Goal: Information Seeking & Learning: Find contact information

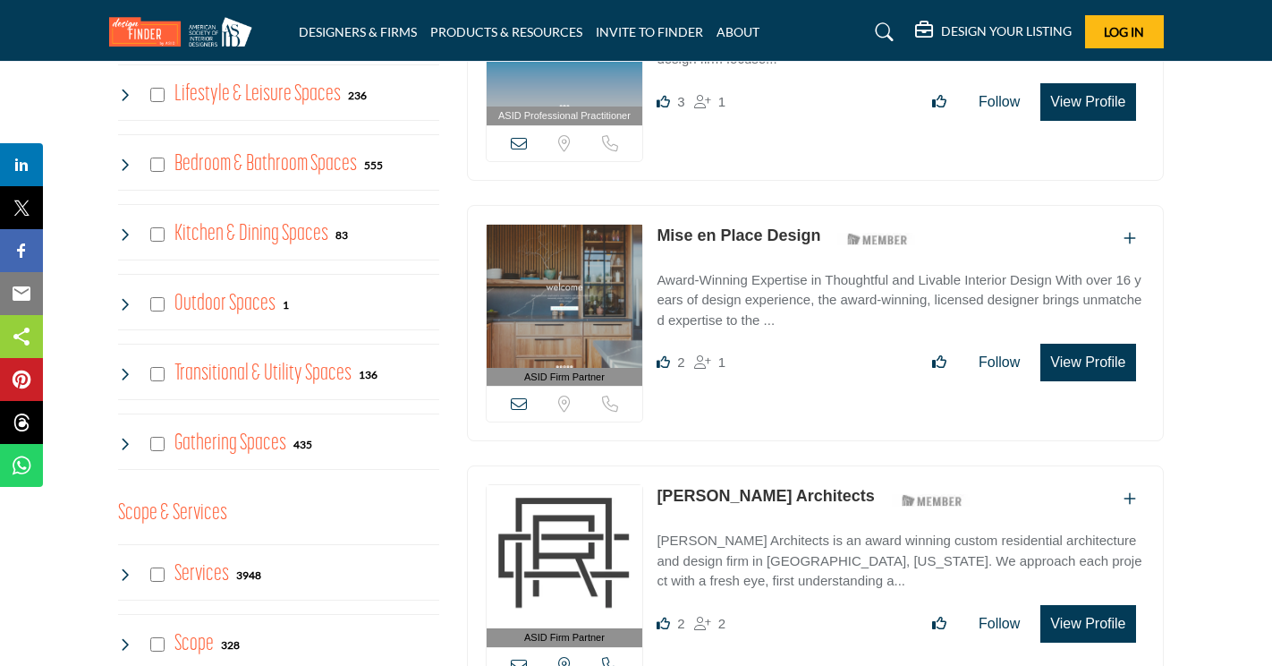
scroll to position [984, 0]
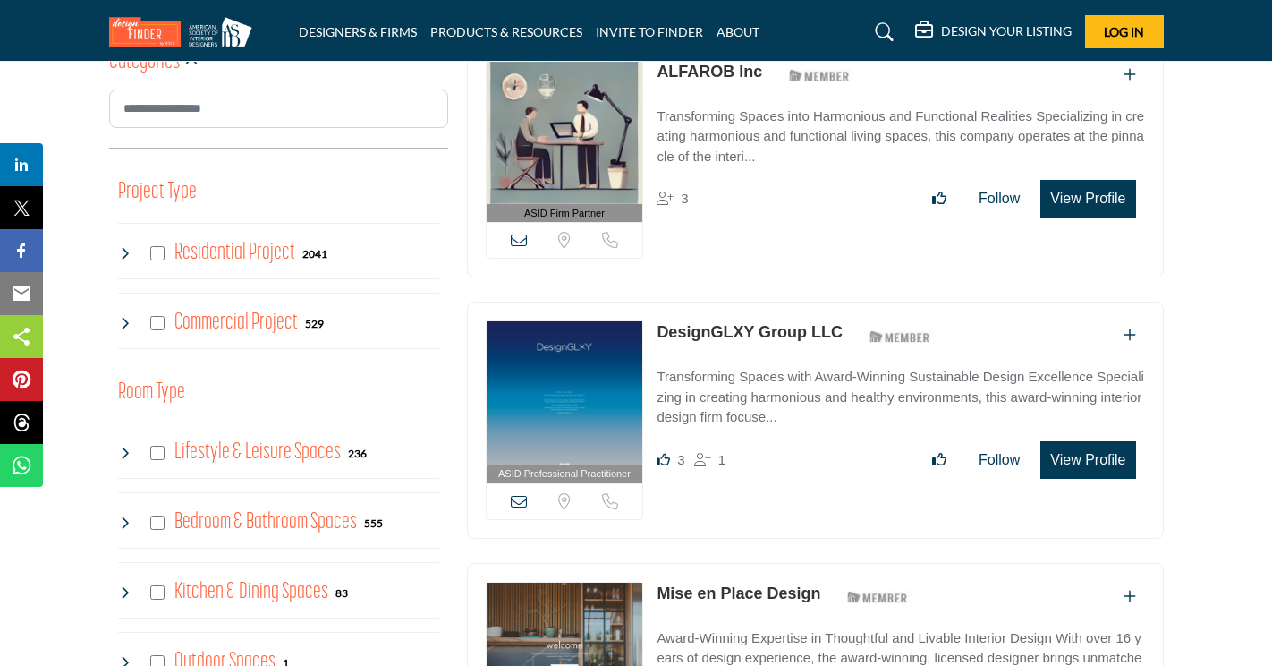
click at [132, 316] on icon at bounding box center [125, 323] width 14 height 14
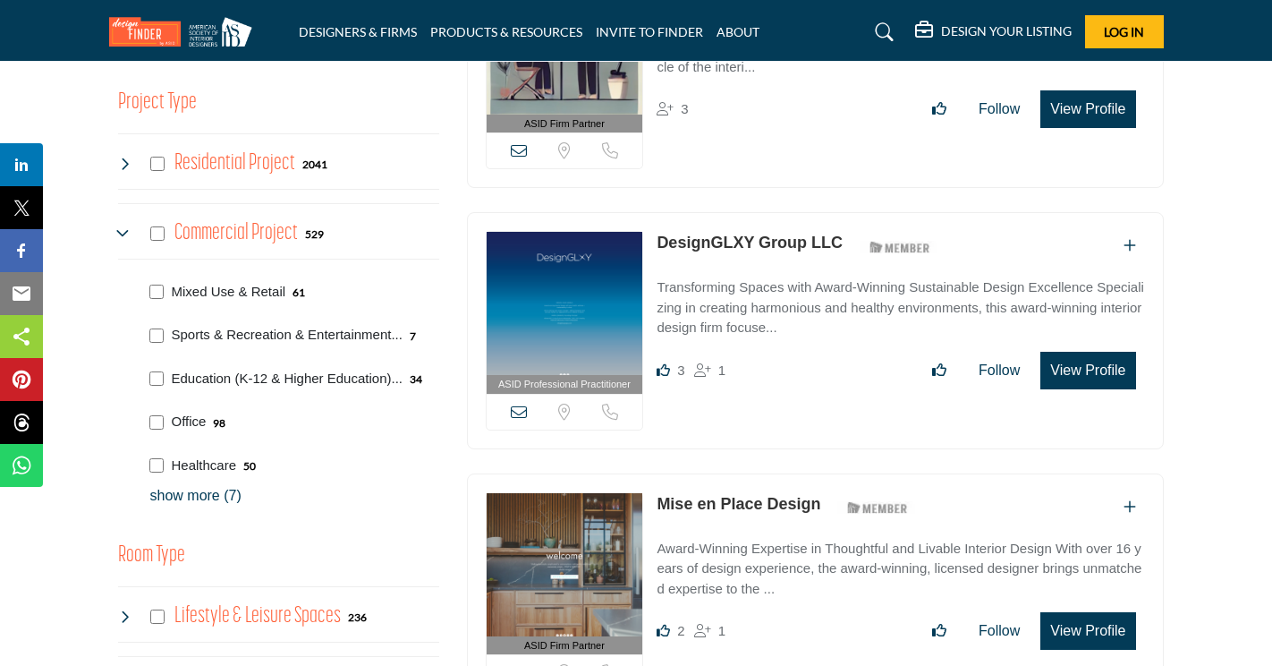
scroll to position [1163, 0]
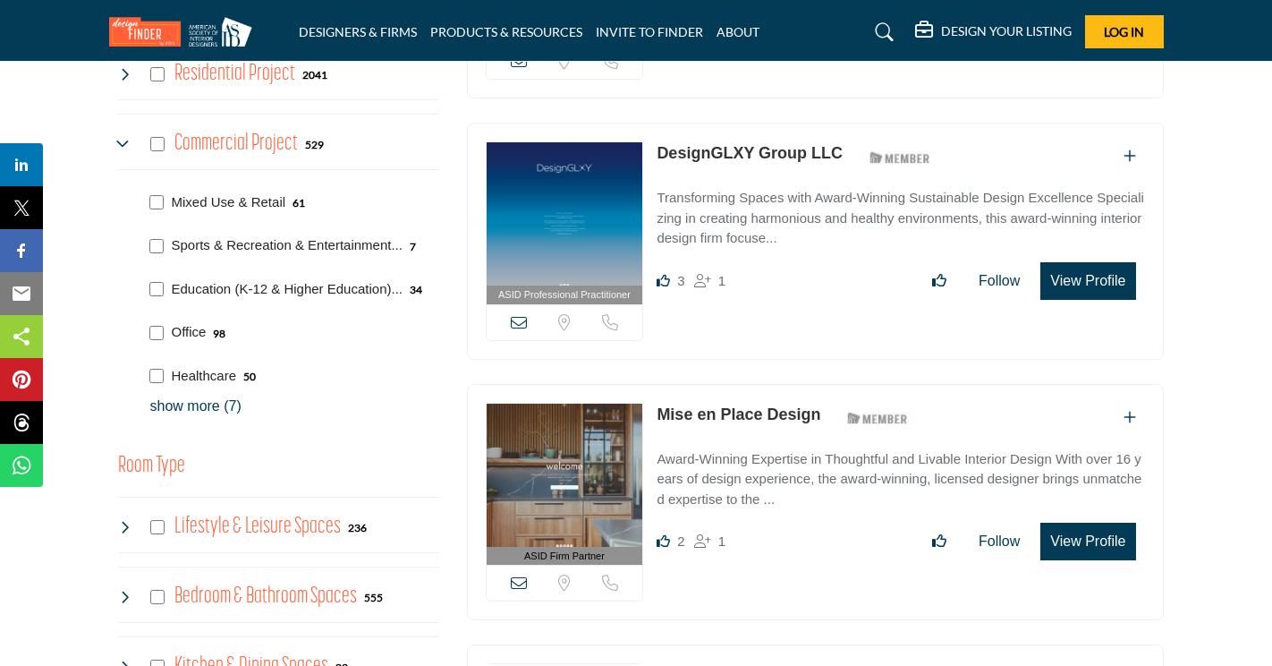
click at [177, 401] on p "show more (7)" at bounding box center [294, 405] width 289 height 21
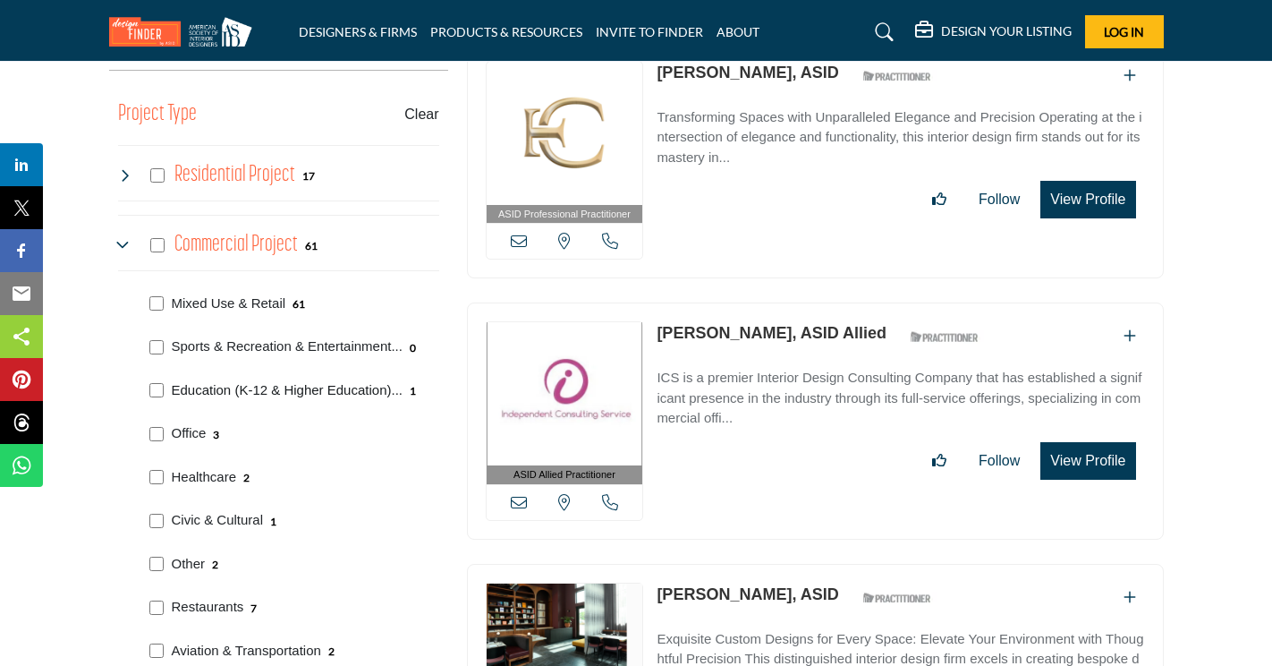
scroll to position [1074, 0]
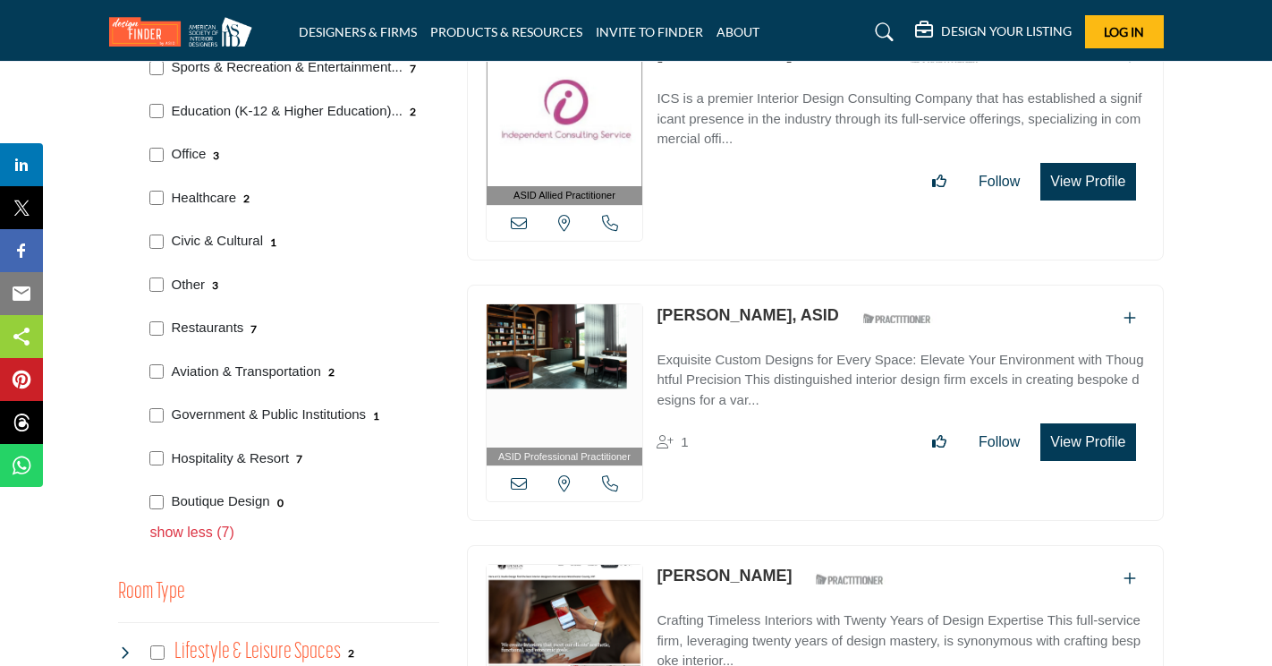
scroll to position [1342, 0]
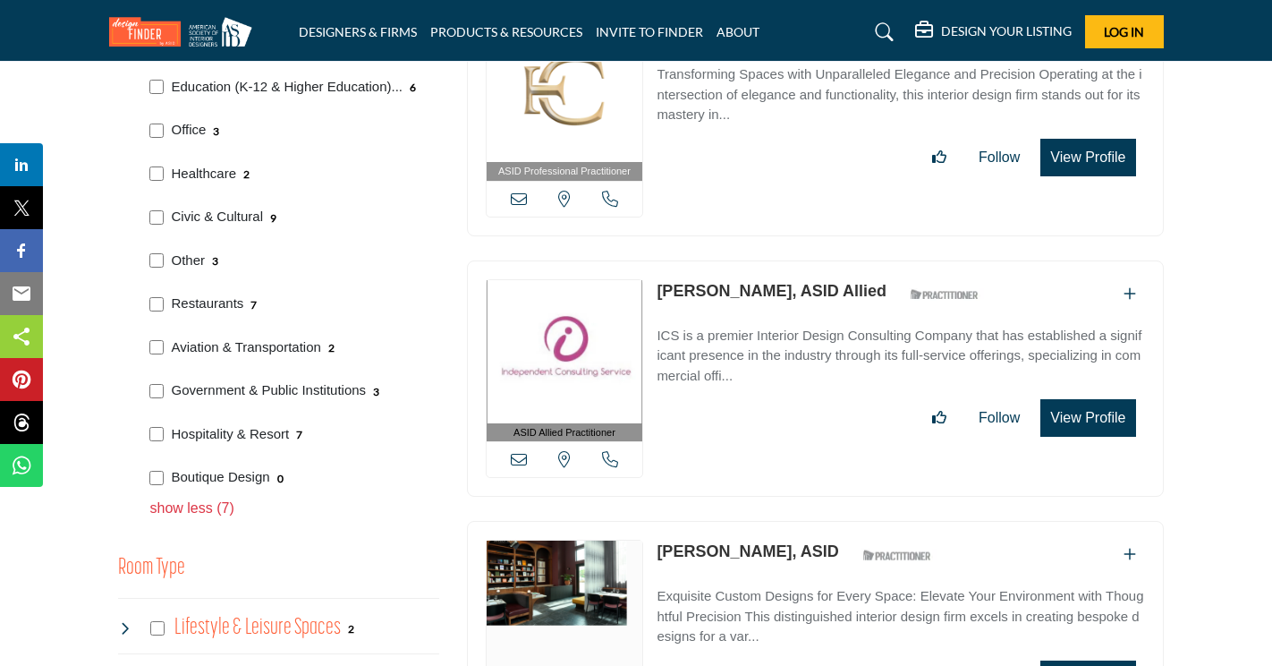
scroll to position [1432, 0]
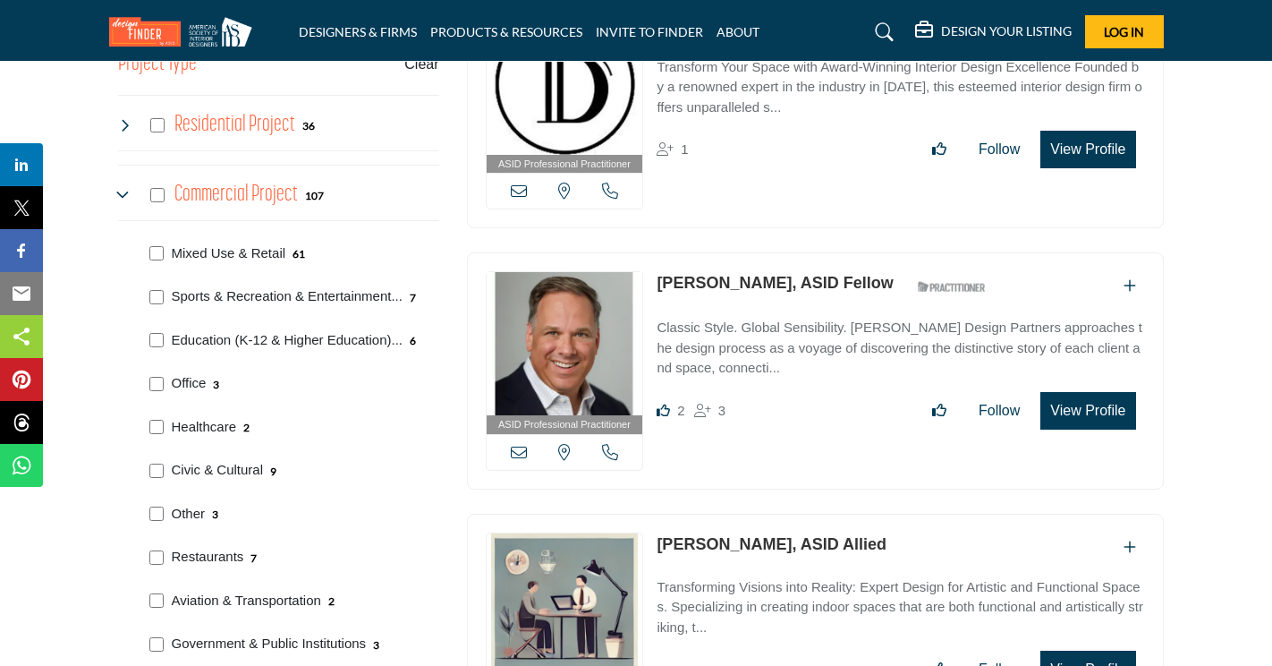
scroll to position [1291, 0]
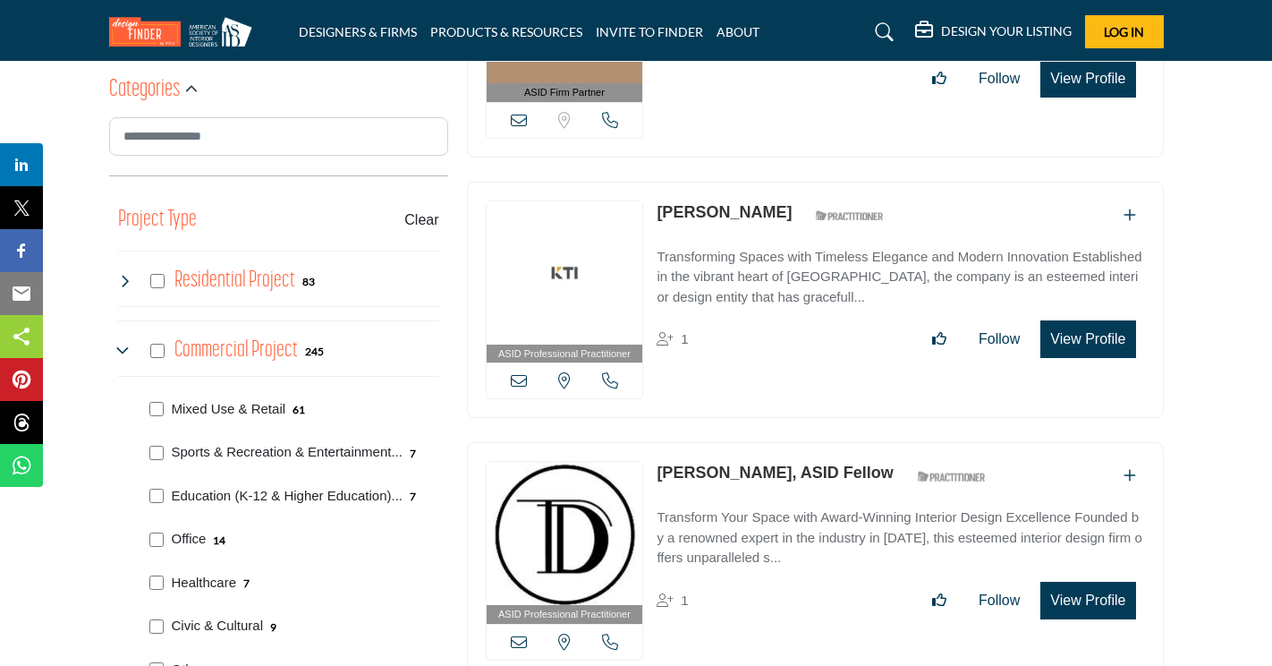
scroll to position [1377, 0]
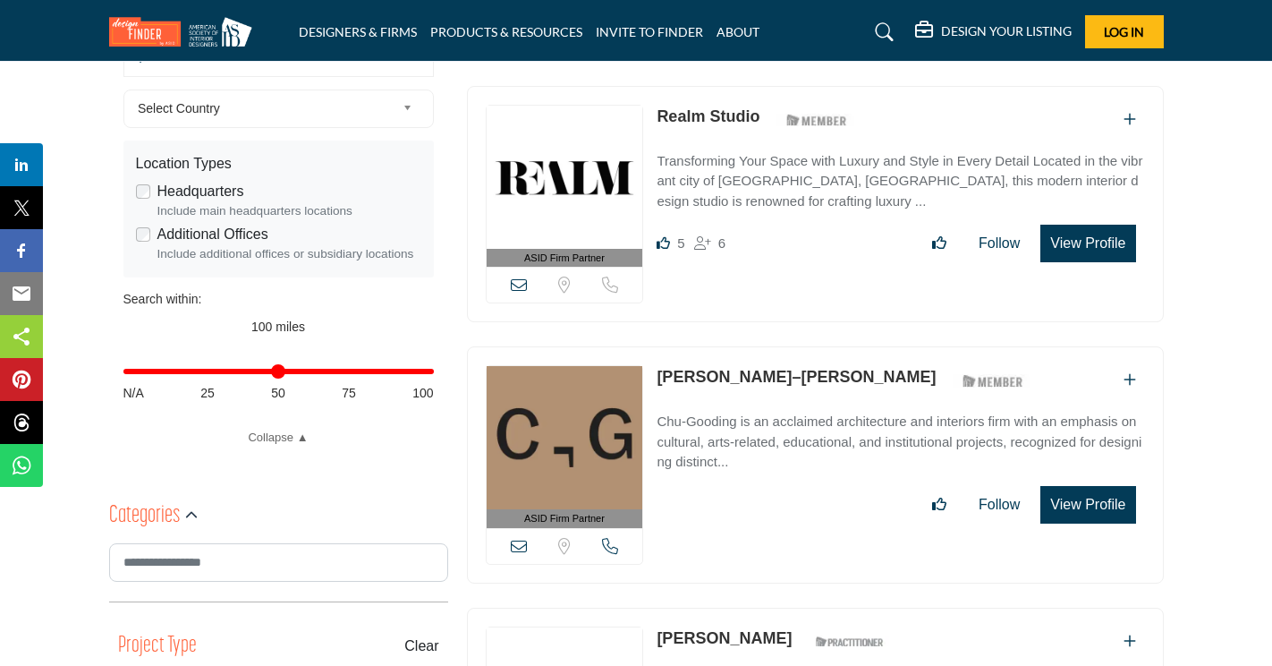
scroll to position [716, 0]
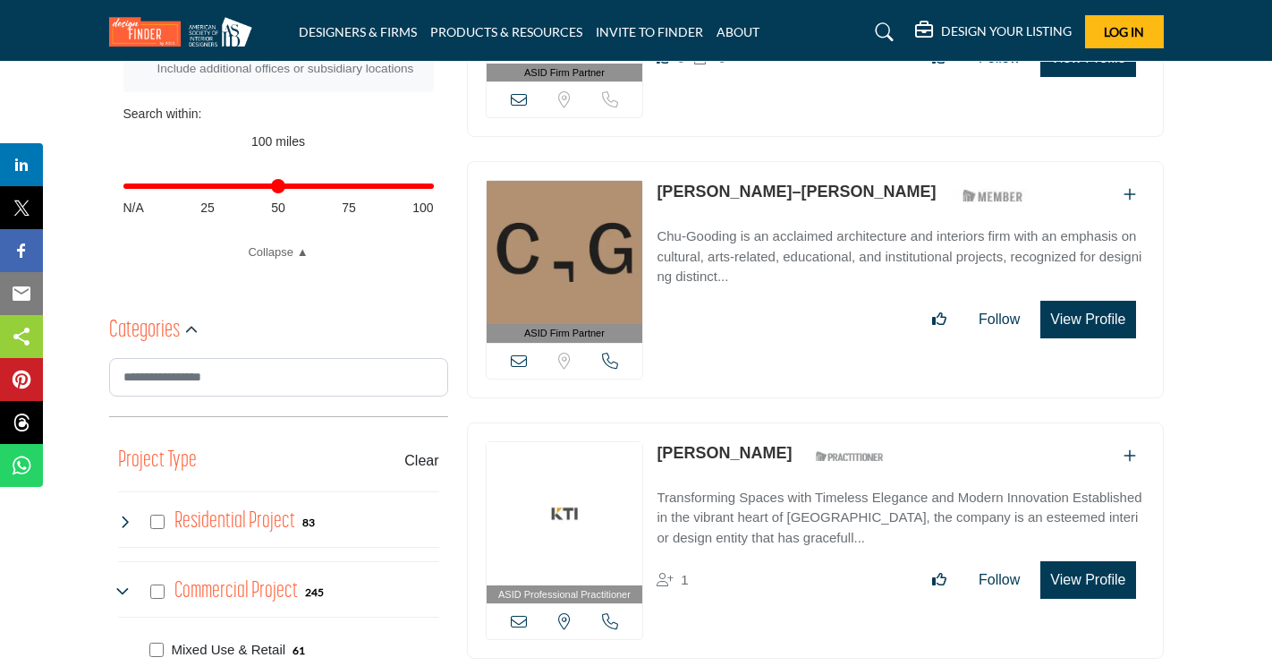
click at [130, 518] on icon at bounding box center [125, 521] width 14 height 14
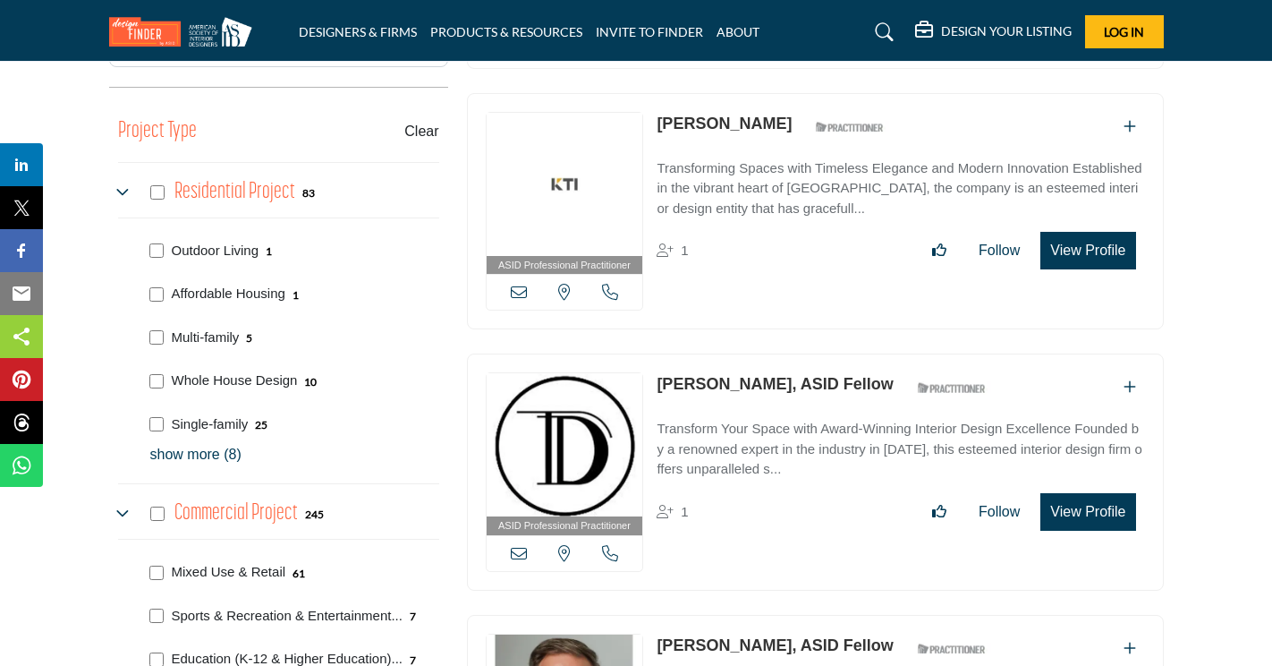
scroll to position [1074, 0]
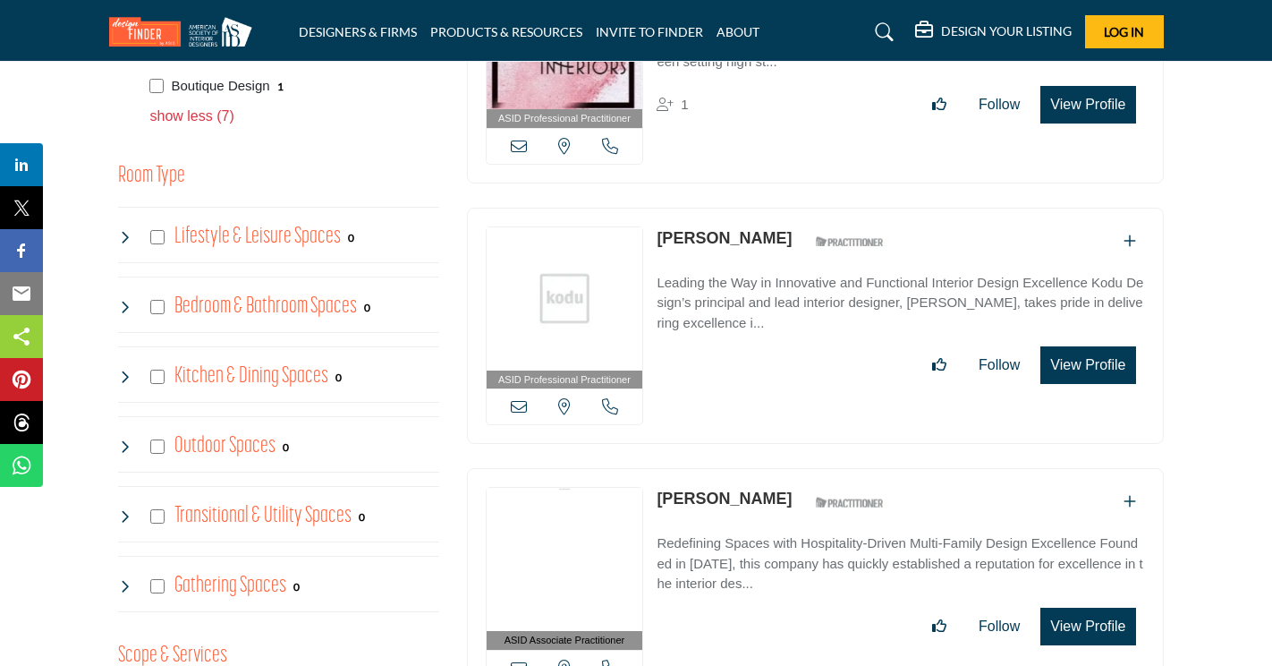
scroll to position [2058, 0]
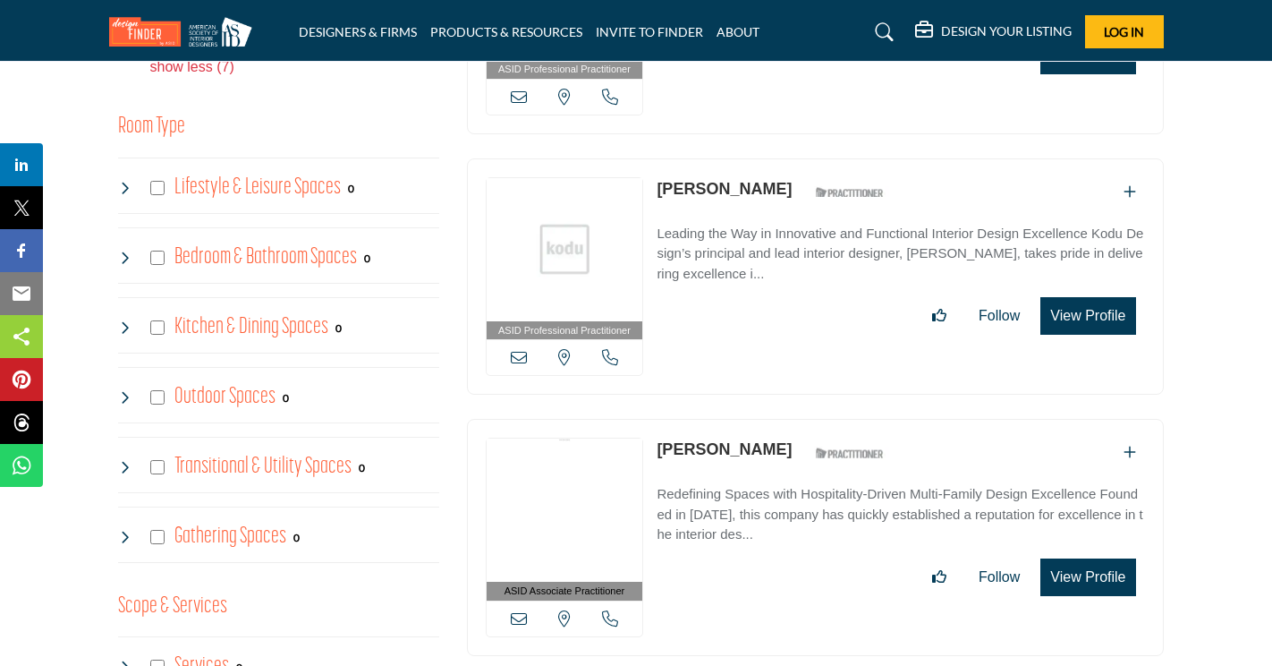
click at [132, 192] on div "Lifestyle & Leisure Spaces 0" at bounding box center [236, 188] width 237 height 32
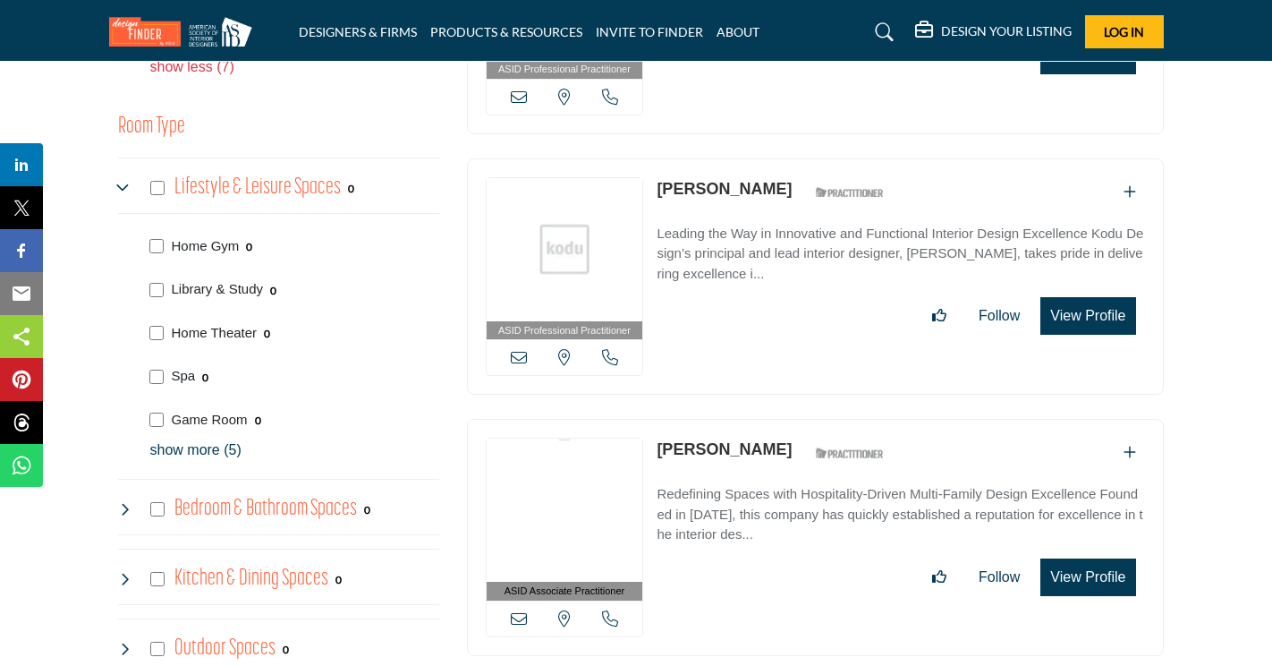
click at [128, 191] on icon at bounding box center [125, 188] width 14 height 14
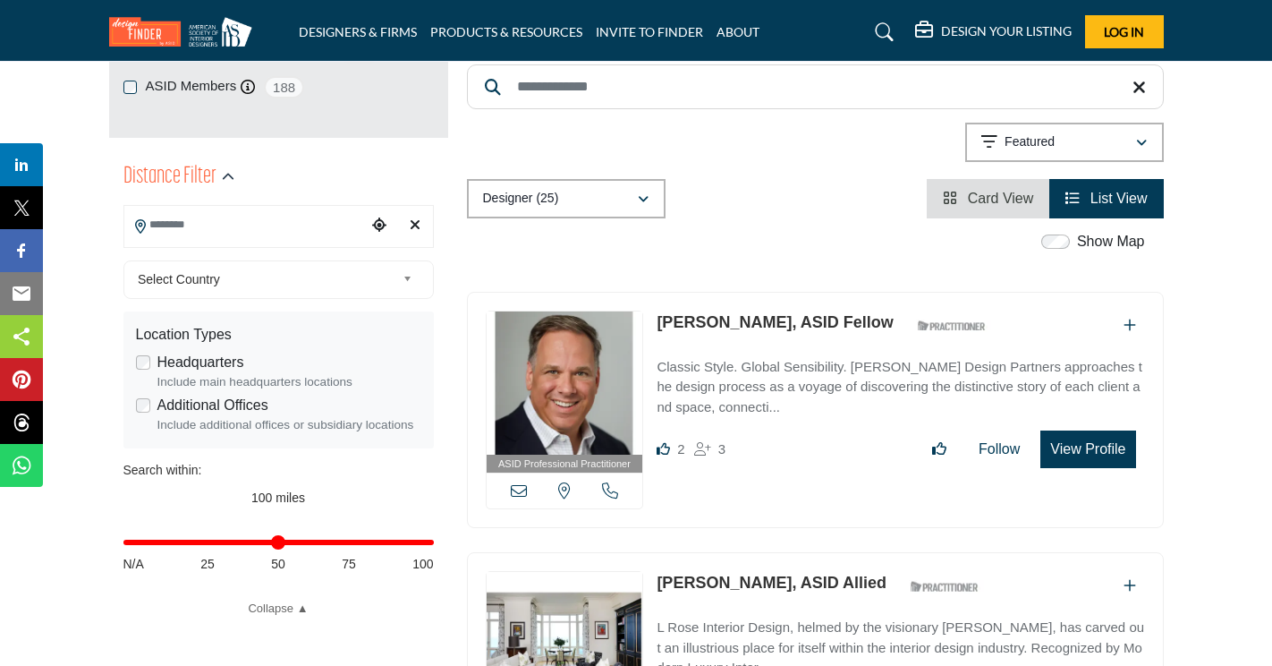
scroll to position [268, 0]
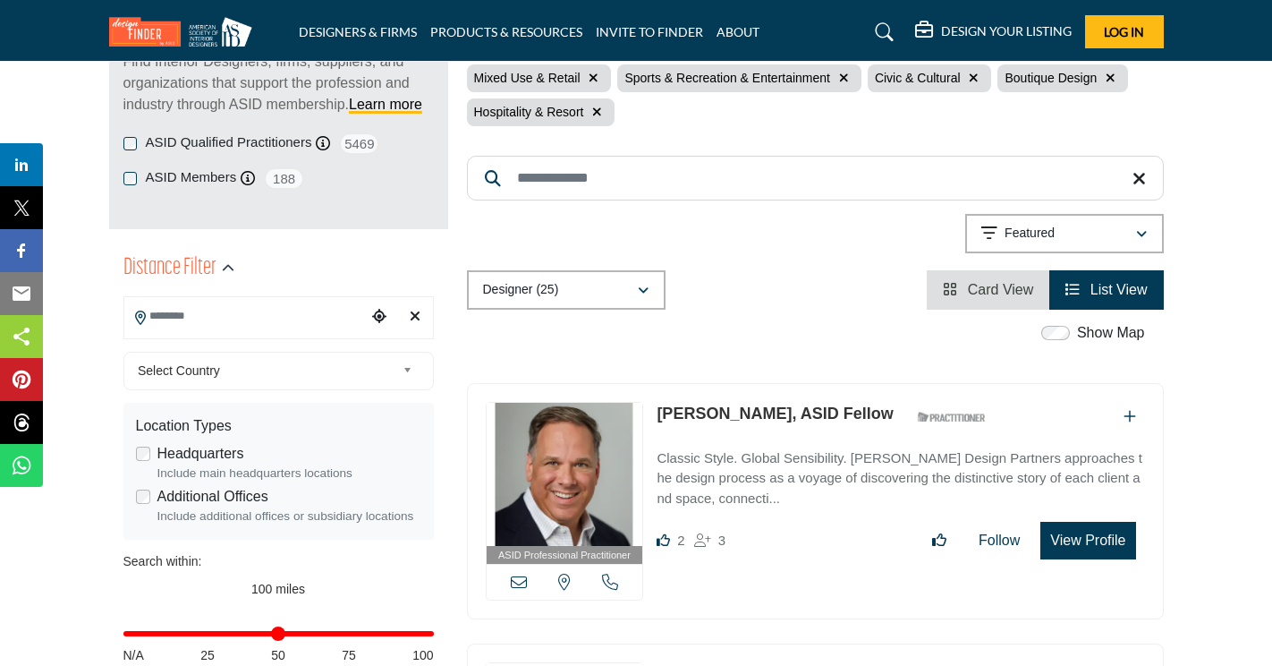
click at [327, 386] on div "Select Country" at bounding box center [278, 371] width 310 height 38
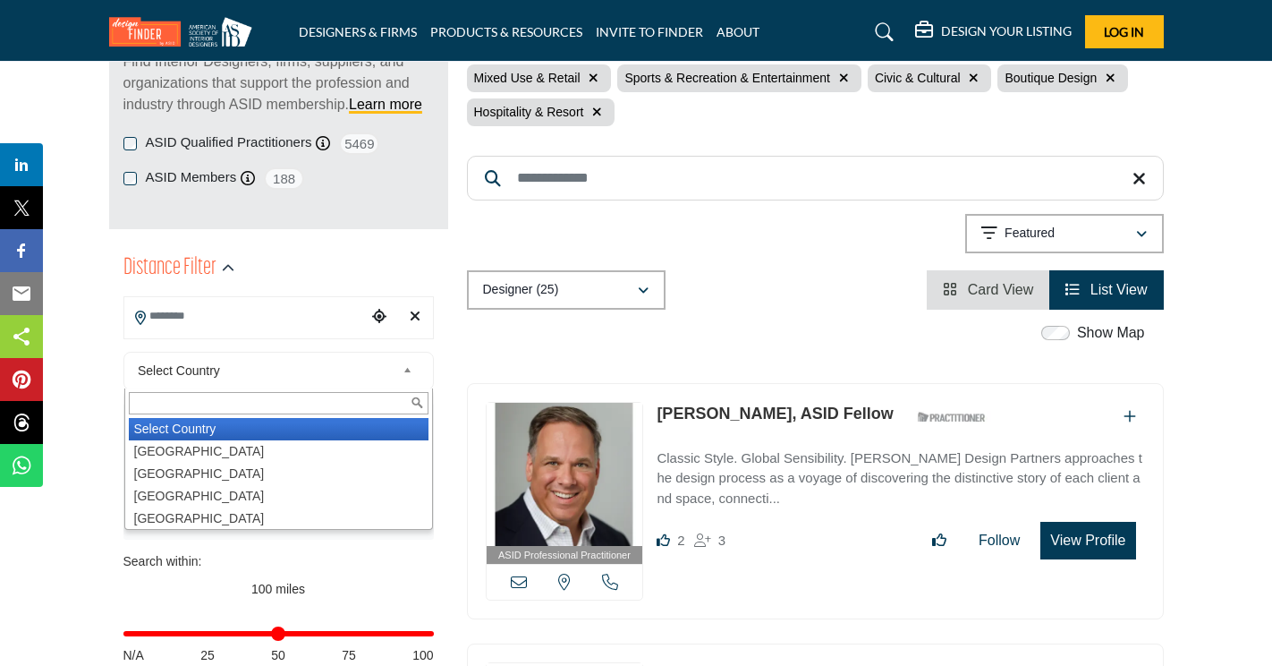
click at [326, 374] on span "Select Country" at bounding box center [267, 370] width 258 height 21
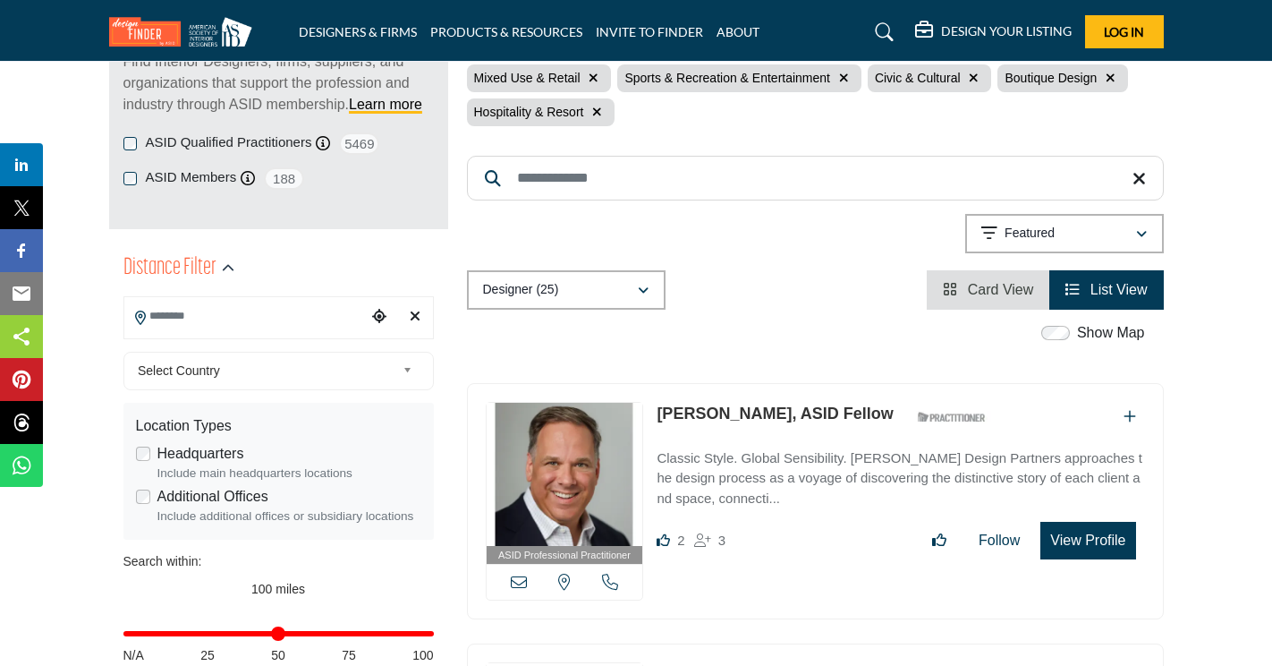
click at [320, 378] on span "Select Country" at bounding box center [267, 370] width 258 height 21
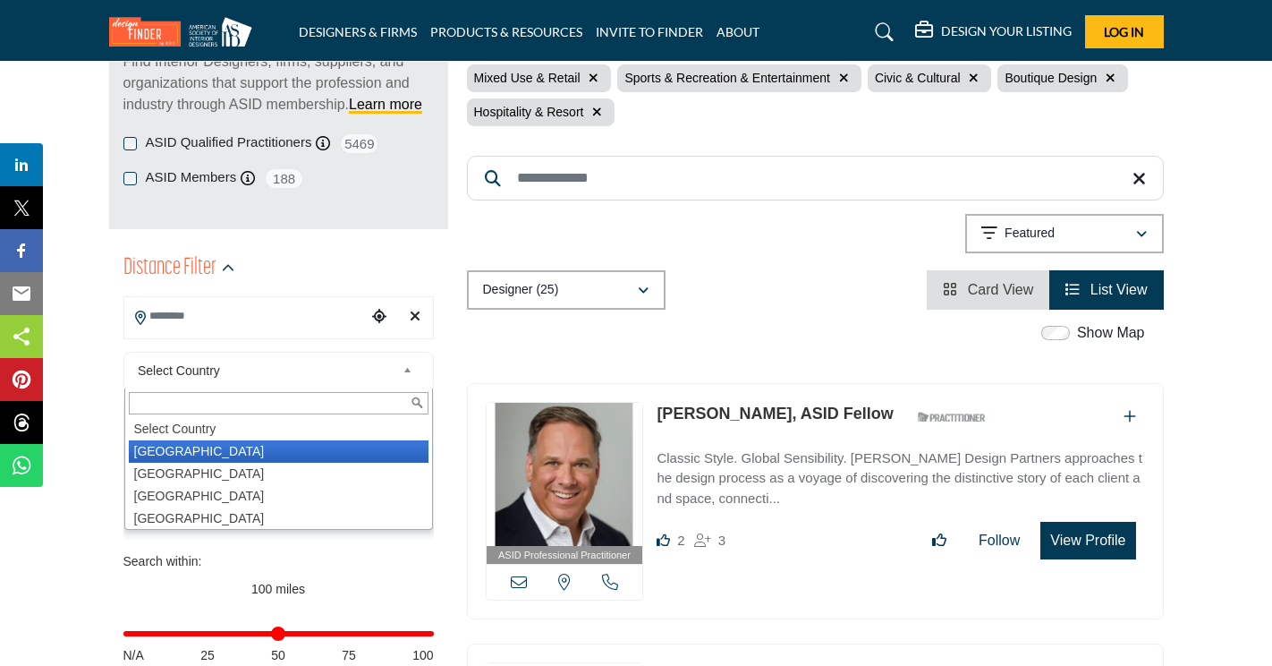
click at [304, 448] on li "United States" at bounding box center [279, 451] width 300 height 22
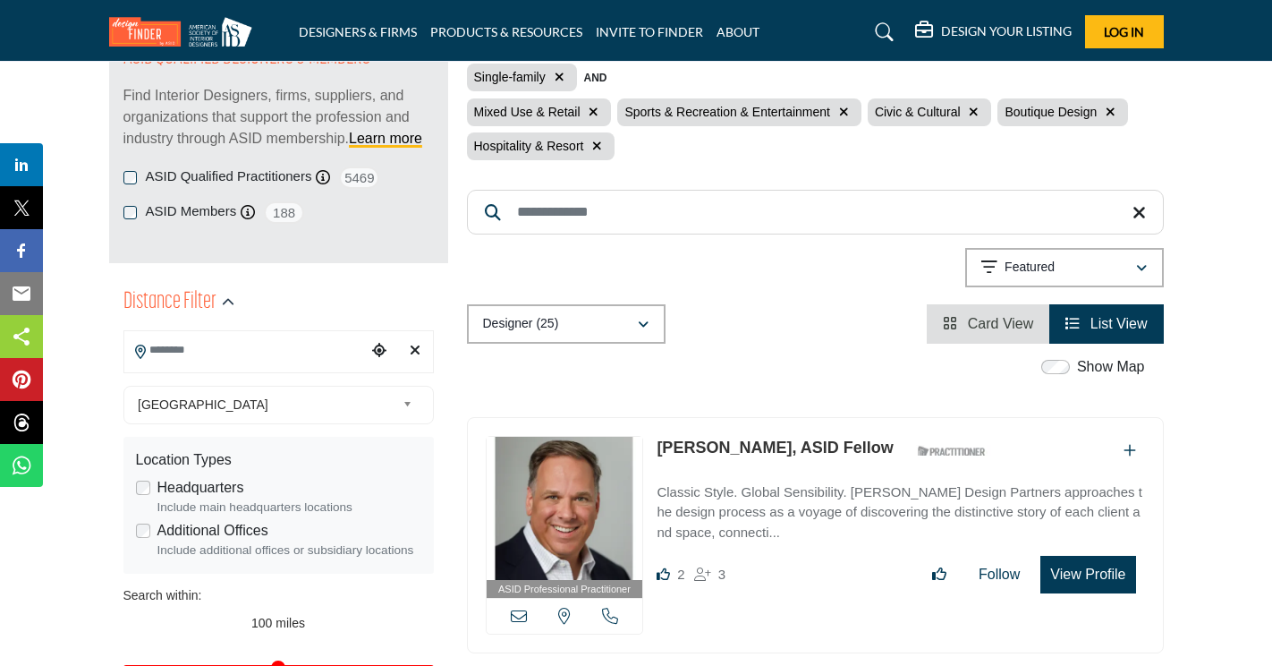
click at [397, 442] on div "**********" at bounding box center [278, 558] width 310 height 370
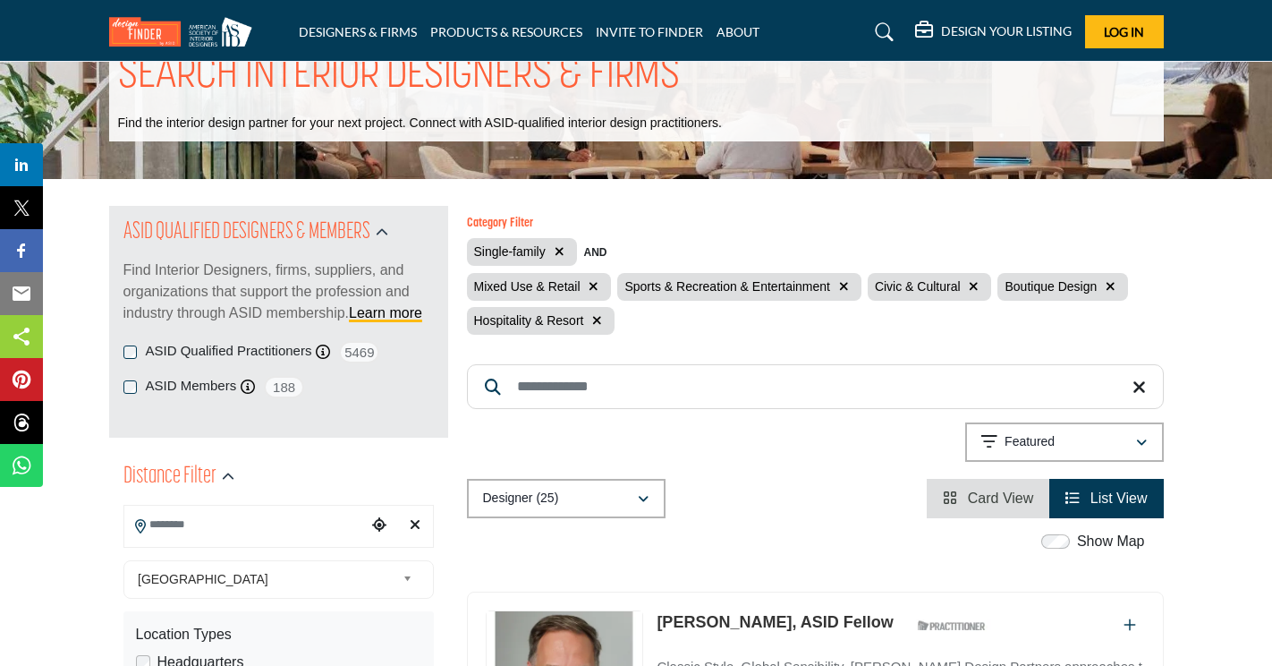
scroll to position [179, 0]
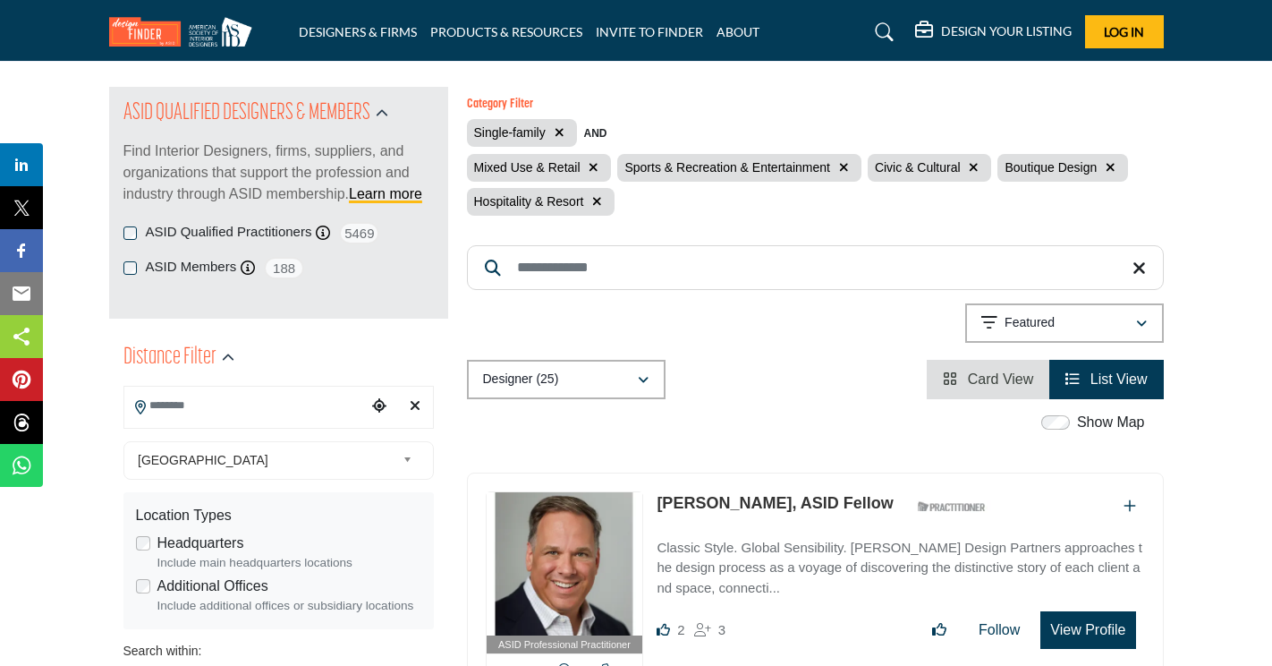
click at [288, 410] on input "Search Location" at bounding box center [245, 405] width 242 height 35
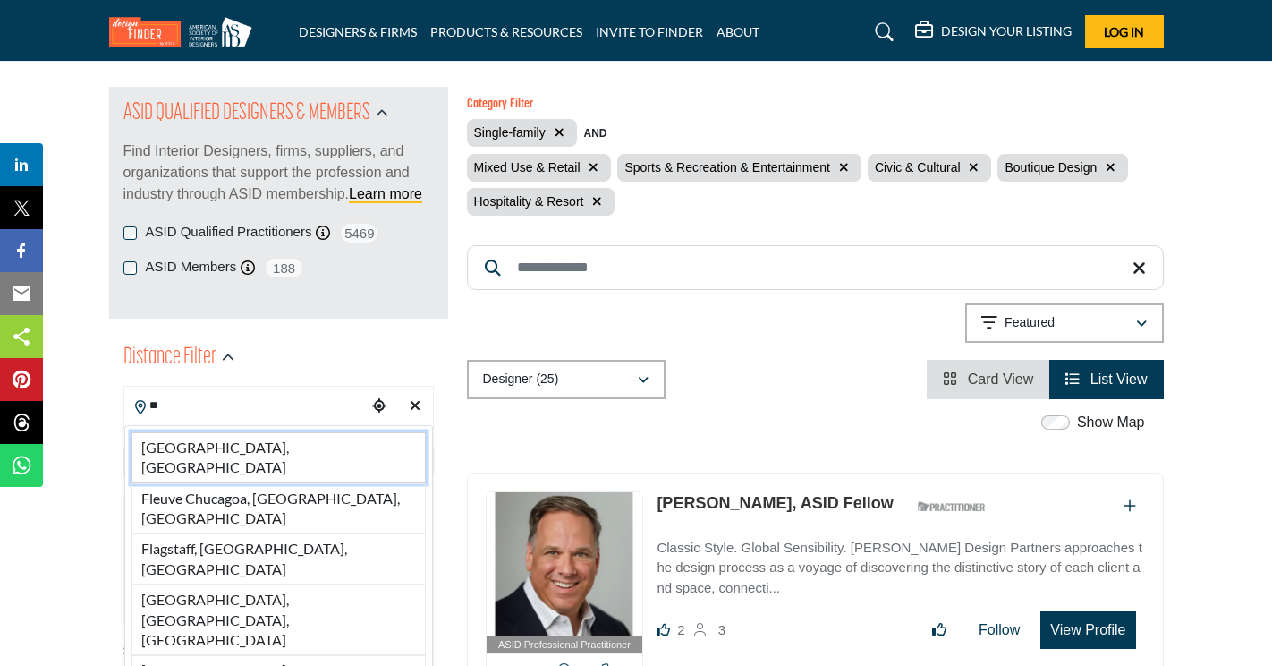
click at [282, 437] on li "FL, USA" at bounding box center [279, 457] width 294 height 51
type input "*******"
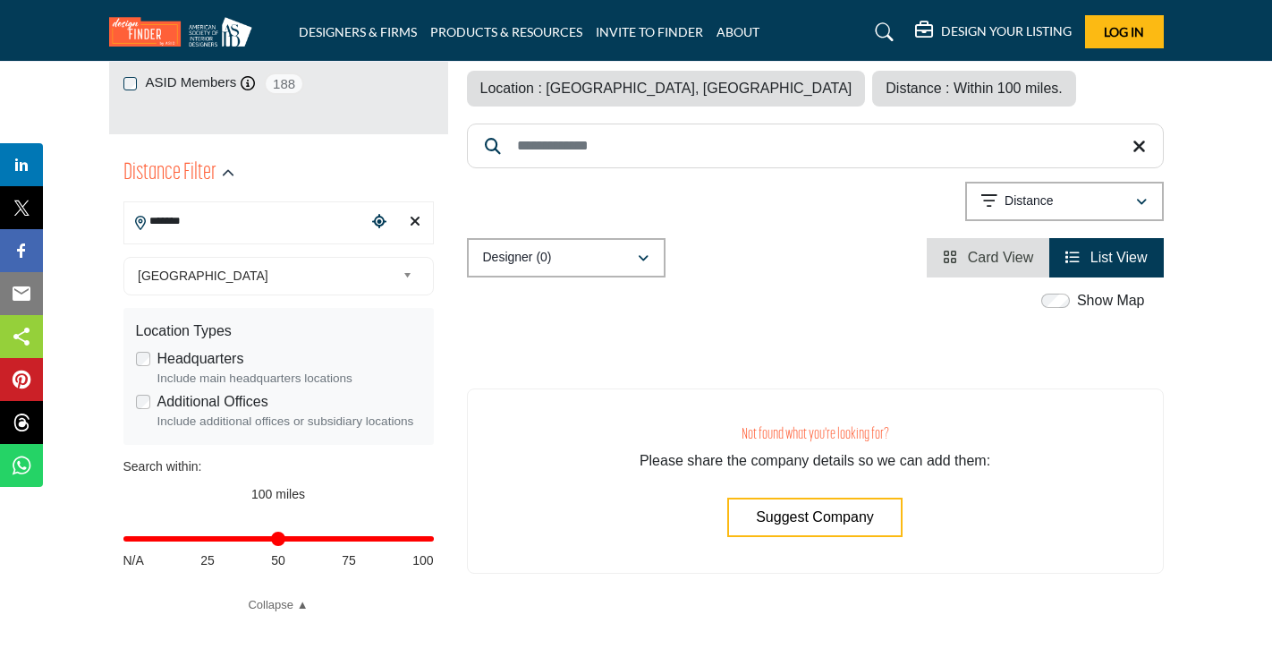
scroll to position [447, 0]
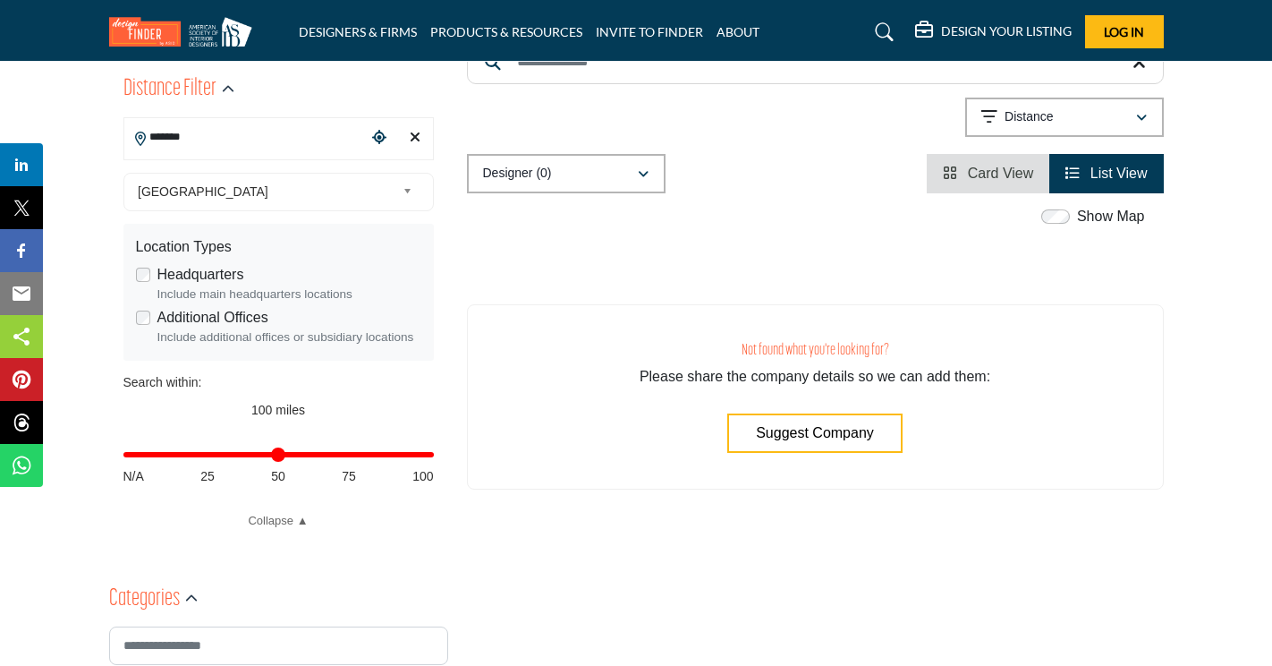
click at [407, 139] on div "Clear search location" at bounding box center [415, 138] width 27 height 38
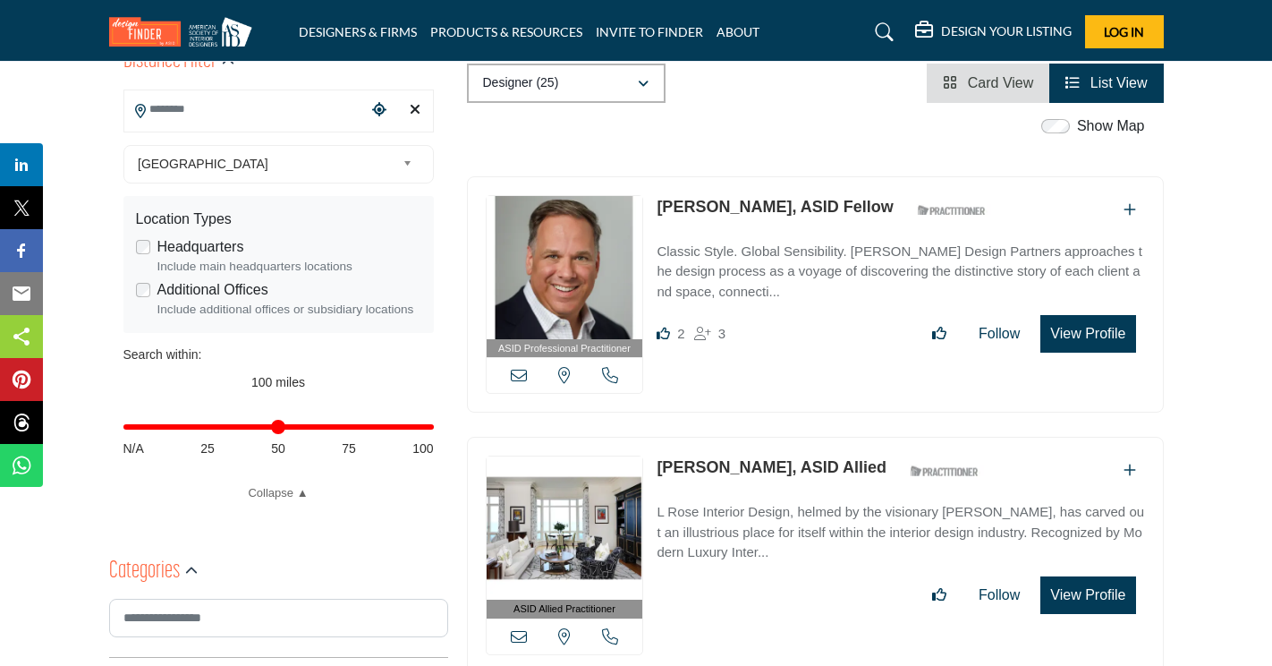
scroll to position [537, 0]
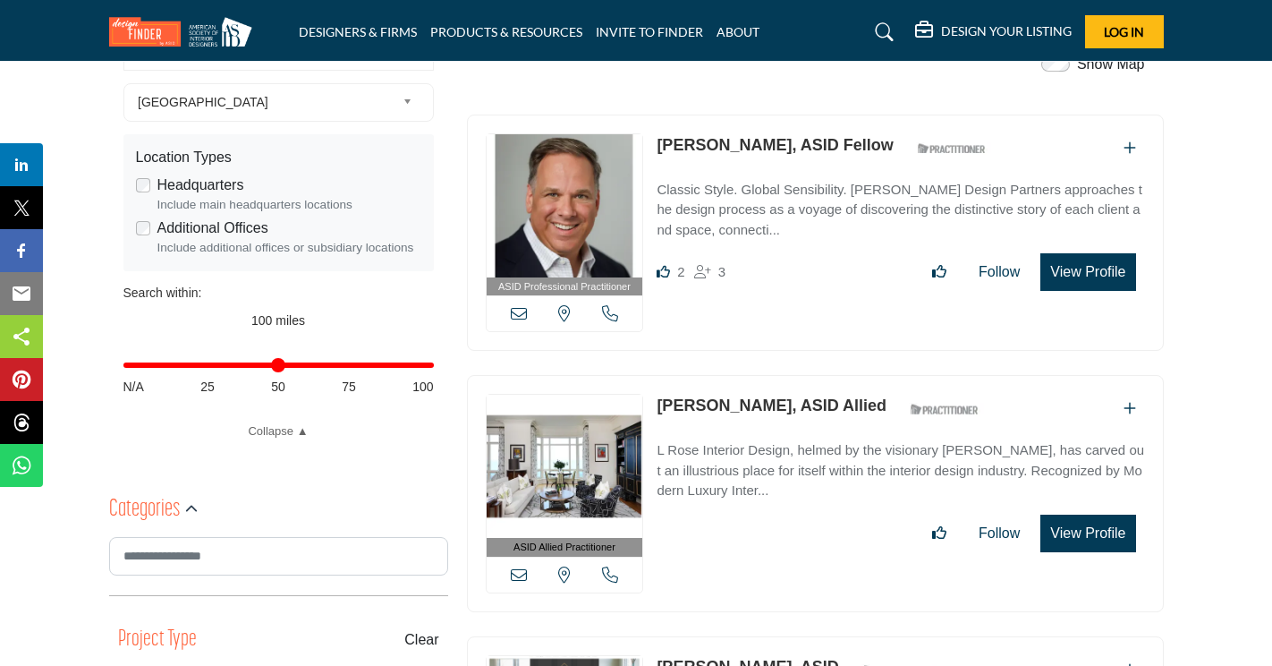
click at [845, 219] on p "Classic Style. Global Sensibility. Tom Stringer Design Partners approaches the …" at bounding box center [901, 210] width 488 height 61
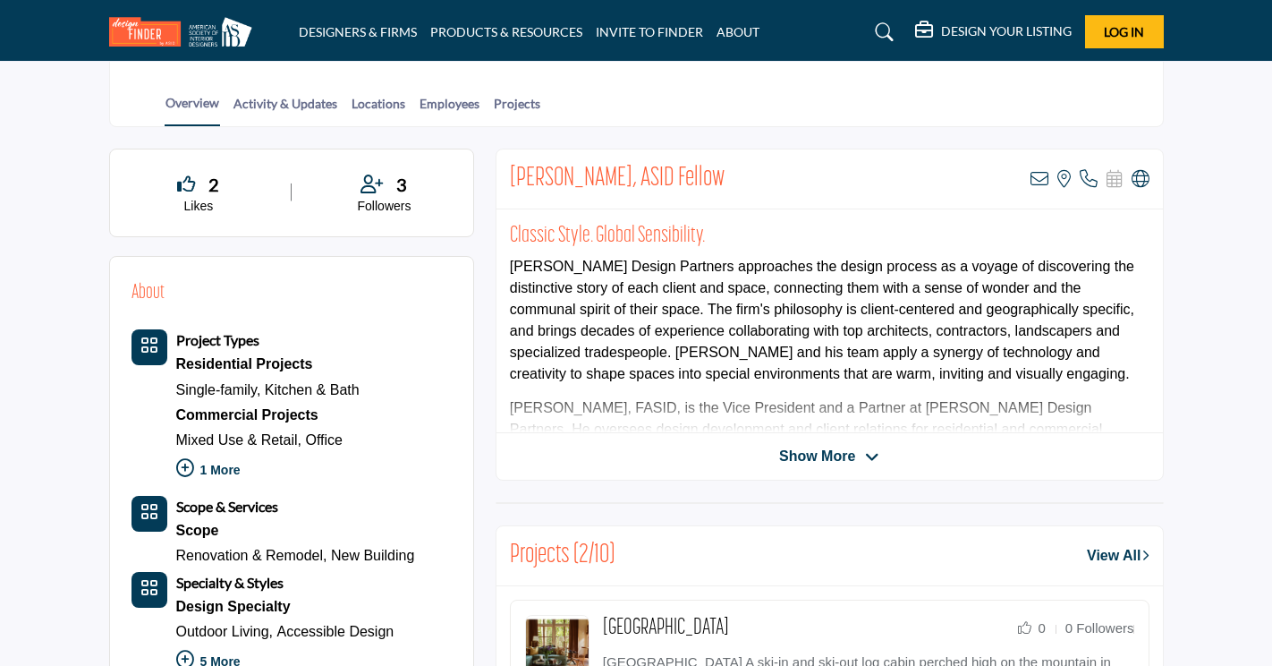
click at [831, 451] on span "Show More" at bounding box center [817, 456] width 76 height 21
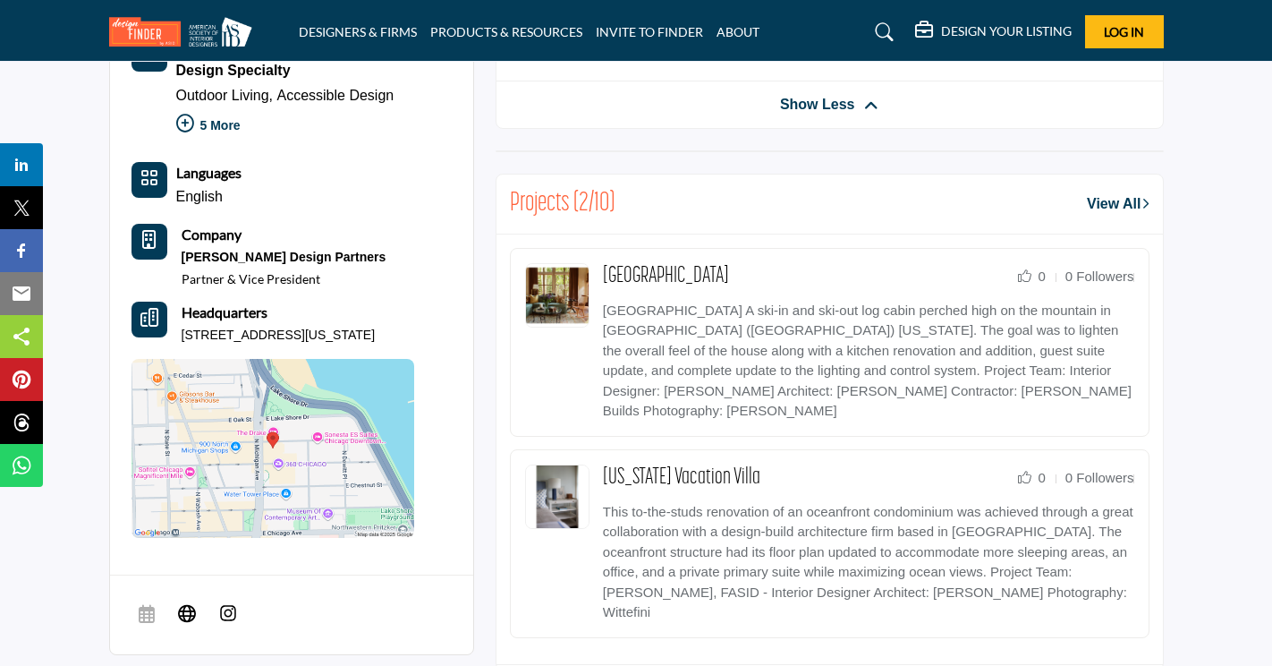
scroll to position [895, 0]
click at [304, 447] on img at bounding box center [274, 447] width 284 height 179
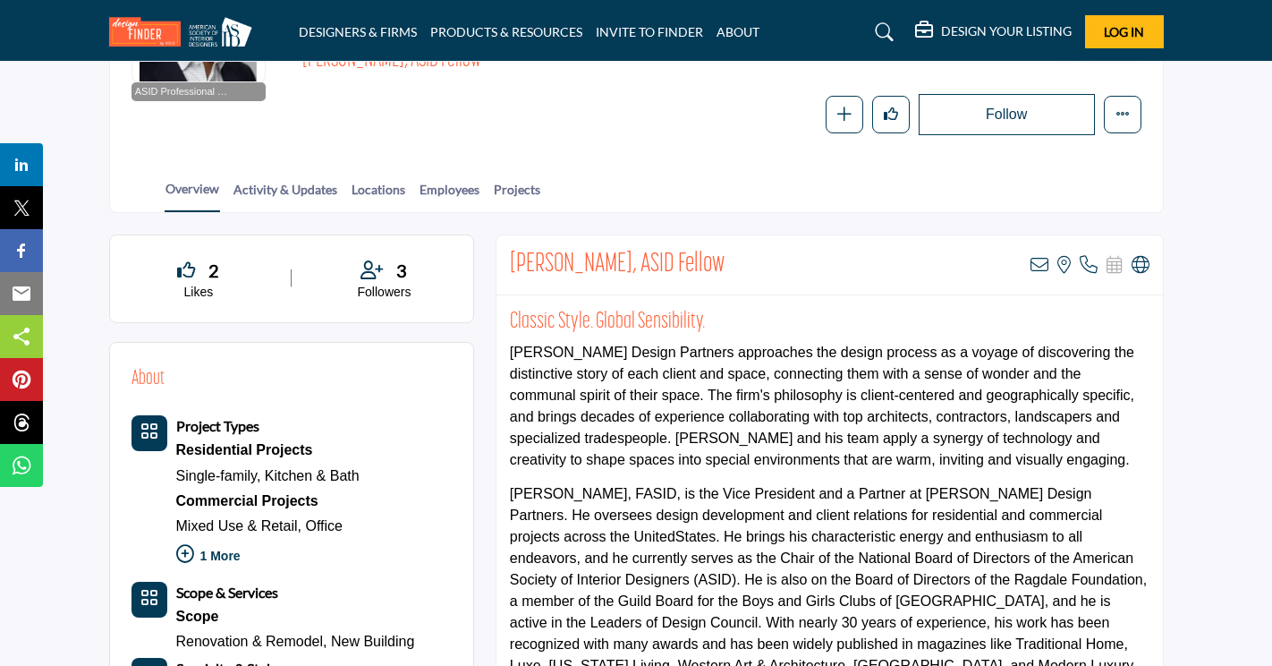
scroll to position [341, 0]
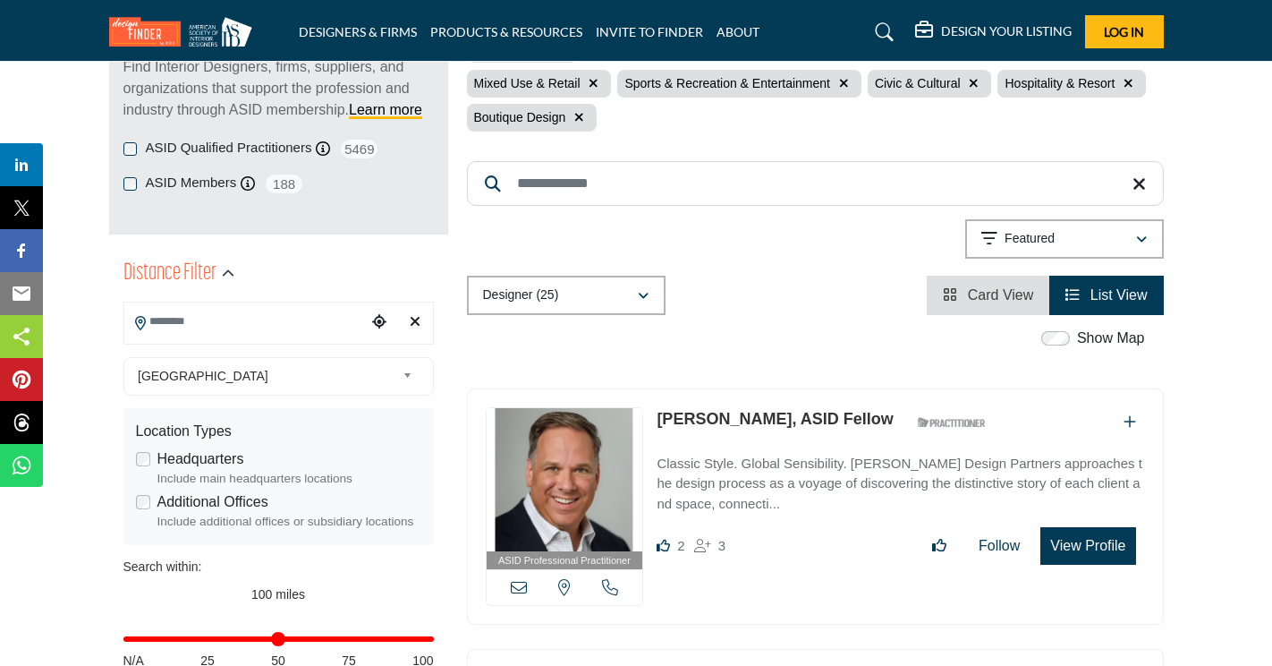
scroll to position [268, 0]
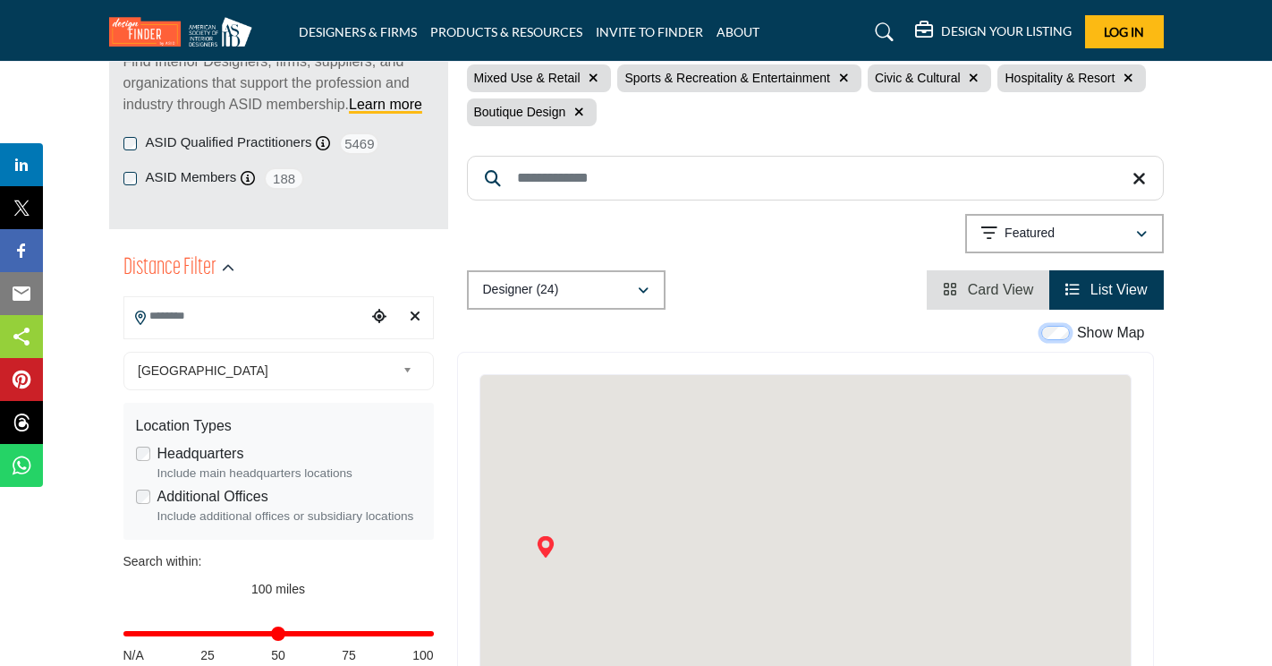
scroll to position [537, 0]
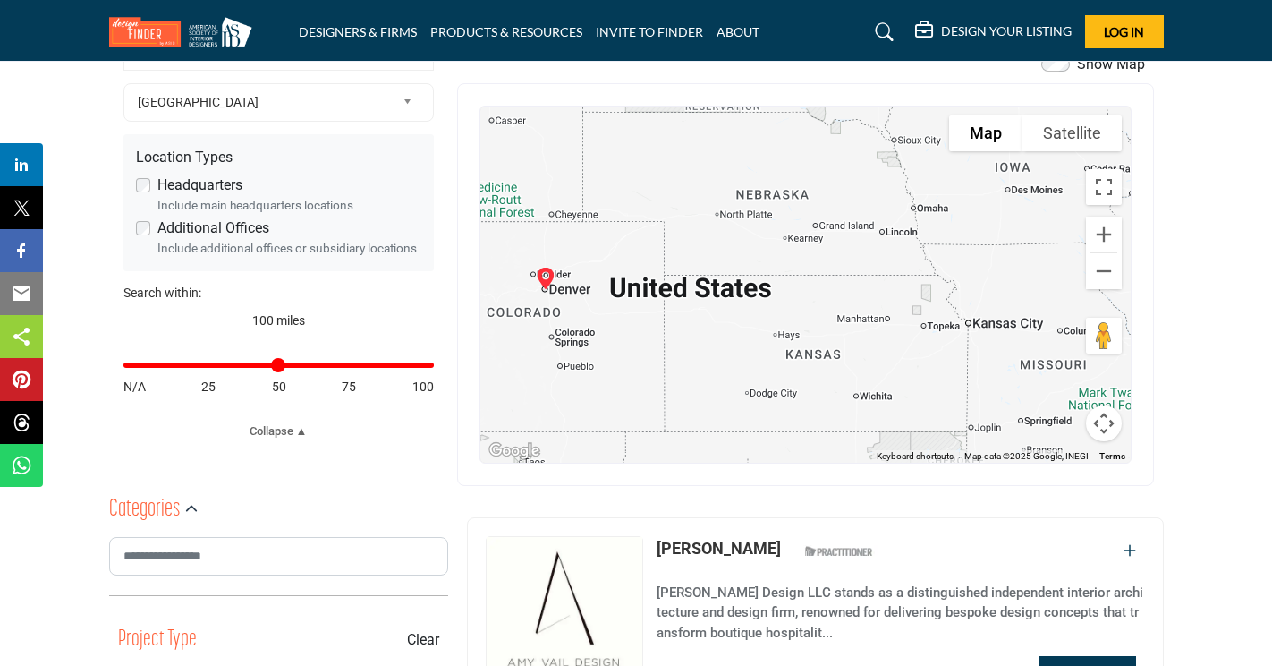
click at [1111, 421] on button "Map camera controls" at bounding box center [1104, 423] width 36 height 36
click at [1055, 424] on button "Zoom out" at bounding box center [1059, 423] width 36 height 36
click at [1054, 424] on button "Zoom out" at bounding box center [1059, 423] width 36 height 36
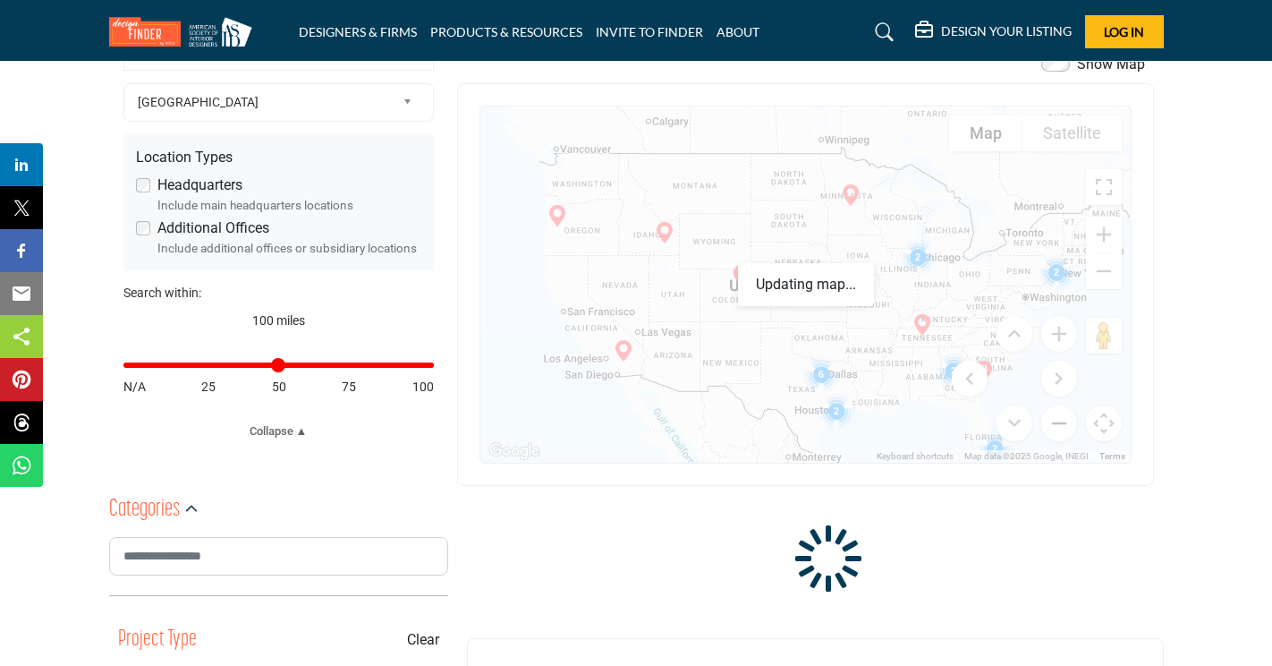
click at [1054, 424] on button "Zoom out" at bounding box center [1059, 423] width 36 height 36
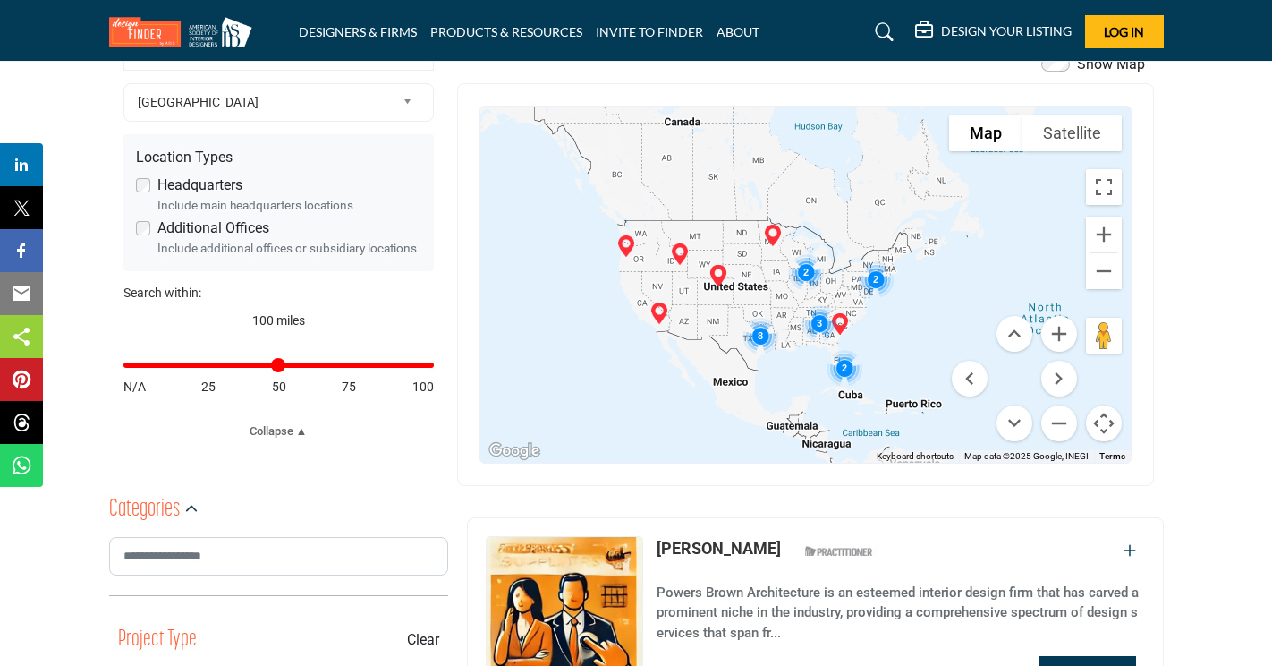
drag, startPoint x: 857, startPoint y: 345, endPoint x: 803, endPoint y: 356, distance: 54.7
click at [798, 347] on div at bounding box center [805, 284] width 650 height 356
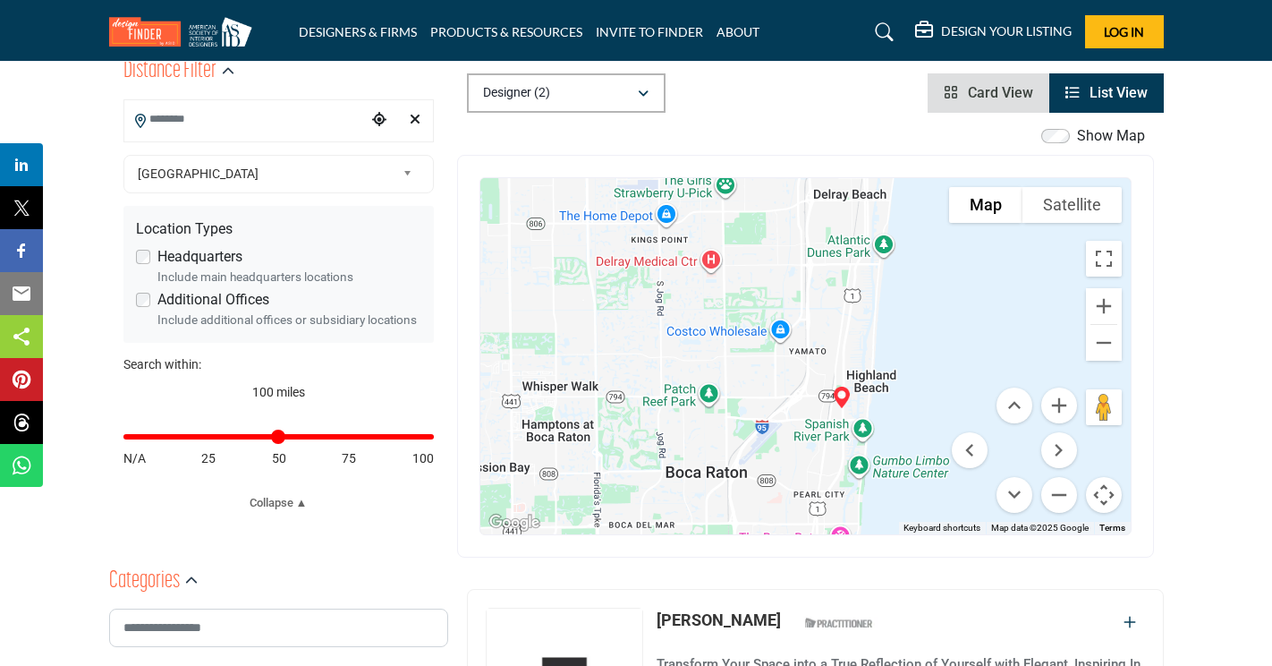
drag, startPoint x: 629, startPoint y: 283, endPoint x: 754, endPoint y: 225, distance: 137.7
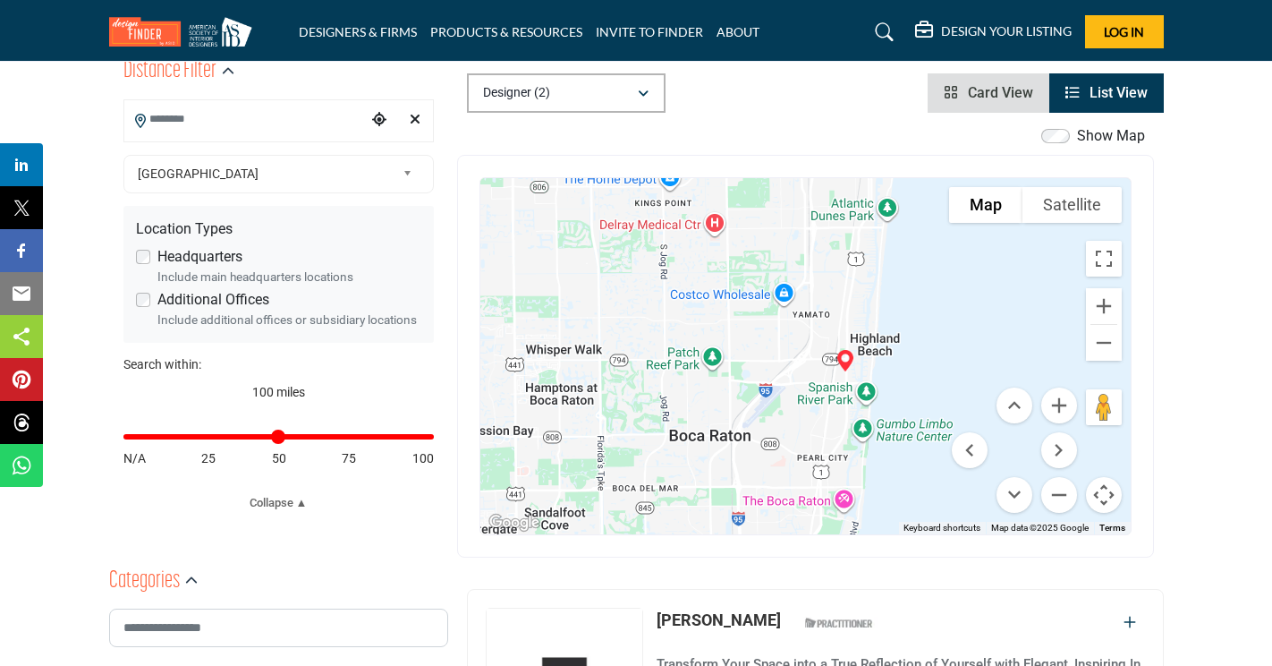
scroll to position [458, 0]
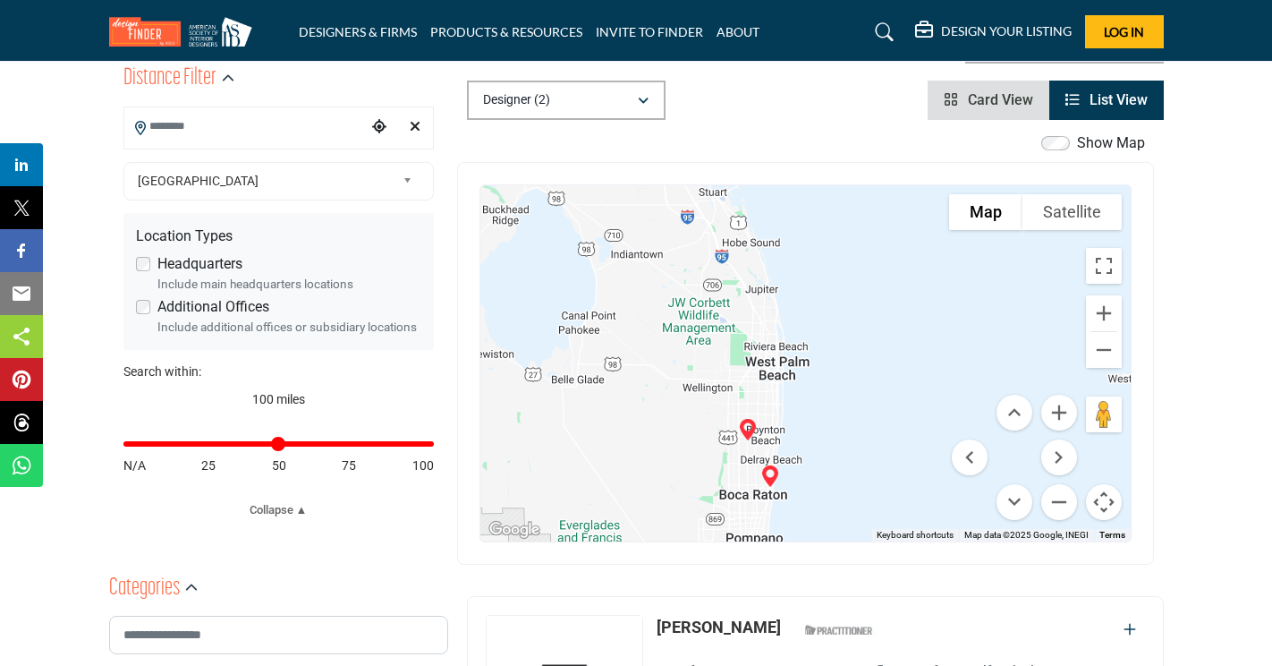
drag, startPoint x: 867, startPoint y: 294, endPoint x: 872, endPoint y: 319, distance: 24.7
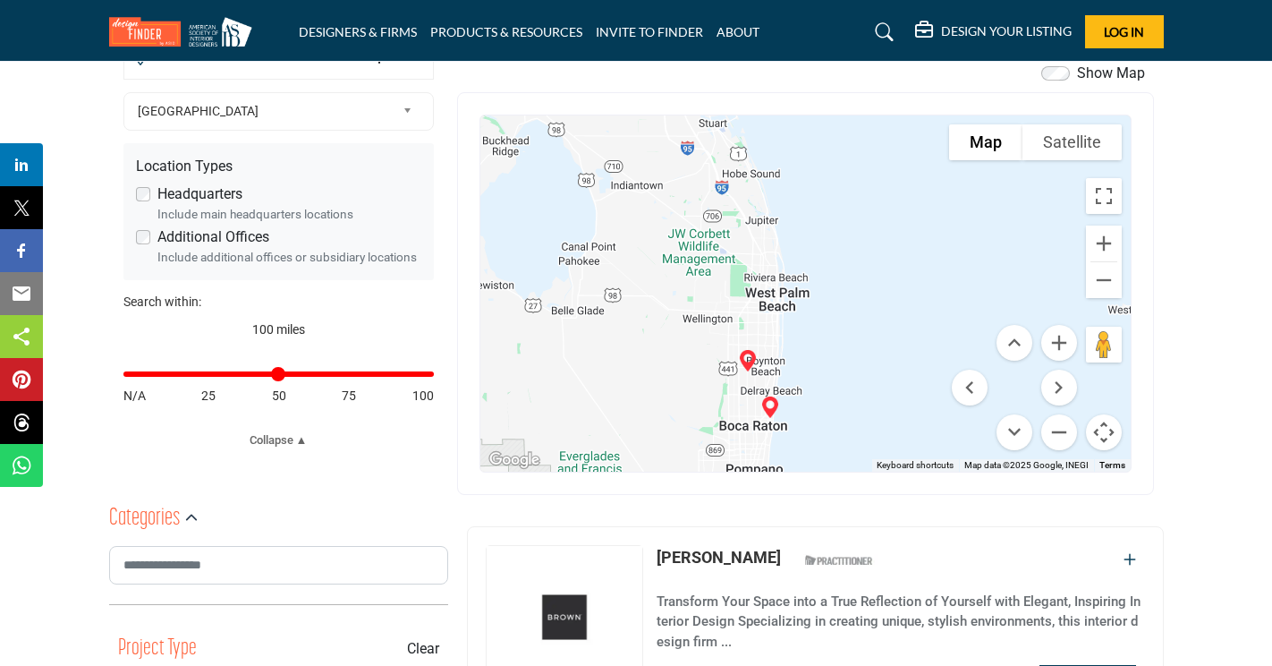
scroll to position [522, 0]
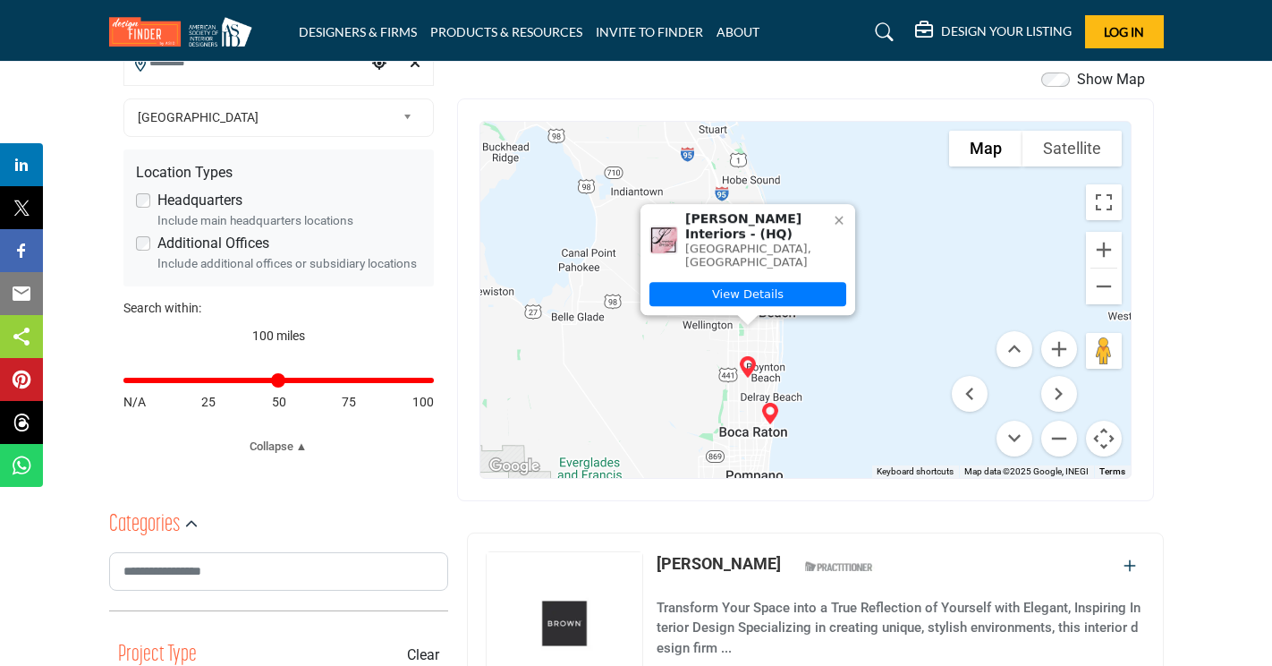
click at [748, 370] on img "Levinson Interiors (HQ)" at bounding box center [748, 367] width 36 height 36
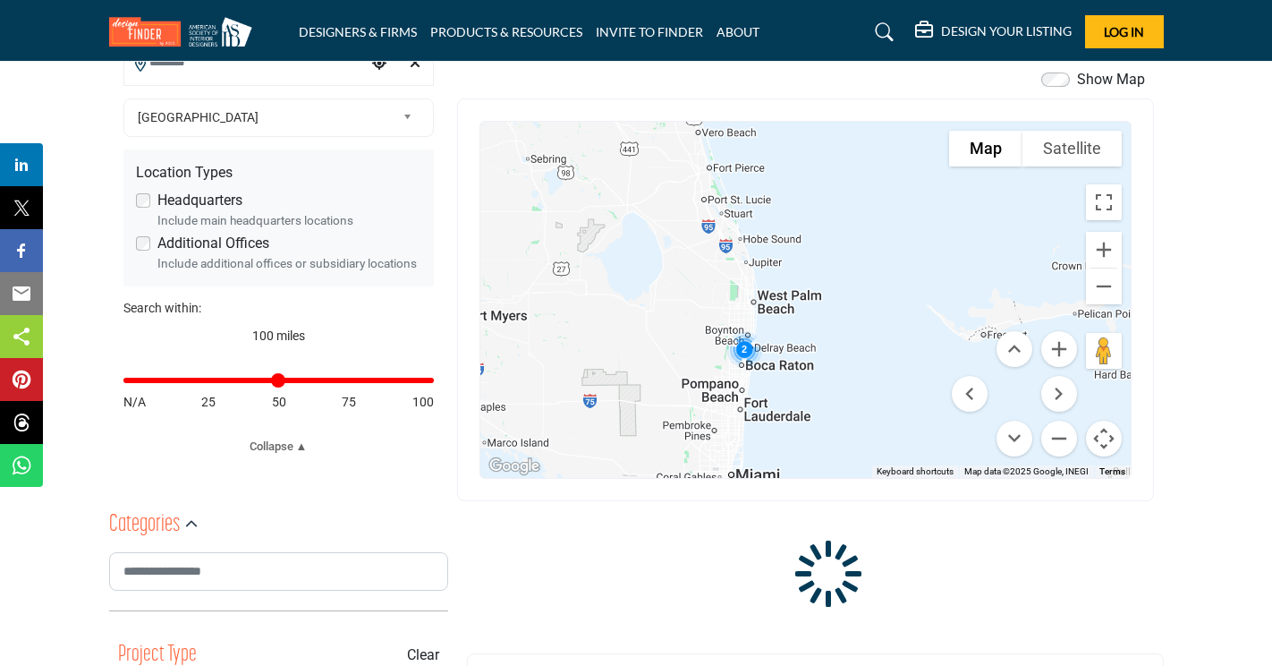
drag, startPoint x: 736, startPoint y: 322, endPoint x: 793, endPoint y: 332, distance: 57.2
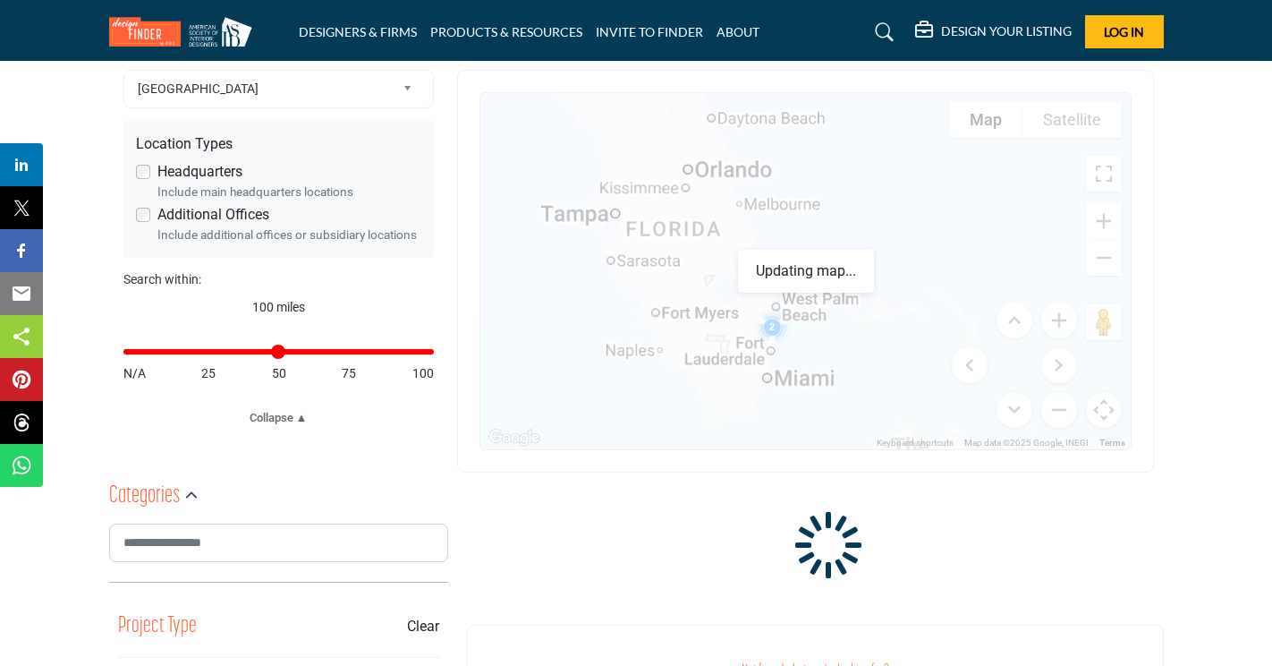
drag, startPoint x: 795, startPoint y: 330, endPoint x: 853, endPoint y: 324, distance: 57.6
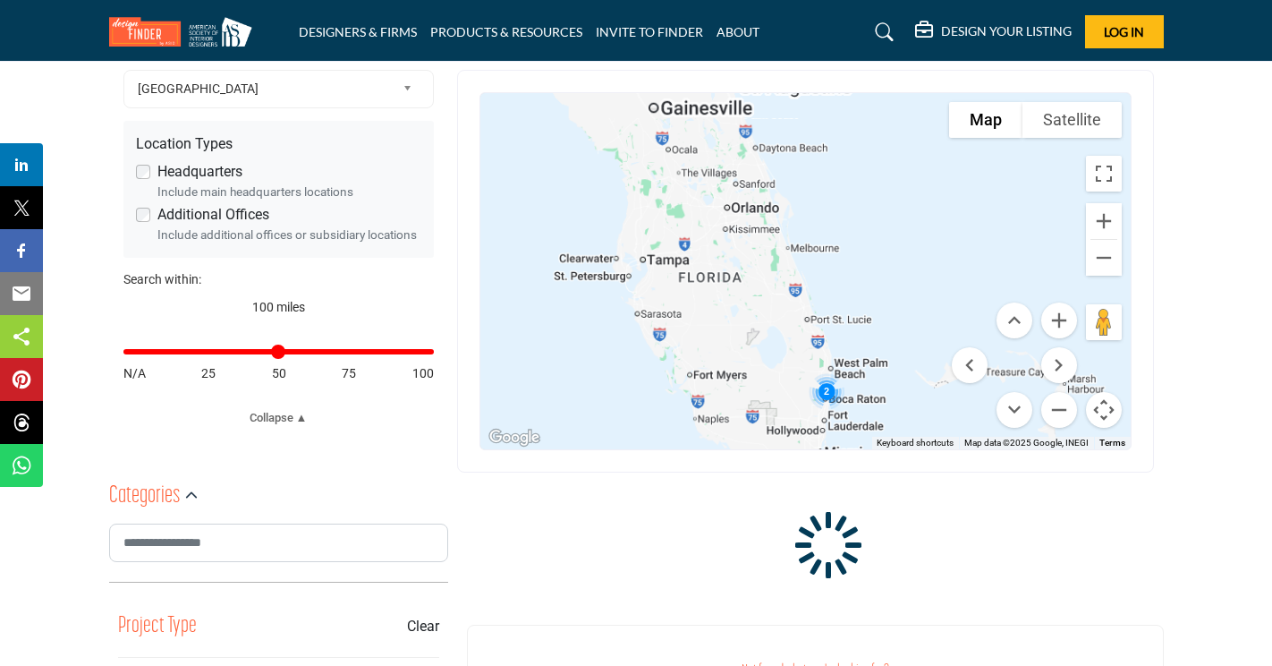
scroll to position [565, 0]
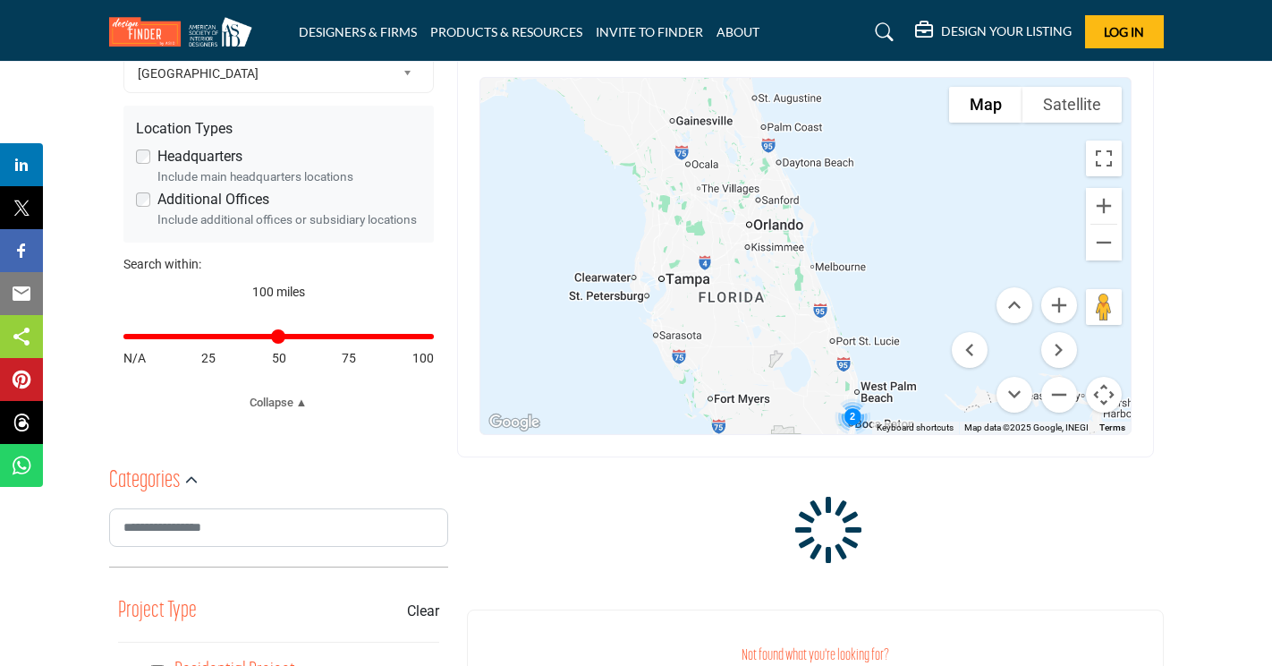
drag, startPoint x: 792, startPoint y: 347, endPoint x: 759, endPoint y: 273, distance: 81.3
click at [793, 350] on div at bounding box center [805, 256] width 650 height 356
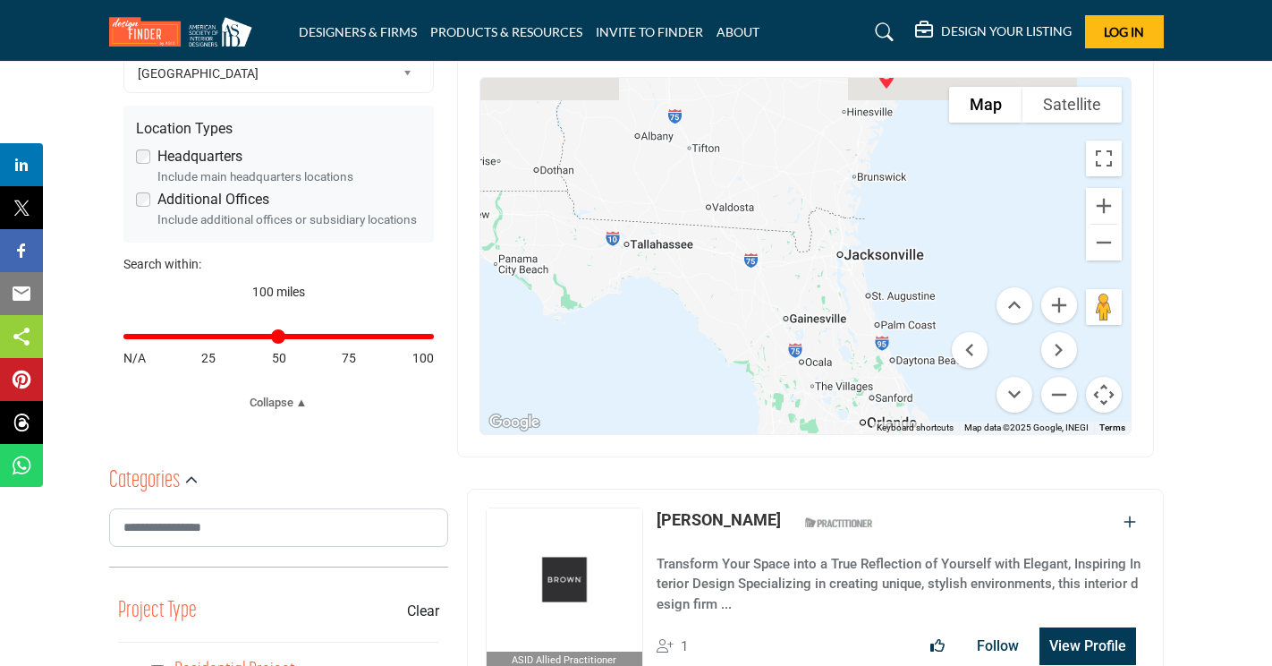
drag, startPoint x: 739, startPoint y: 223, endPoint x: 854, endPoint y: 424, distance: 232.0
click at [854, 424] on div at bounding box center [805, 256] width 650 height 356
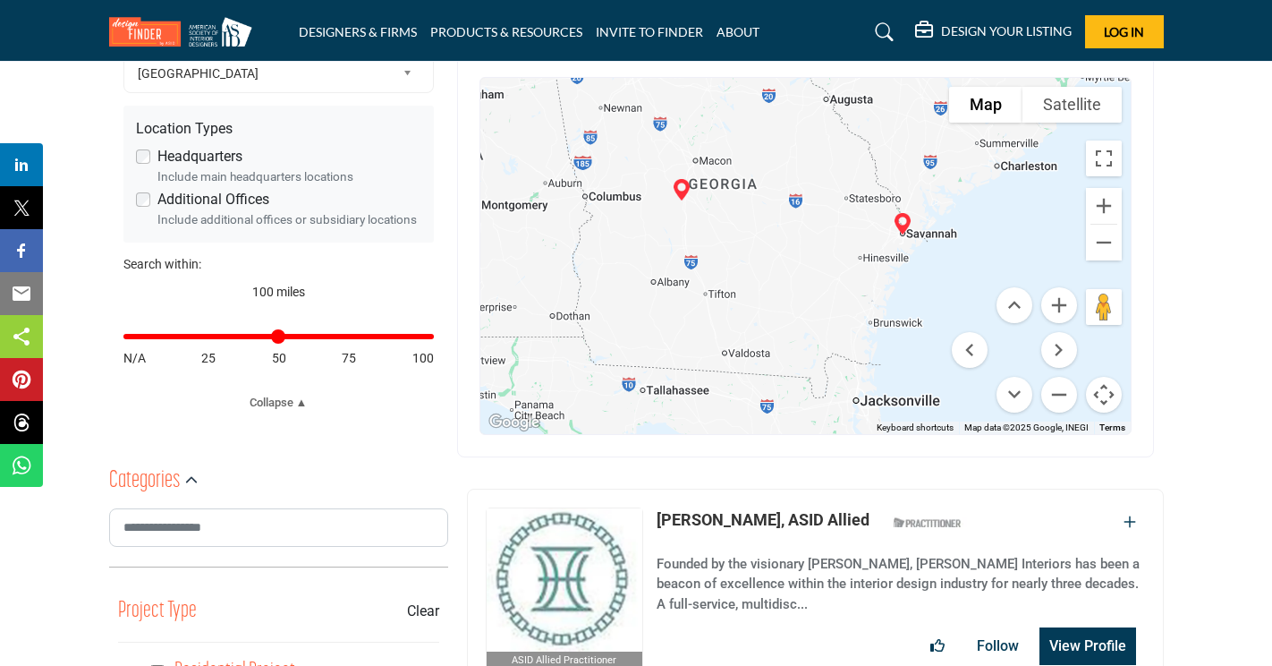
drag, startPoint x: 759, startPoint y: 220, endPoint x: 775, endPoint y: 371, distance: 152.1
click at [775, 371] on div at bounding box center [805, 256] width 650 height 356
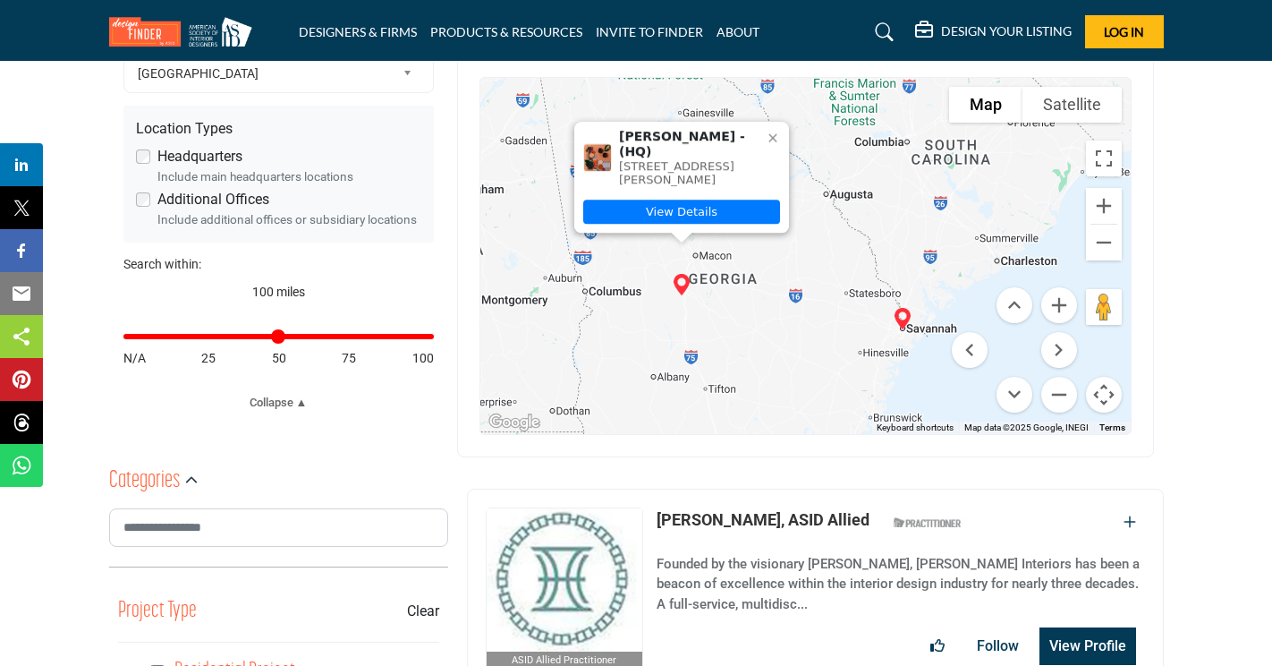
click at [877, 361] on div "Sara Barron - (HQ) 110 Toomer Rd, 31069-9000, USA View Details" at bounding box center [805, 256] width 650 height 356
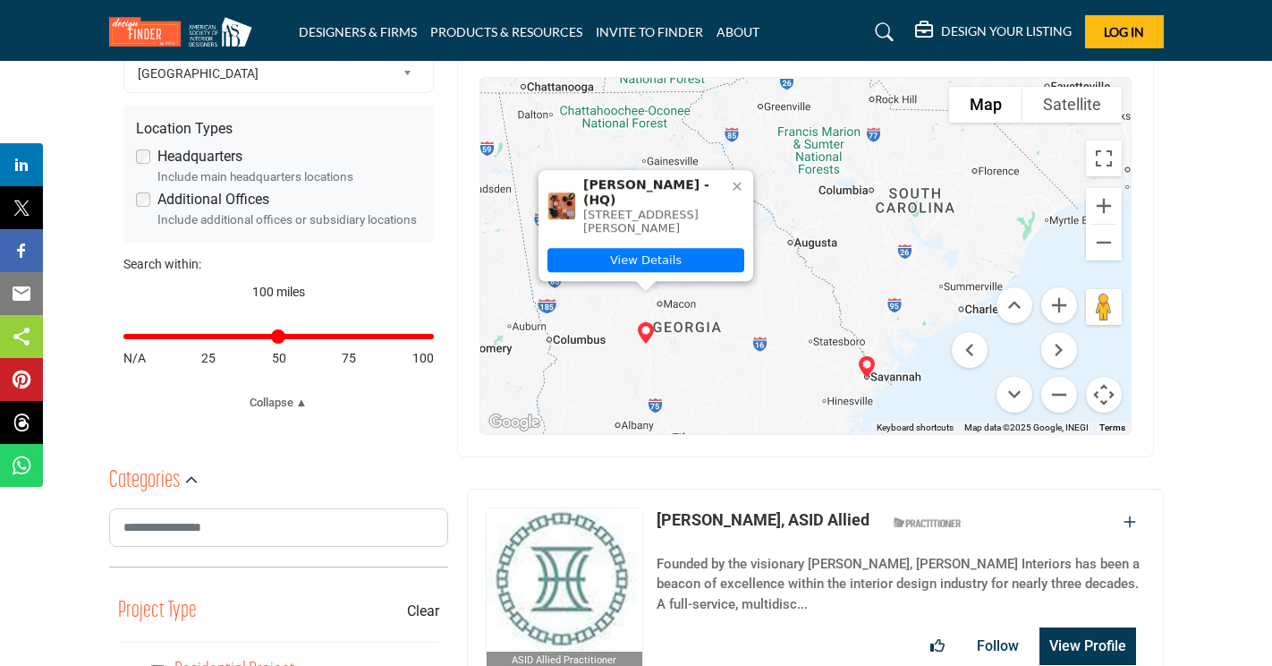
drag, startPoint x: 838, startPoint y: 243, endPoint x: 787, endPoint y: 309, distance: 82.9
click at [787, 309] on div "Sara Barron - (HQ) 110 Toomer Rd, 31069-9000, USA View Details" at bounding box center [805, 256] width 650 height 356
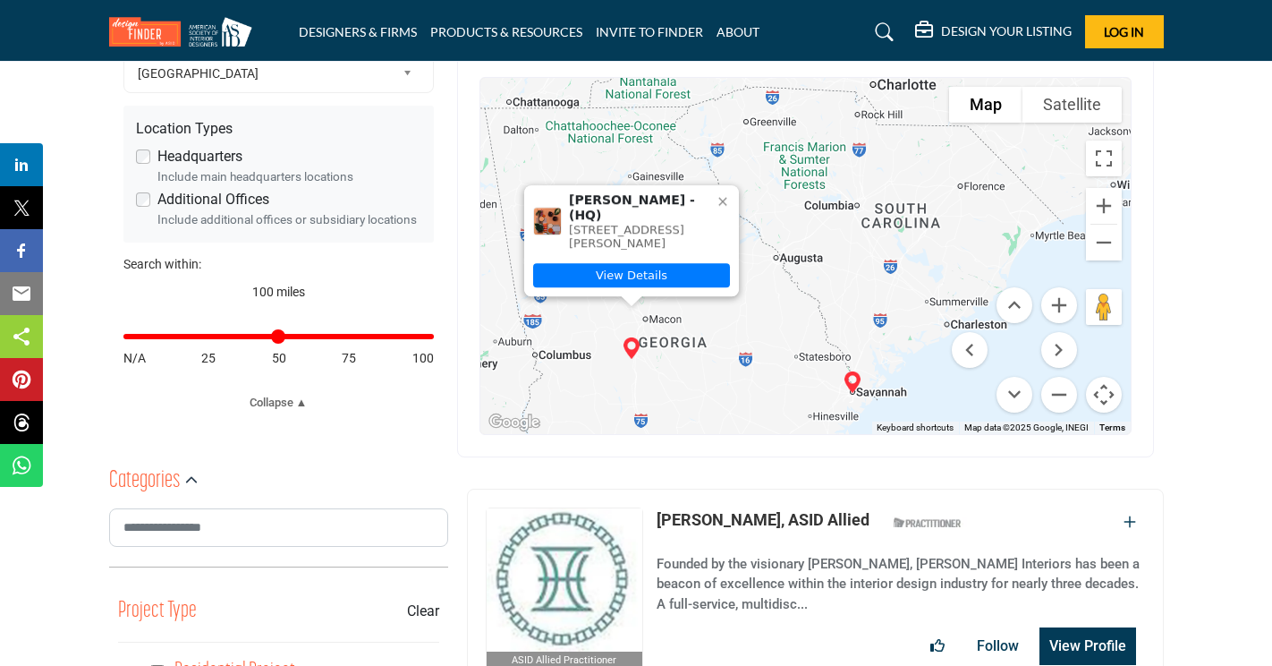
click at [796, 300] on div "Sara Barron - (HQ) 110 Toomer Rd, 31069-9000, USA View Details" at bounding box center [805, 256] width 650 height 356
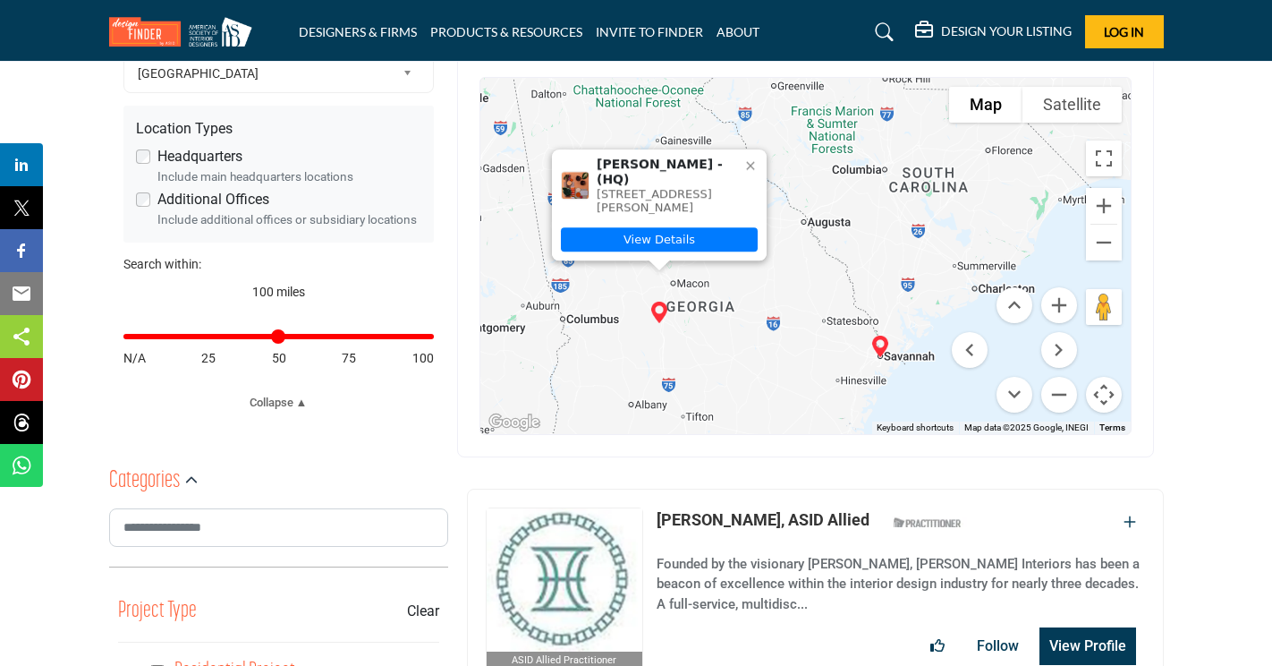
scroll to position [562, 0]
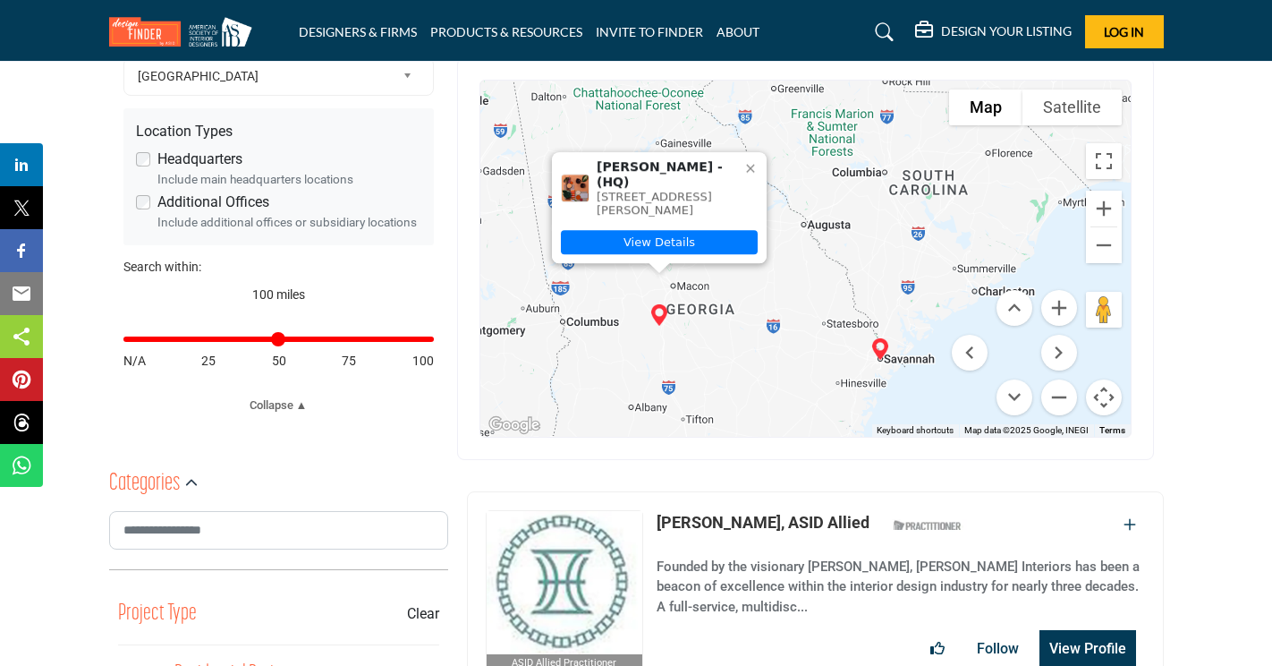
drag, startPoint x: 784, startPoint y: 318, endPoint x: 813, endPoint y: 277, distance: 49.9
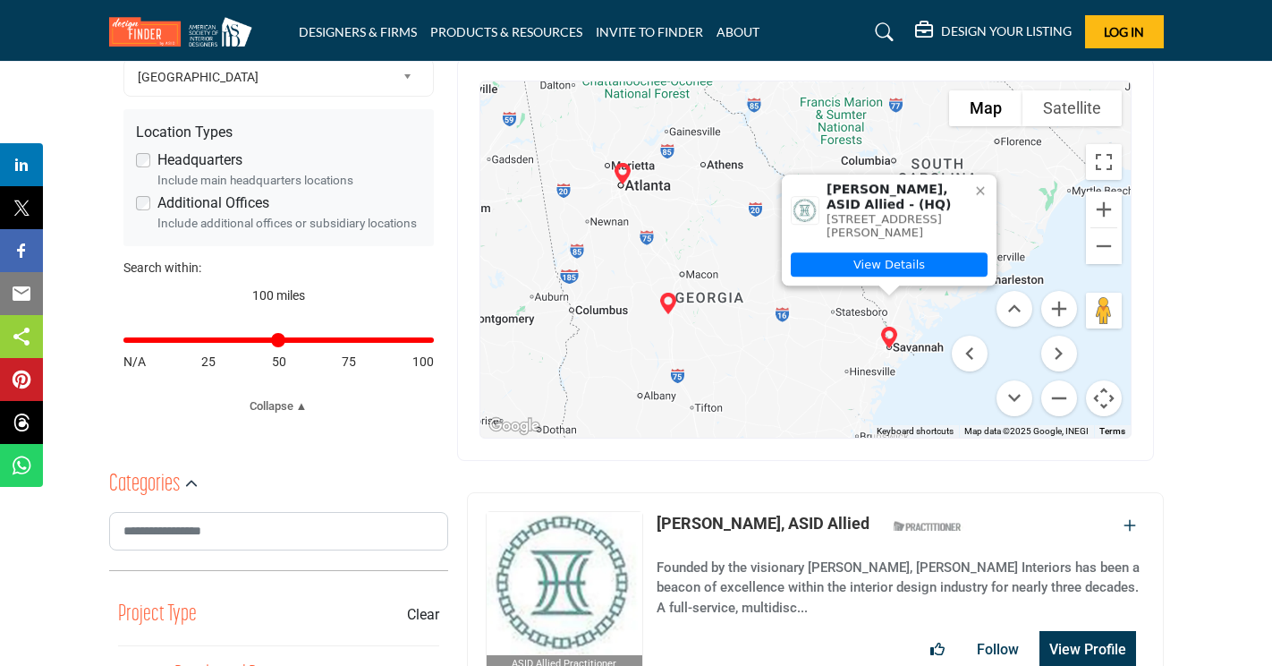
click at [976, 187] on icon at bounding box center [980, 190] width 14 height 14
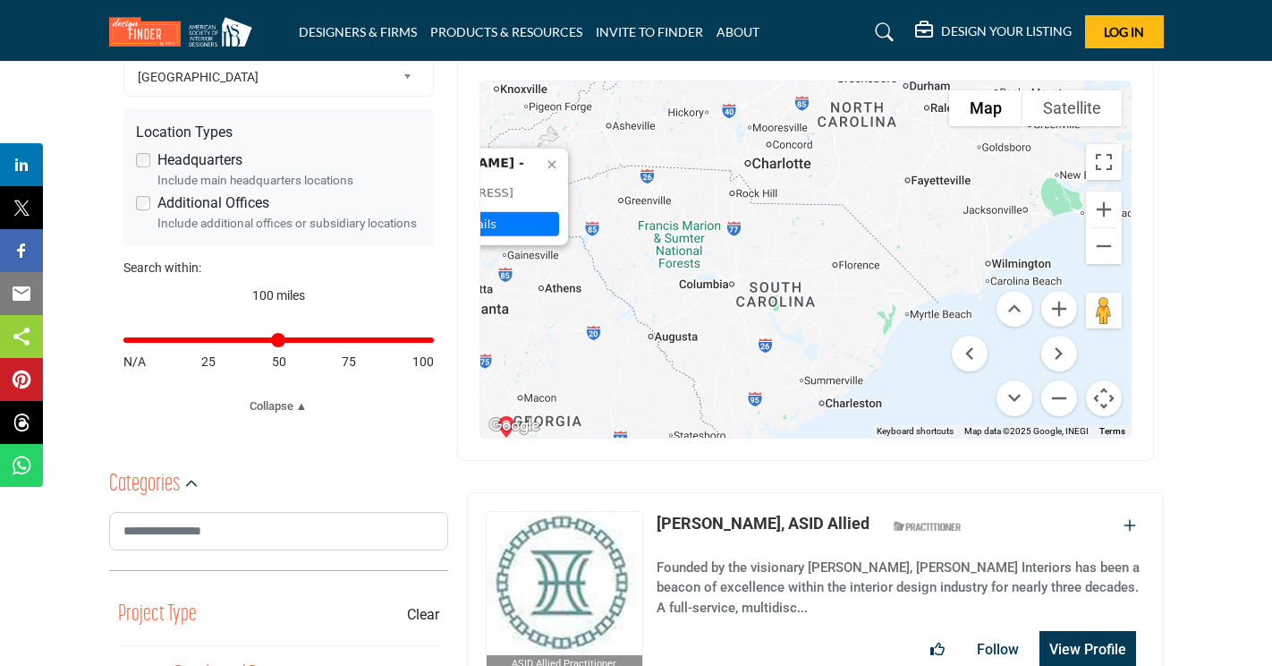
drag, startPoint x: 845, startPoint y: 337, endPoint x: 633, endPoint y: 364, distance: 213.7
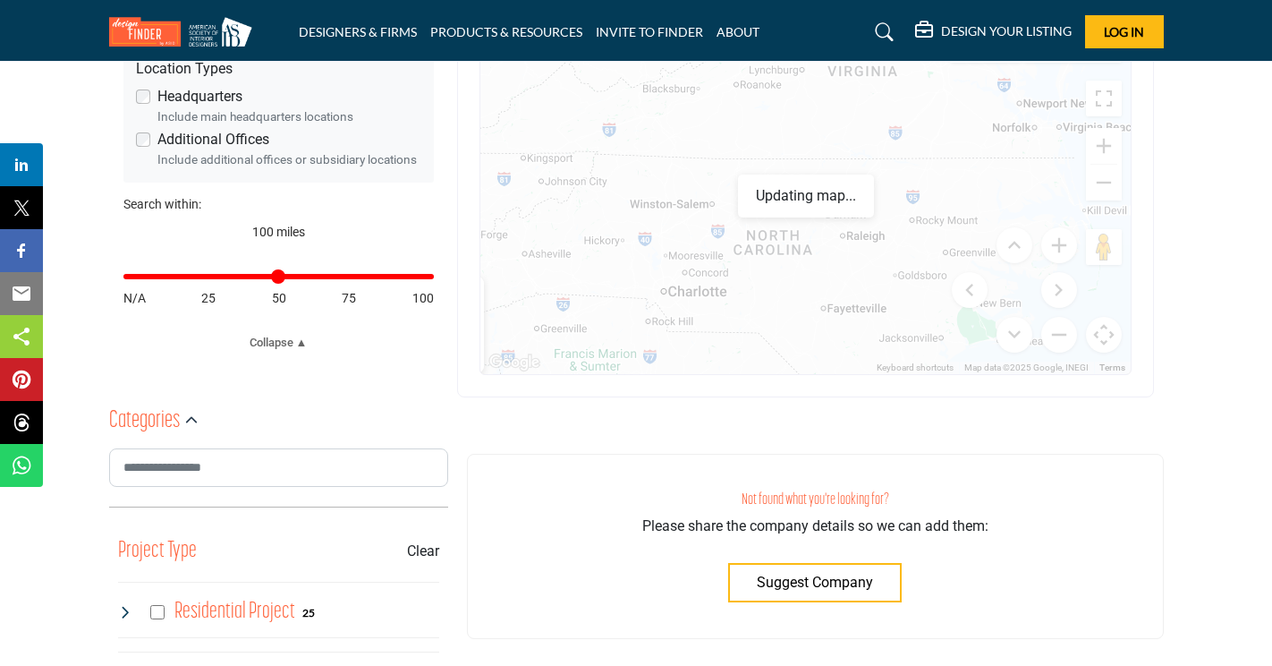
scroll to position [665, 0]
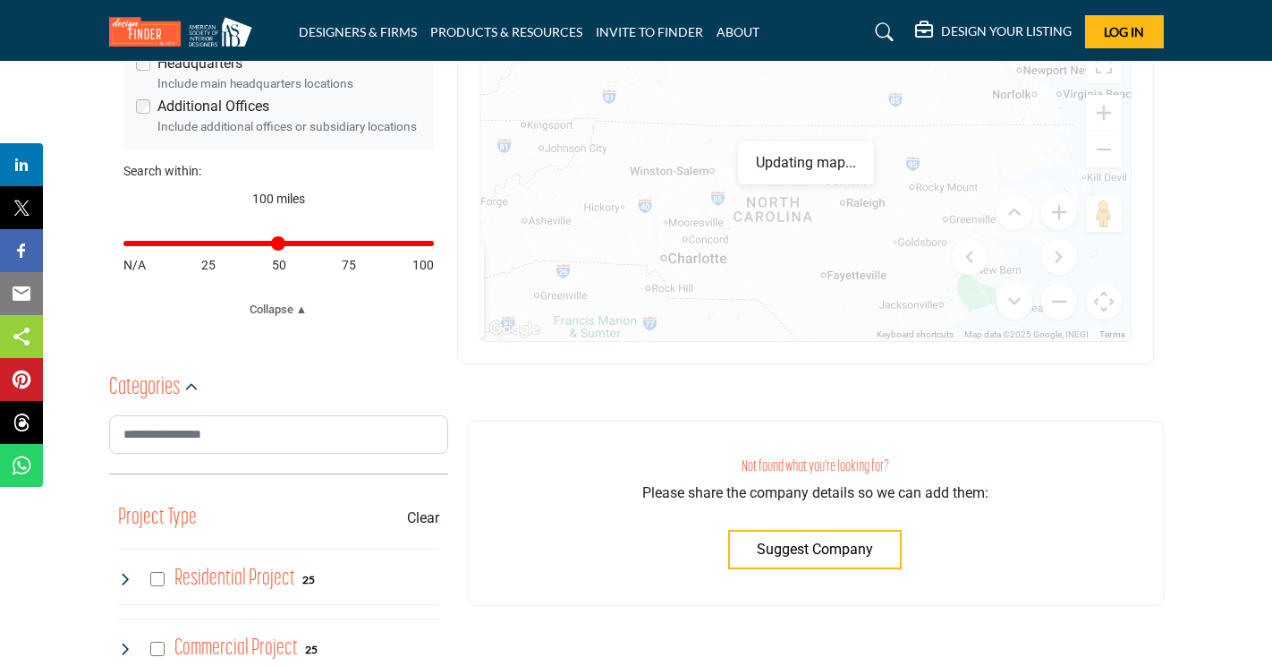
drag, startPoint x: 876, startPoint y: 318, endPoint x: 820, endPoint y: 450, distance: 143.6
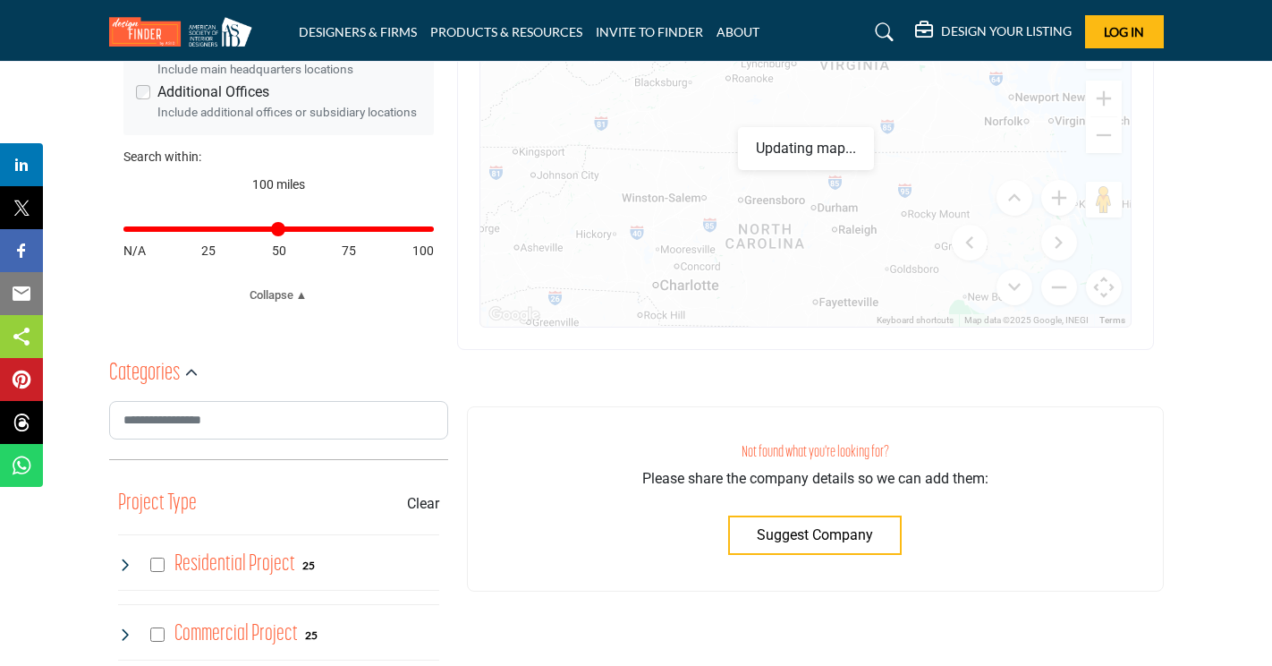
drag, startPoint x: 842, startPoint y: 259, endPoint x: 833, endPoint y: 312, distance: 53.5
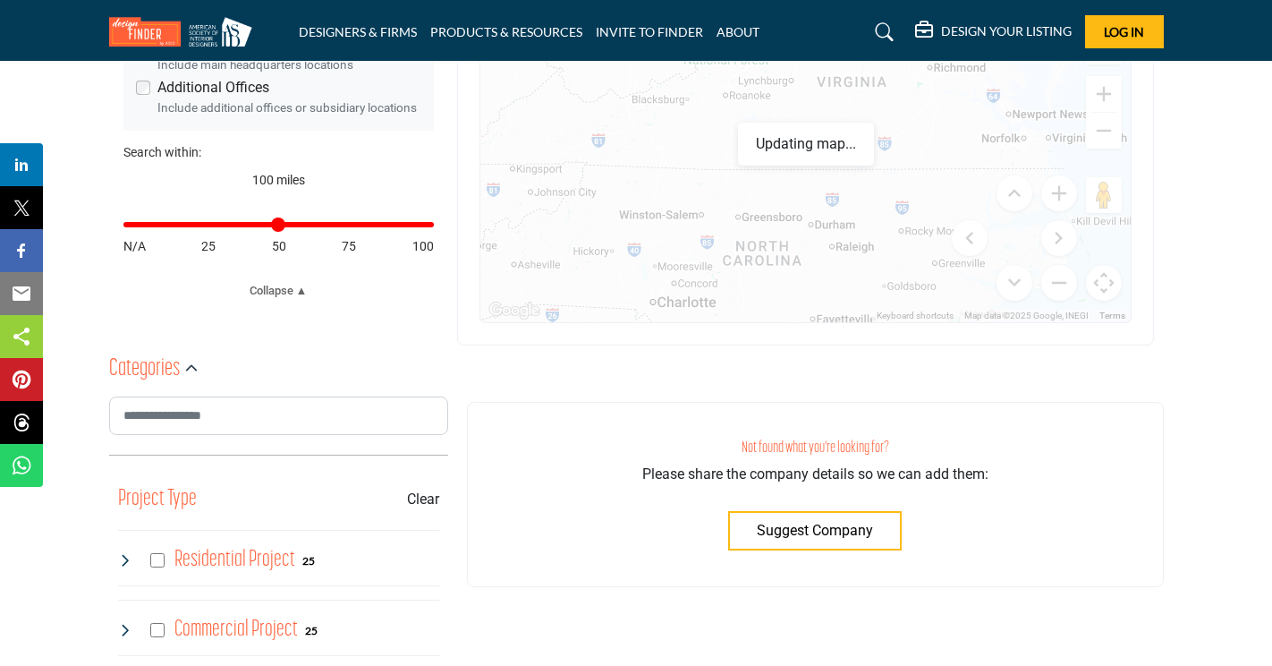
drag, startPoint x: 991, startPoint y: 372, endPoint x: 1008, endPoint y: 442, distance: 71.8
click at [1008, 442] on div "Not found what you're looking for? Please share the company details so we can a…" at bounding box center [815, 475] width 697 height 223
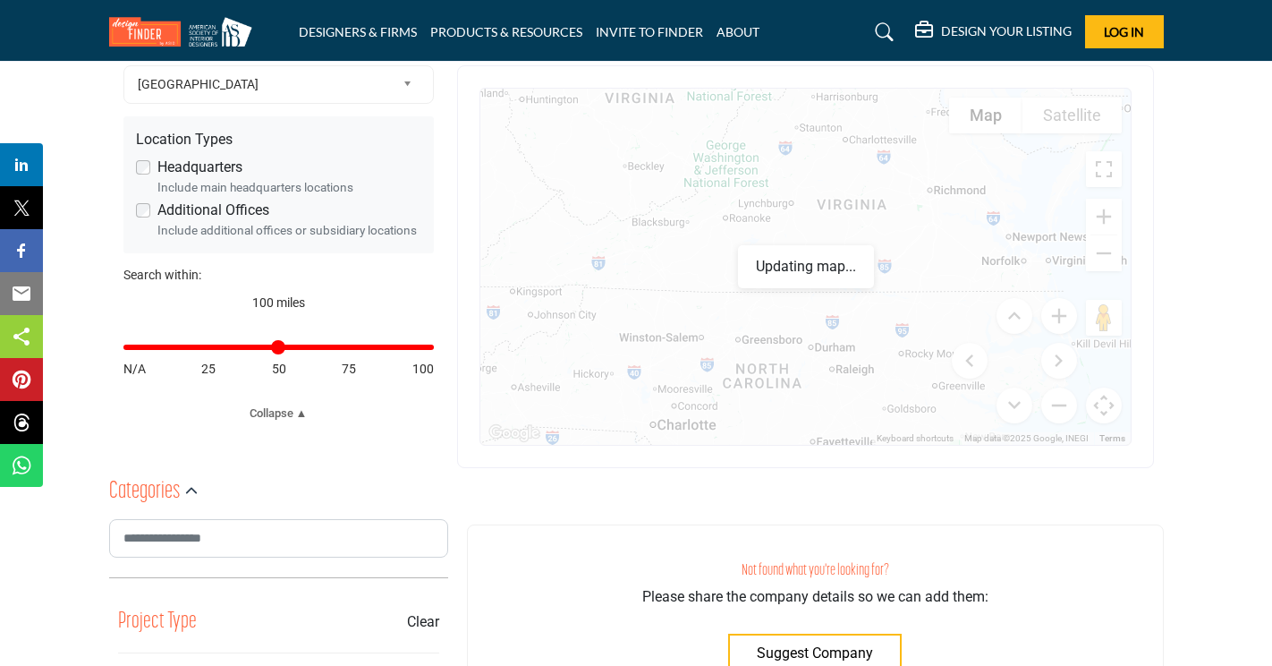
scroll to position [409, 0]
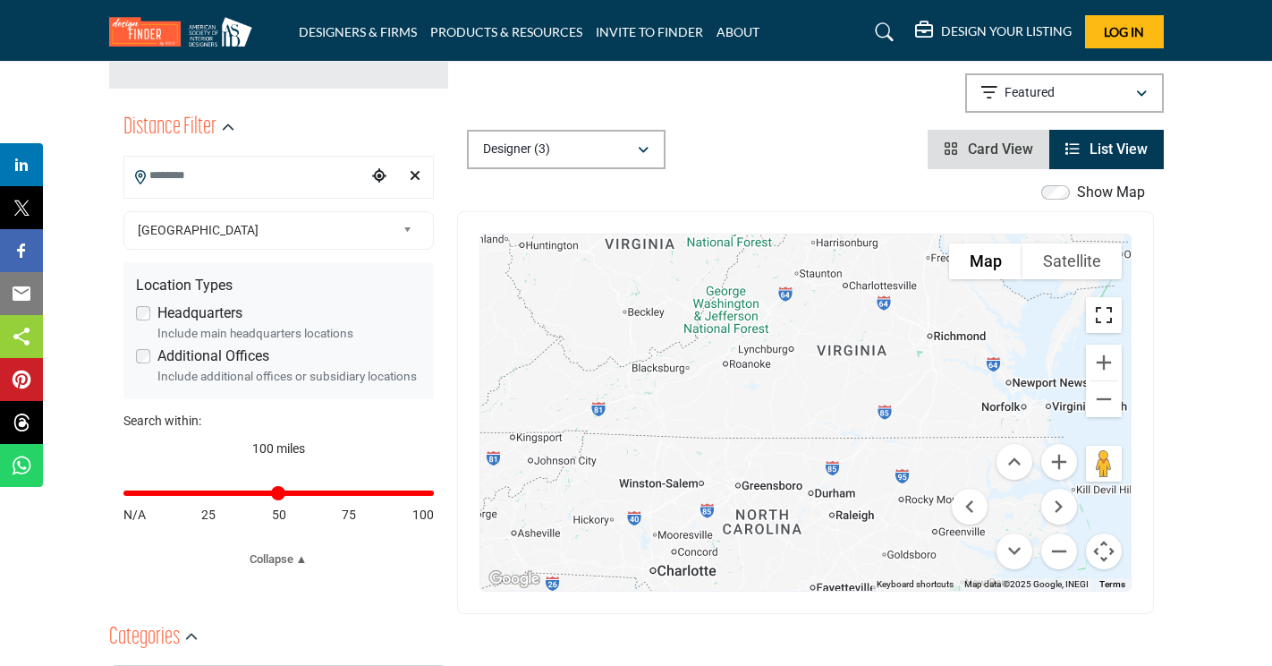
drag, startPoint x: 1111, startPoint y: 310, endPoint x: 1115, endPoint y: 403, distance: 93.1
click at [1111, 310] on button "Toggle fullscreen view" at bounding box center [1104, 315] width 36 height 36
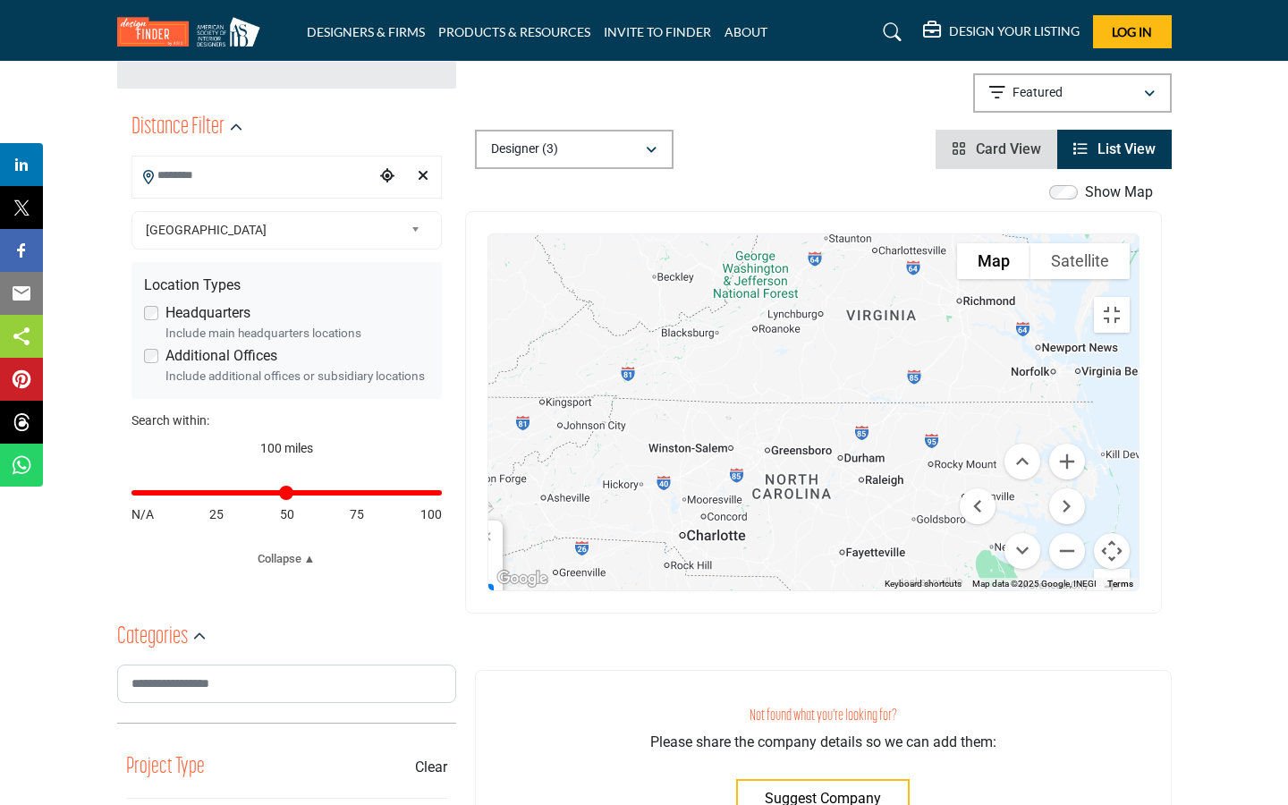
drag, startPoint x: 721, startPoint y: 454, endPoint x: 767, endPoint y: 419, distance: 57.4
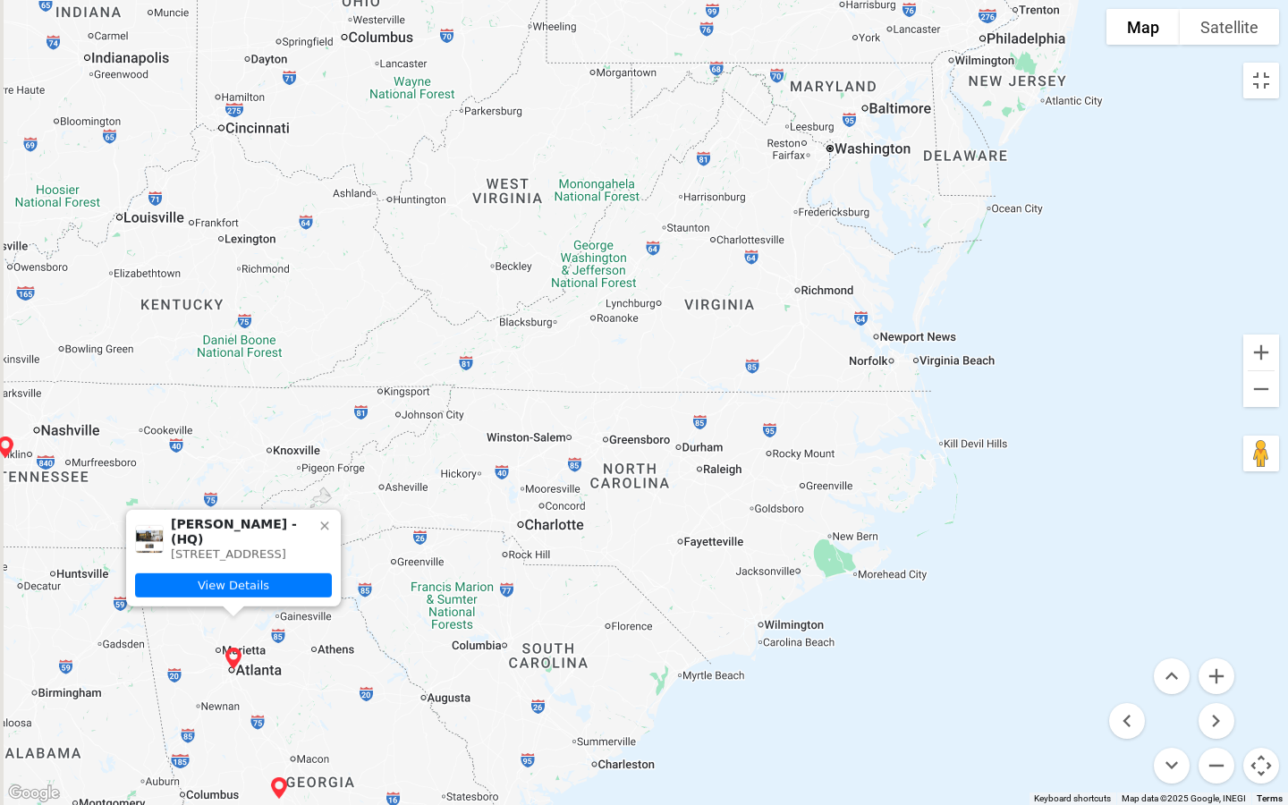
click at [760, 419] on div "Roger Deweese - (HQ) 245 N Highland Ave NE Ste 230.370, 30307-1936, USA View De…" at bounding box center [644, 402] width 1288 height 805
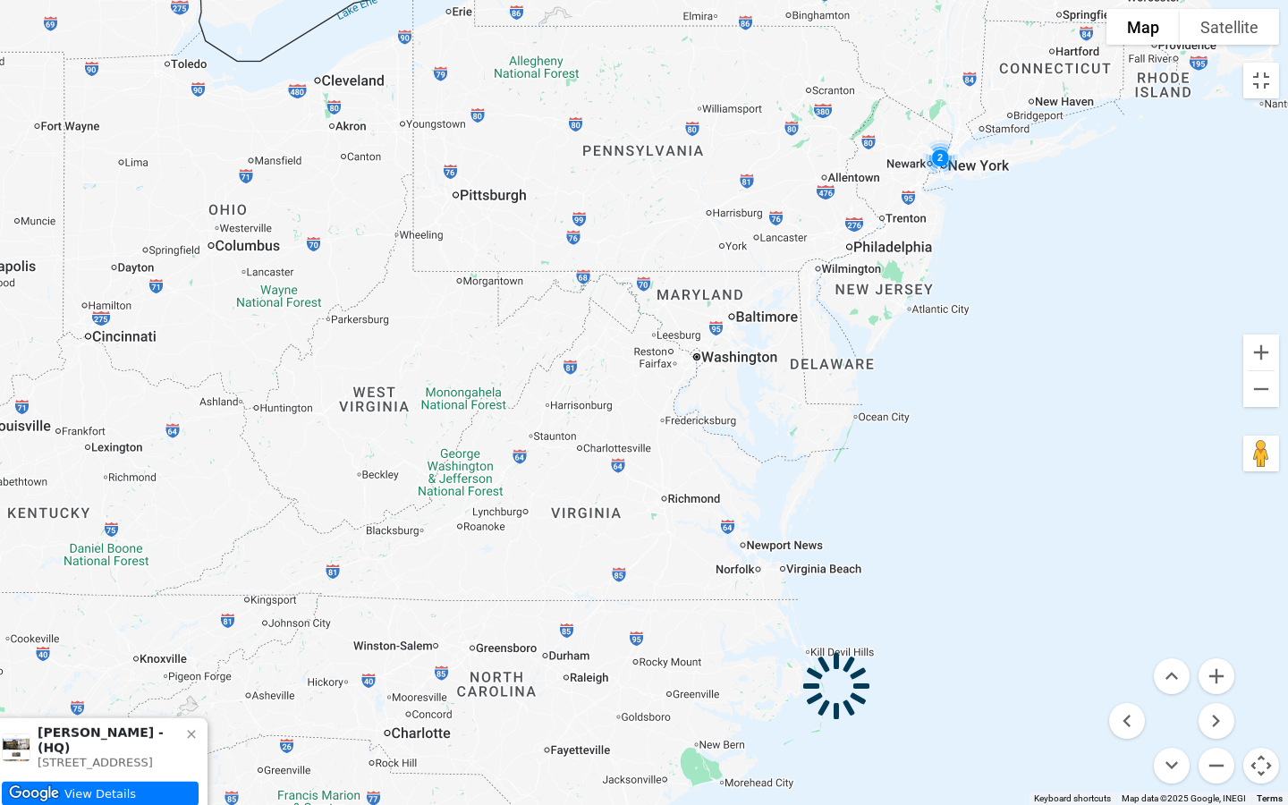
drag, startPoint x: 599, startPoint y: 514, endPoint x: 477, endPoint y: 672, distance: 199.0
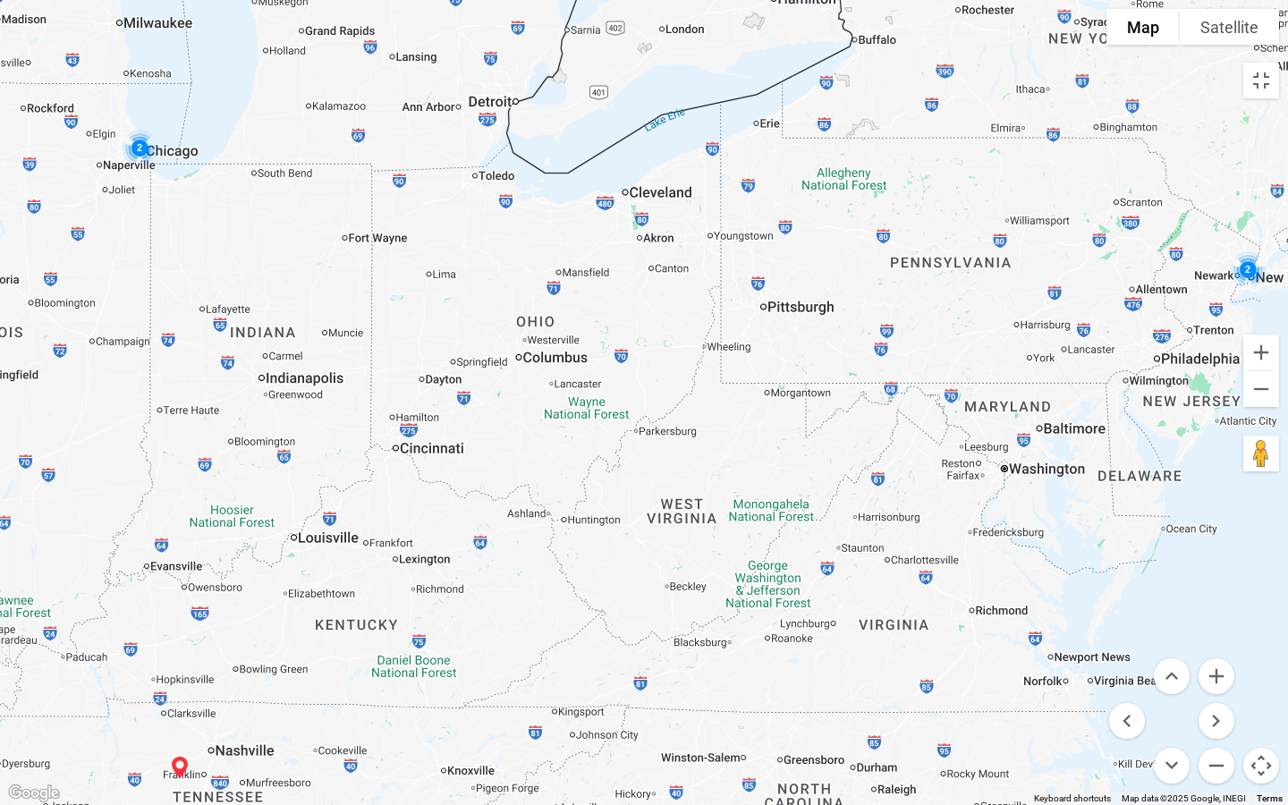
drag, startPoint x: 678, startPoint y: 461, endPoint x: 1042, endPoint y: 515, distance: 368.2
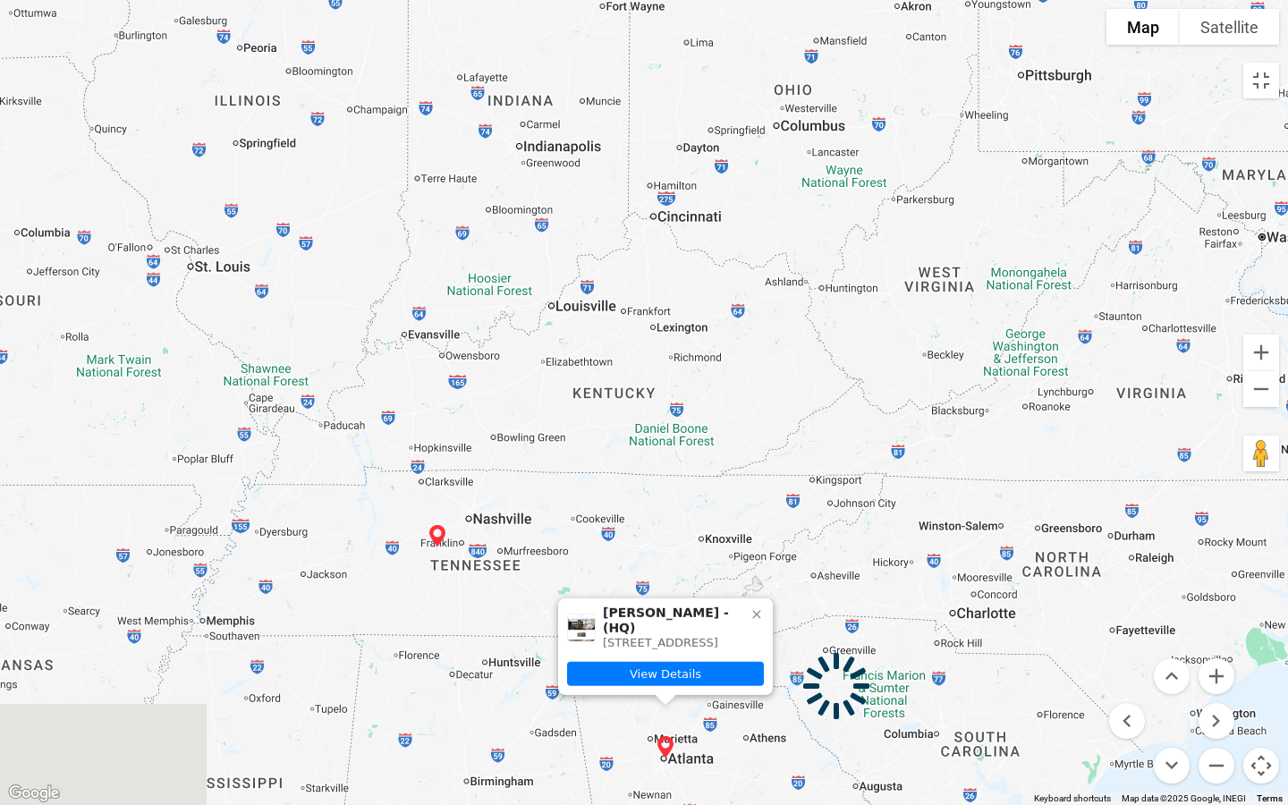
drag, startPoint x: 801, startPoint y: 196, endPoint x: 851, endPoint y: 161, distance: 61.1
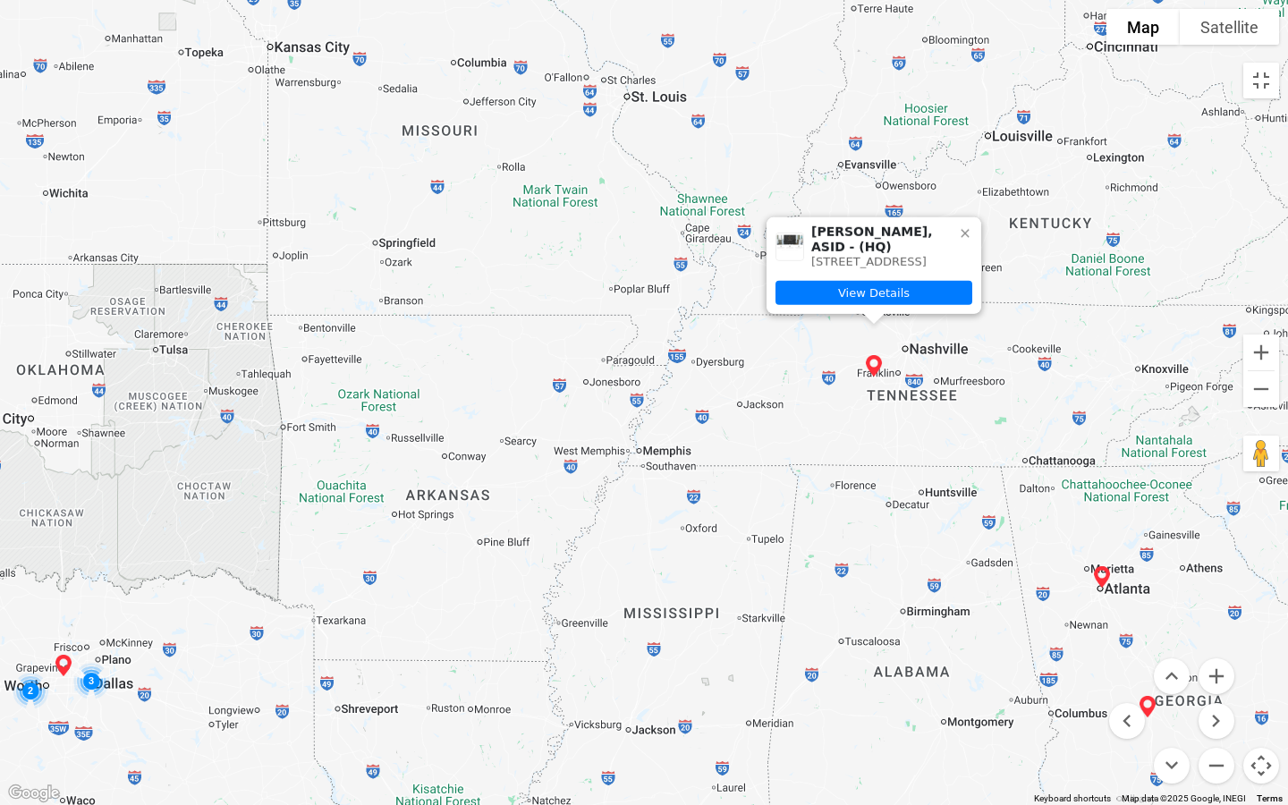
drag, startPoint x: 382, startPoint y: 536, endPoint x: 812, endPoint y: 371, distance: 460.8
click at [515, 396] on div "Emily Dyer Gulick, ASID - (HQ) 7636 Younger Creek Rd, 38476-9631, USA View Deta…" at bounding box center [644, 402] width 1288 height 805
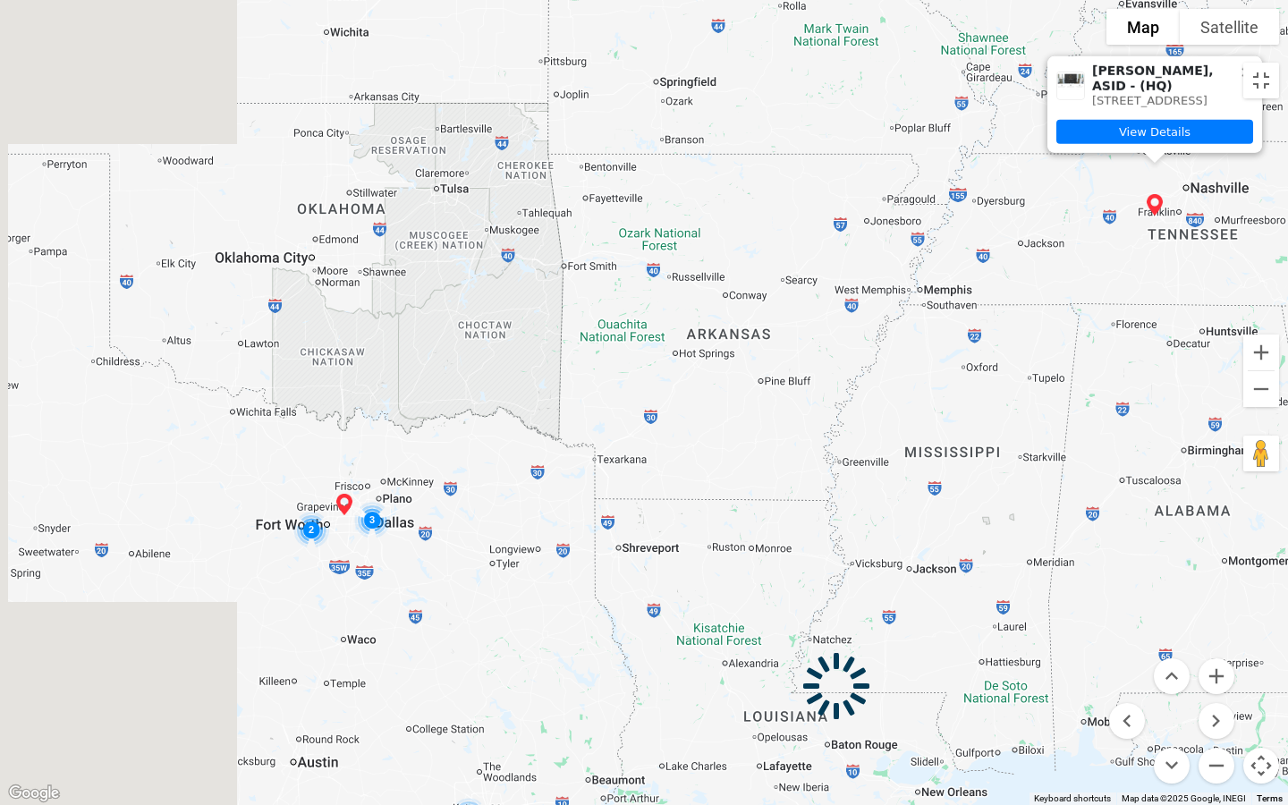
drag, startPoint x: 523, startPoint y: 392, endPoint x: 803, endPoint y: 230, distance: 324.3
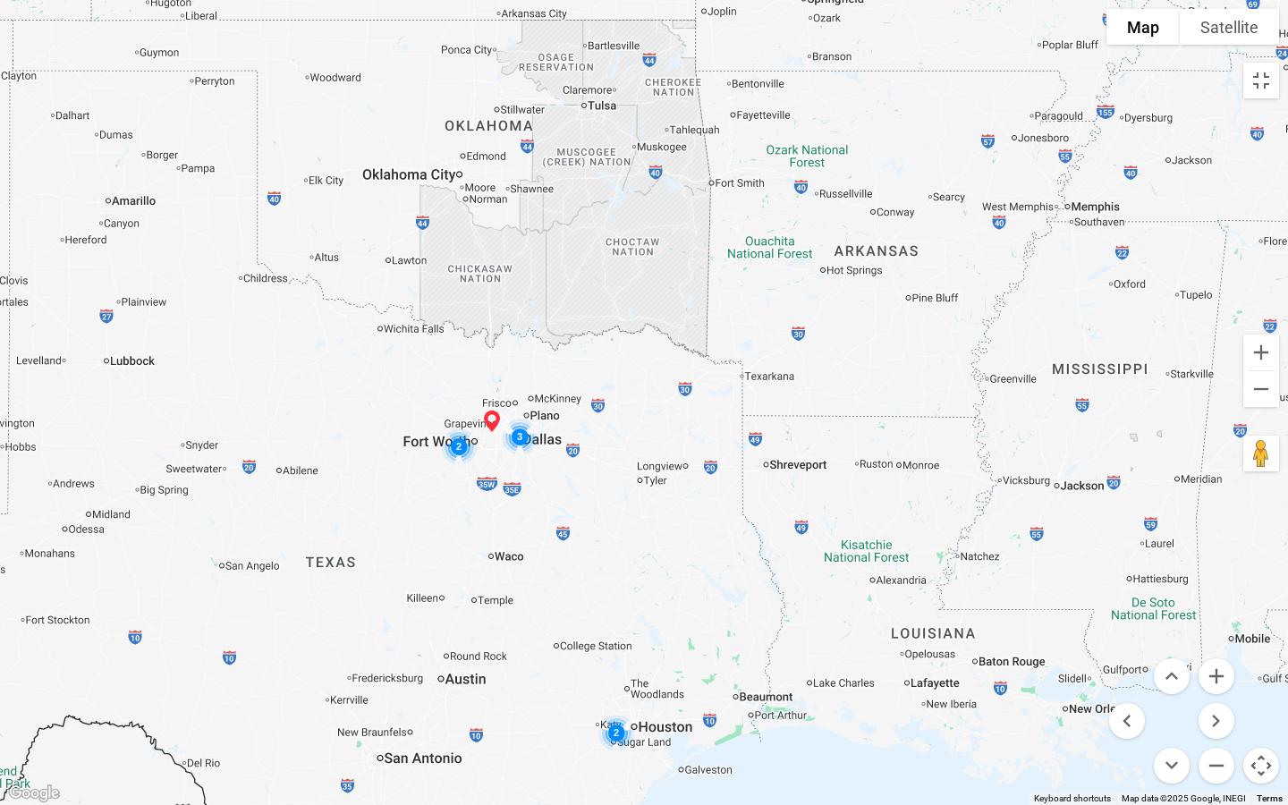
drag, startPoint x: 519, startPoint y: 442, endPoint x: 663, endPoint y: 361, distance: 165.0
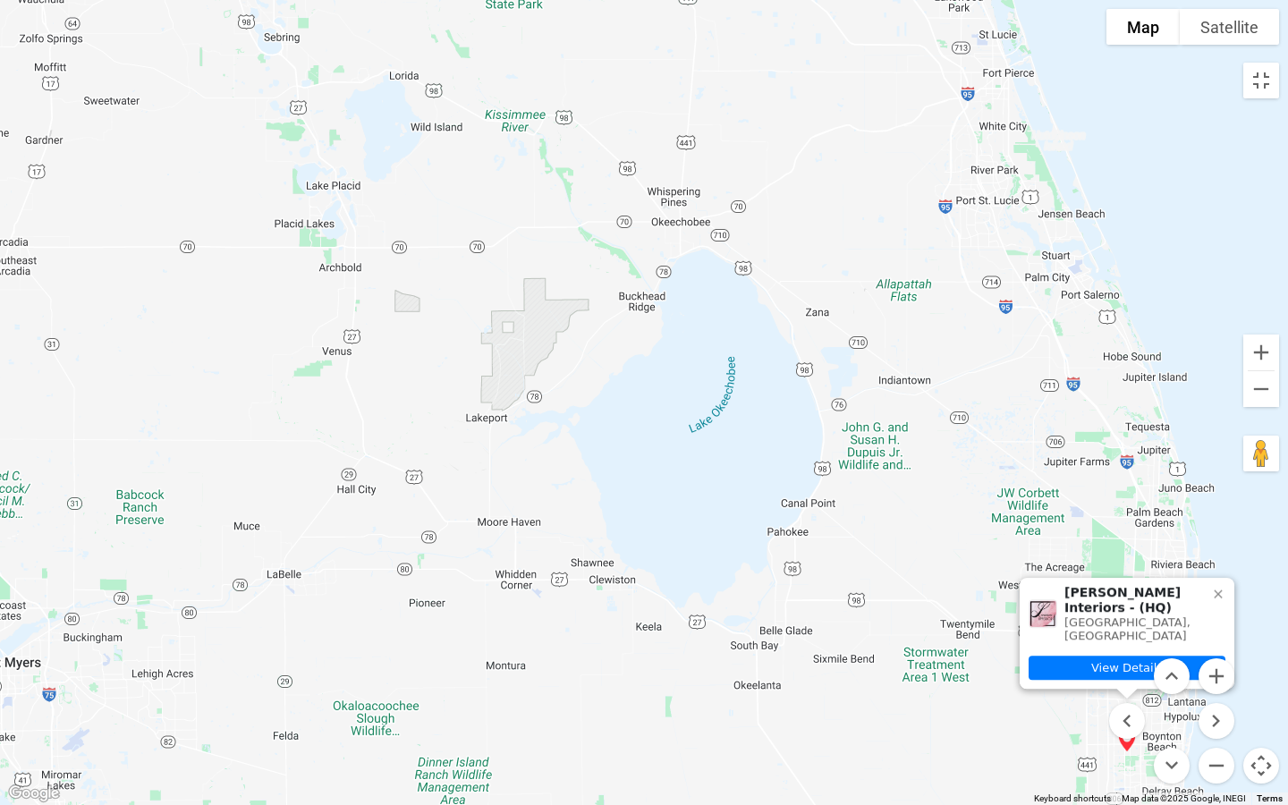
drag, startPoint x: 525, startPoint y: 435, endPoint x: 790, endPoint y: 404, distance: 266.6
click at [1223, 591] on icon at bounding box center [1218, 594] width 14 height 14
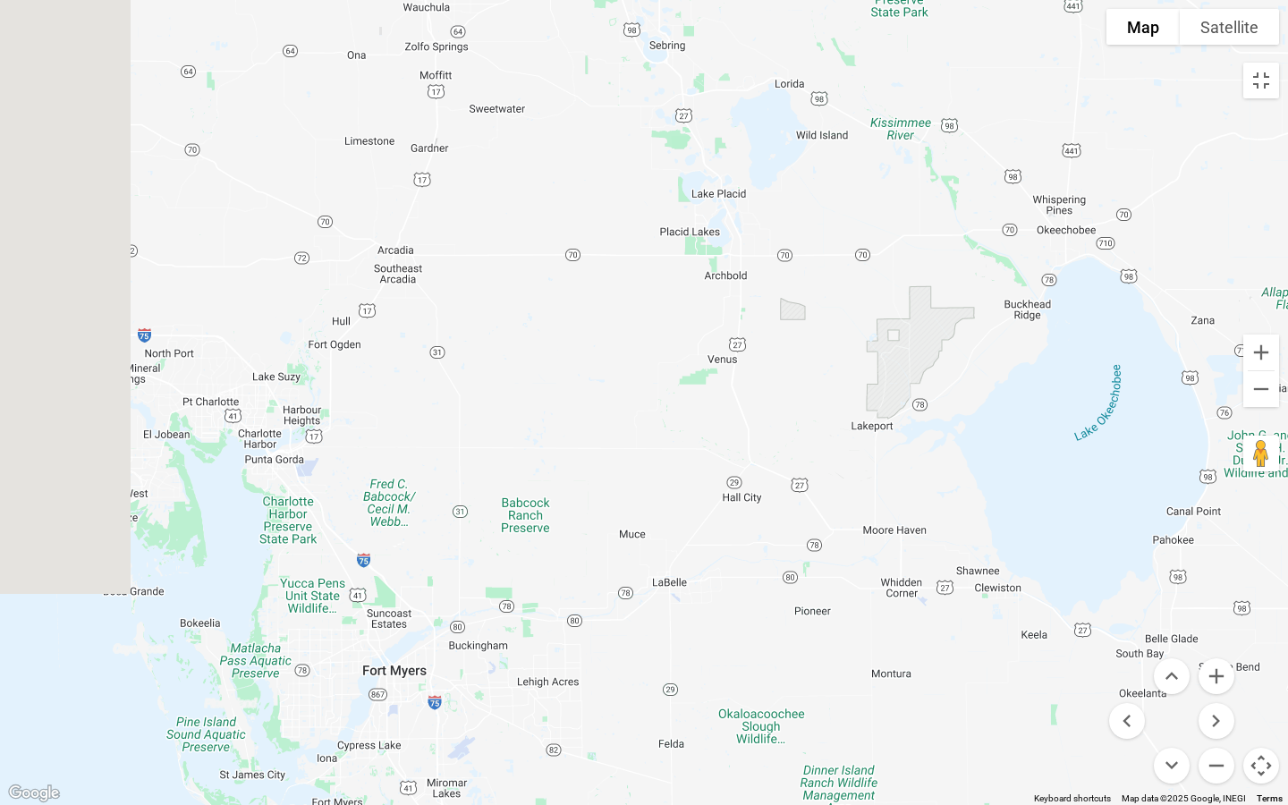
drag, startPoint x: 421, startPoint y: 446, endPoint x: 781, endPoint y: 456, distance: 360.7
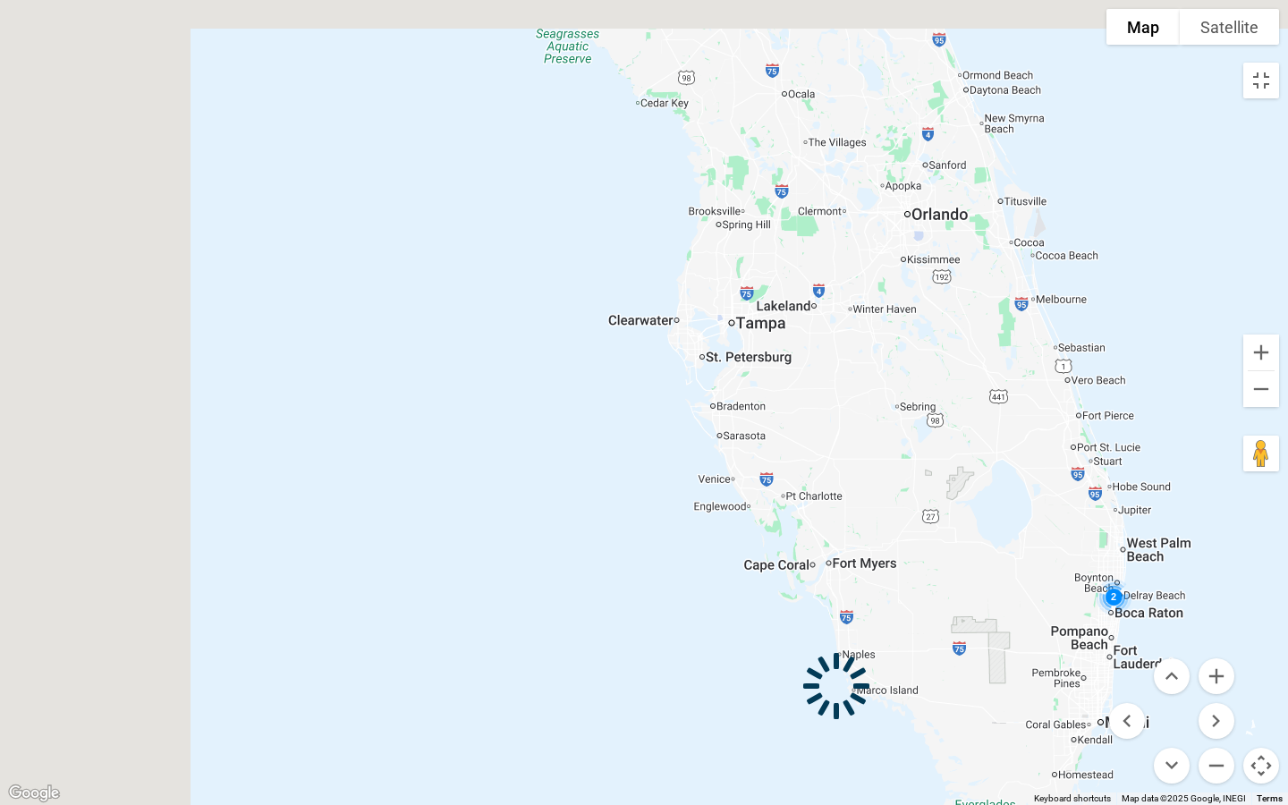
drag, startPoint x: 423, startPoint y: 431, endPoint x: 911, endPoint y: 520, distance: 495.6
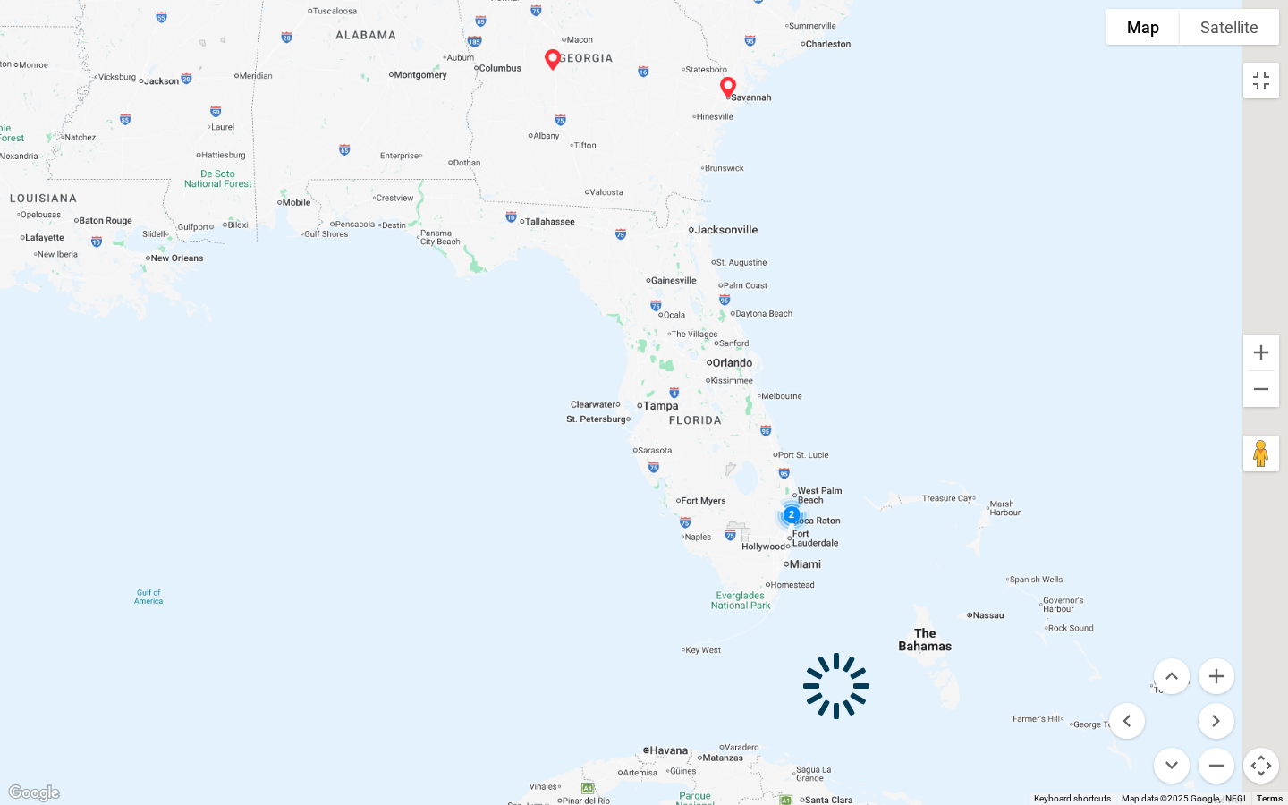
drag, startPoint x: 695, startPoint y: 465, endPoint x: 935, endPoint y: 495, distance: 241.6
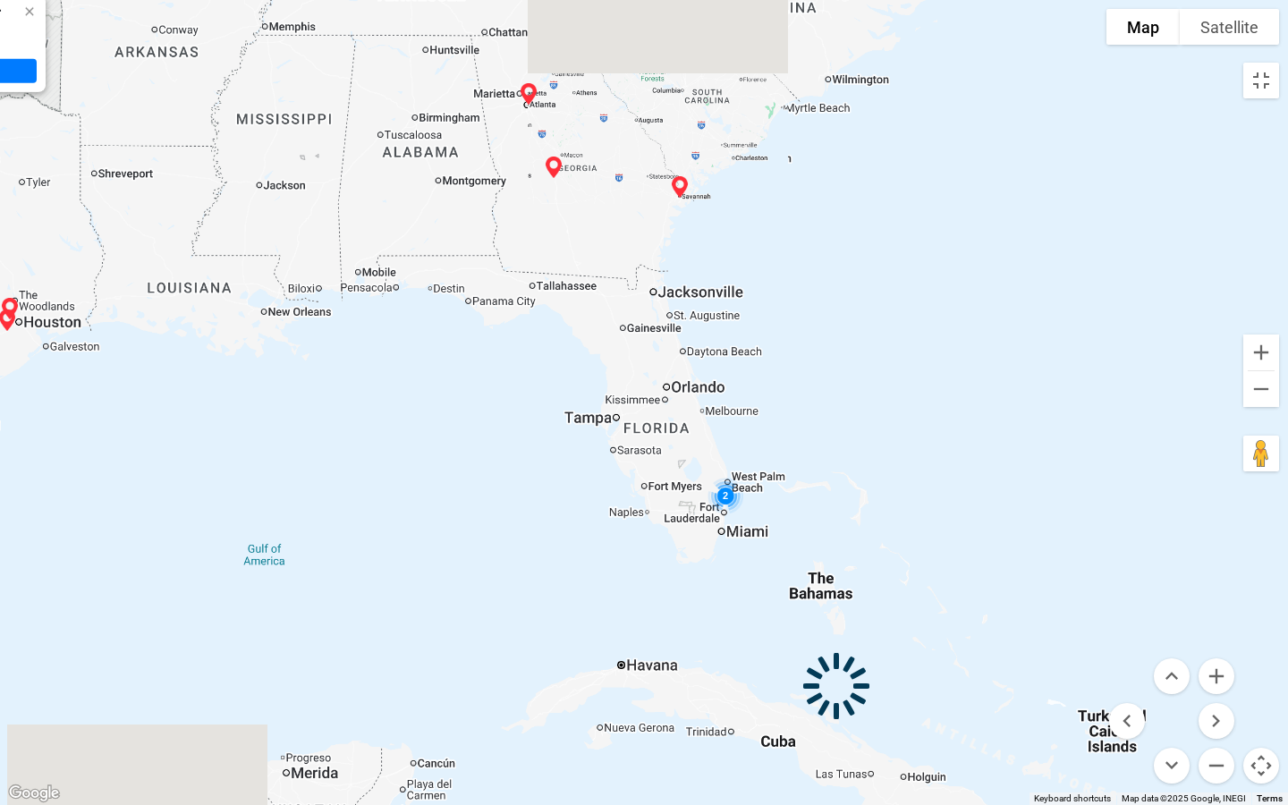
drag, startPoint x: 270, startPoint y: 388, endPoint x: 477, endPoint y: 423, distance: 209.6
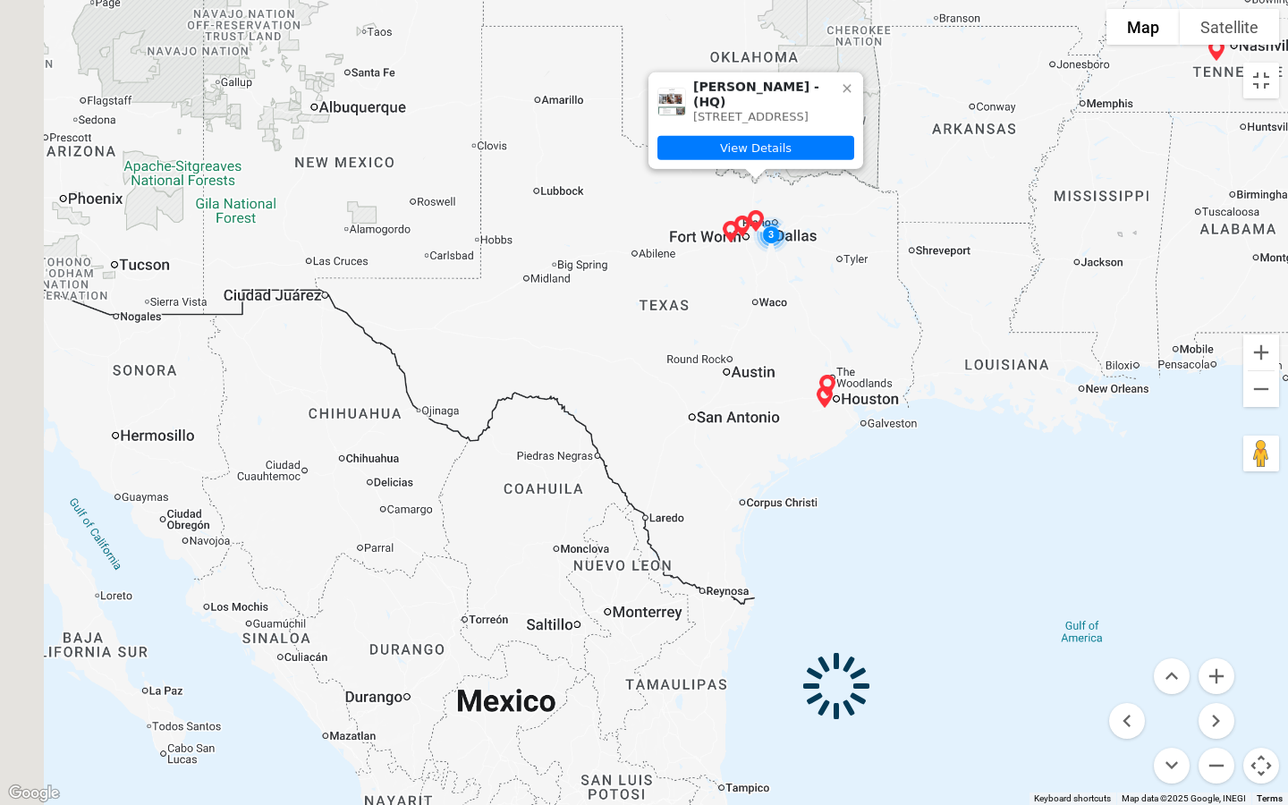
drag, startPoint x: 477, startPoint y: 423, endPoint x: 635, endPoint y: 434, distance: 158.7
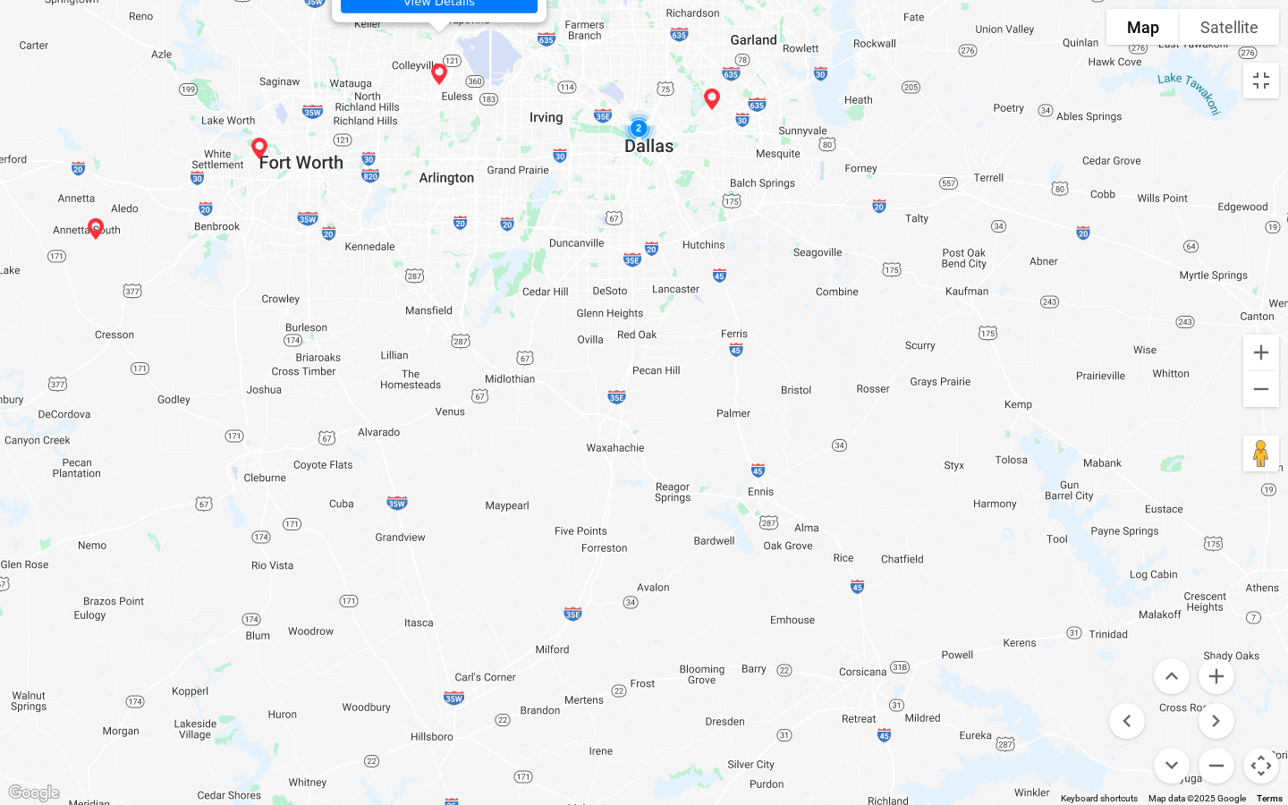
drag, startPoint x: 786, startPoint y: 240, endPoint x: 727, endPoint y: 448, distance: 216.9
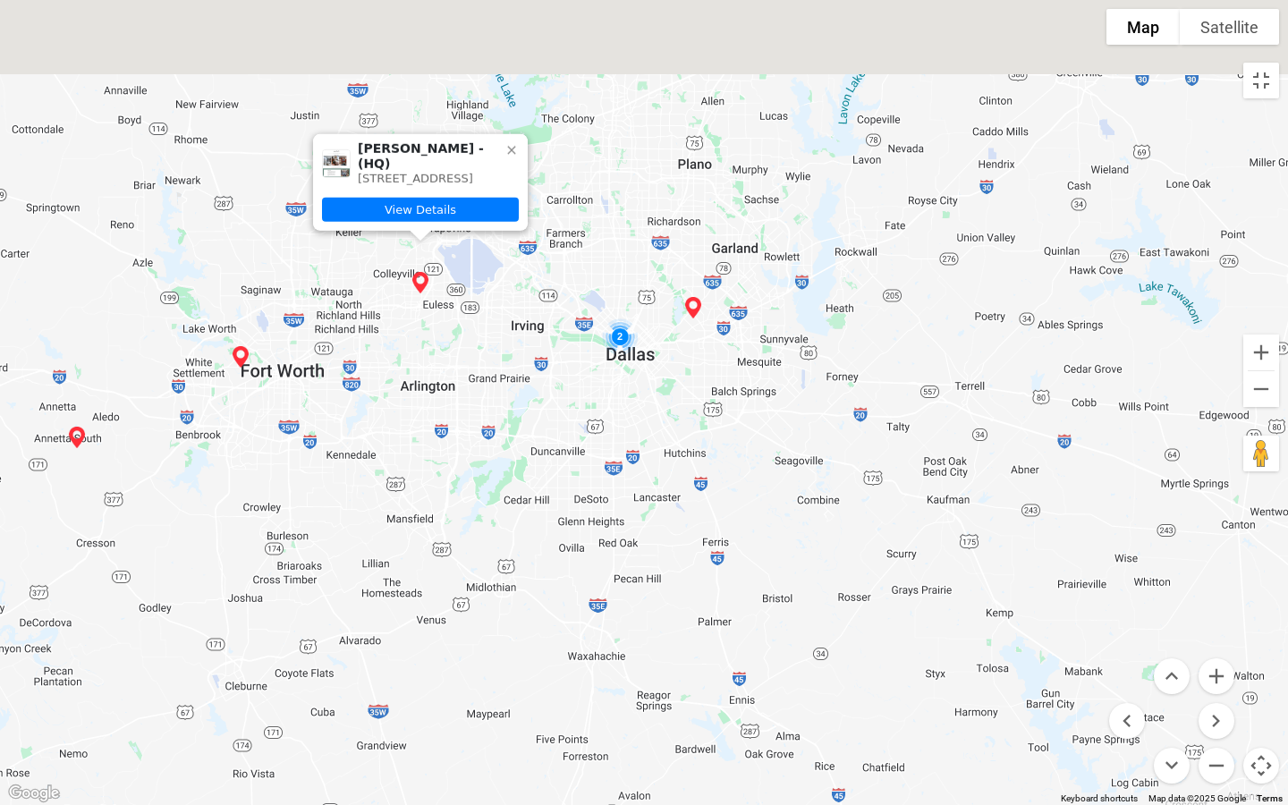
drag, startPoint x: 521, startPoint y: 283, endPoint x: 492, endPoint y: 519, distance: 237.9
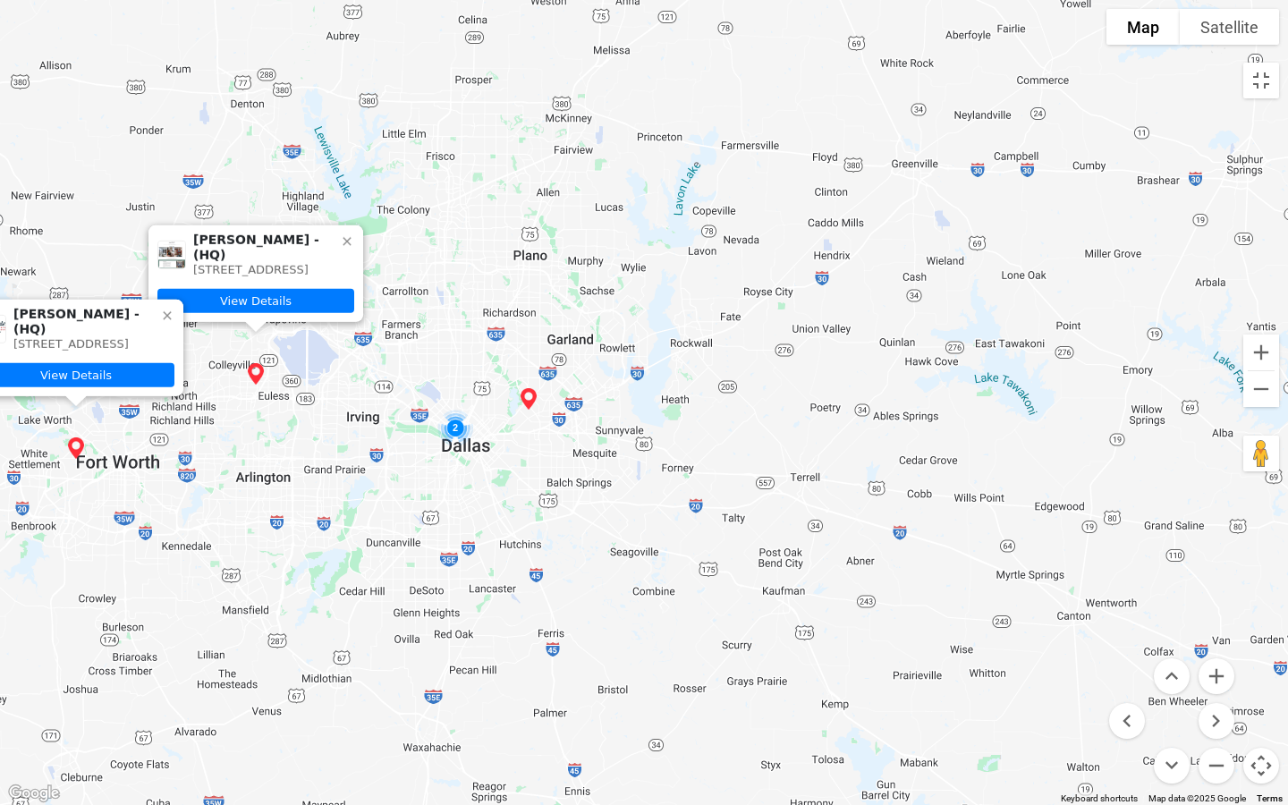
drag, startPoint x: 522, startPoint y: 374, endPoint x: 351, endPoint y: 447, distance: 186.0
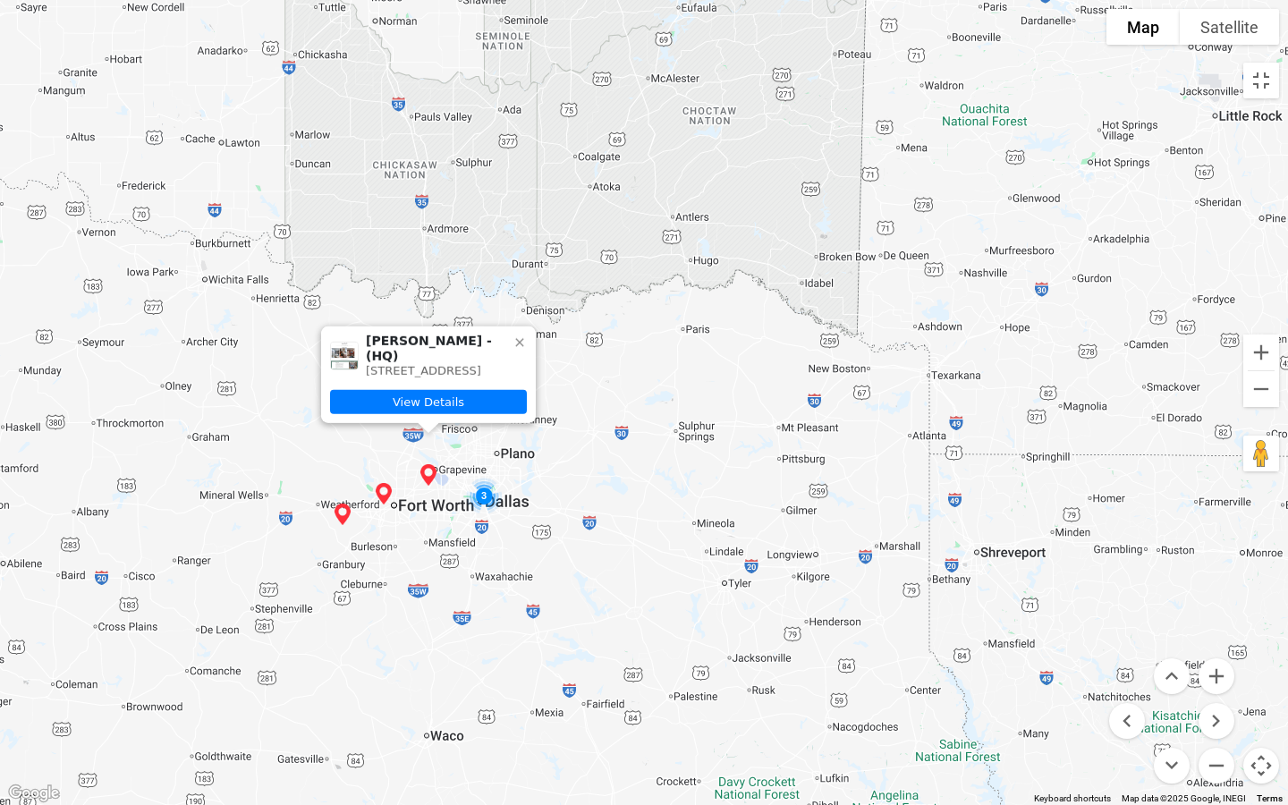
drag, startPoint x: 583, startPoint y: 489, endPoint x: 488, endPoint y: 541, distance: 108.9
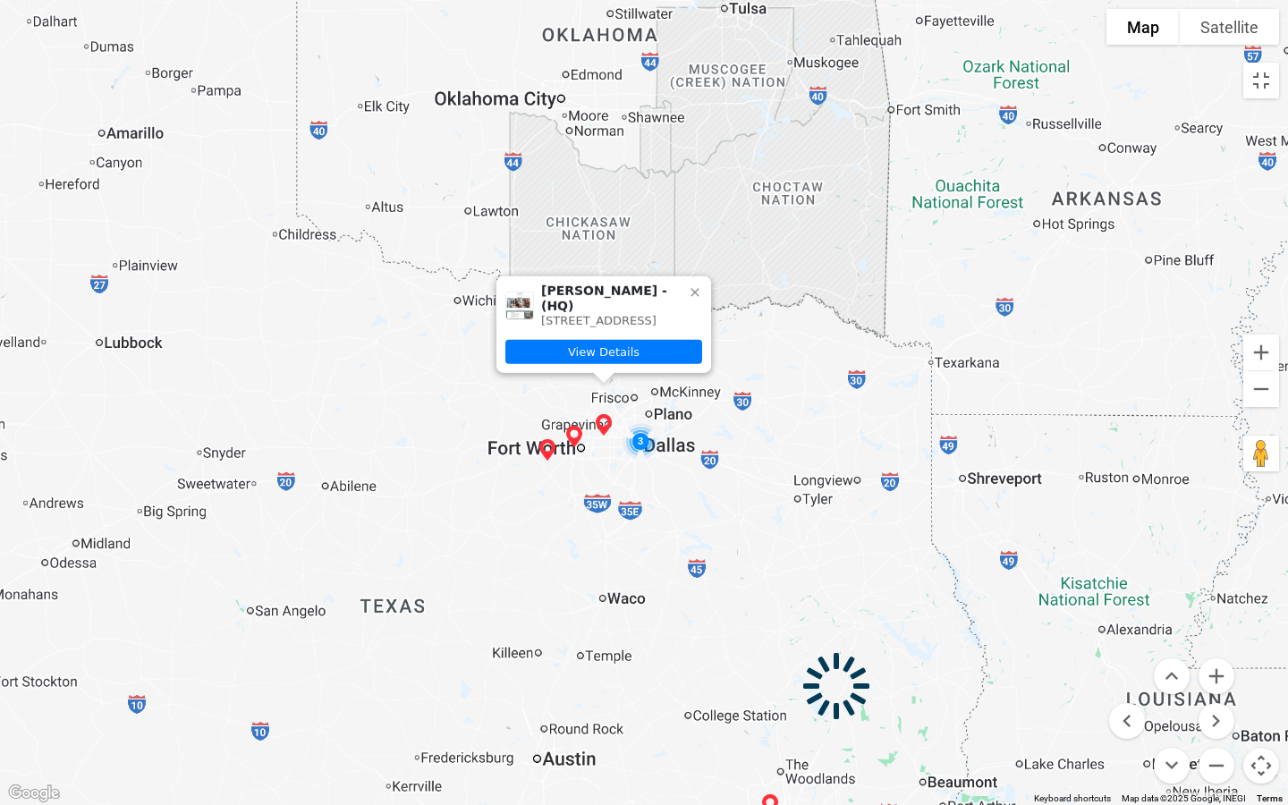
drag, startPoint x: 684, startPoint y: 462, endPoint x: 794, endPoint y: 395, distance: 128.1
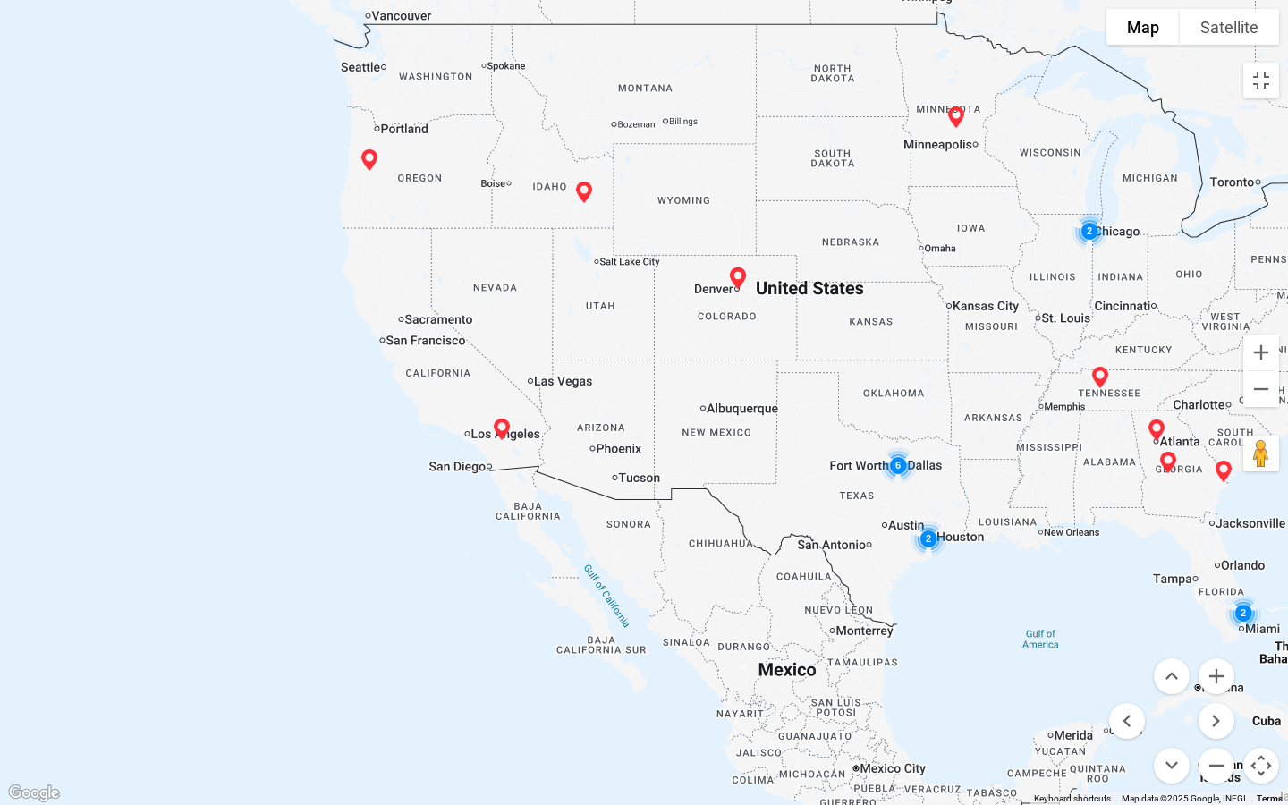
drag, startPoint x: 389, startPoint y: 447, endPoint x: 798, endPoint y: 472, distance: 409.6
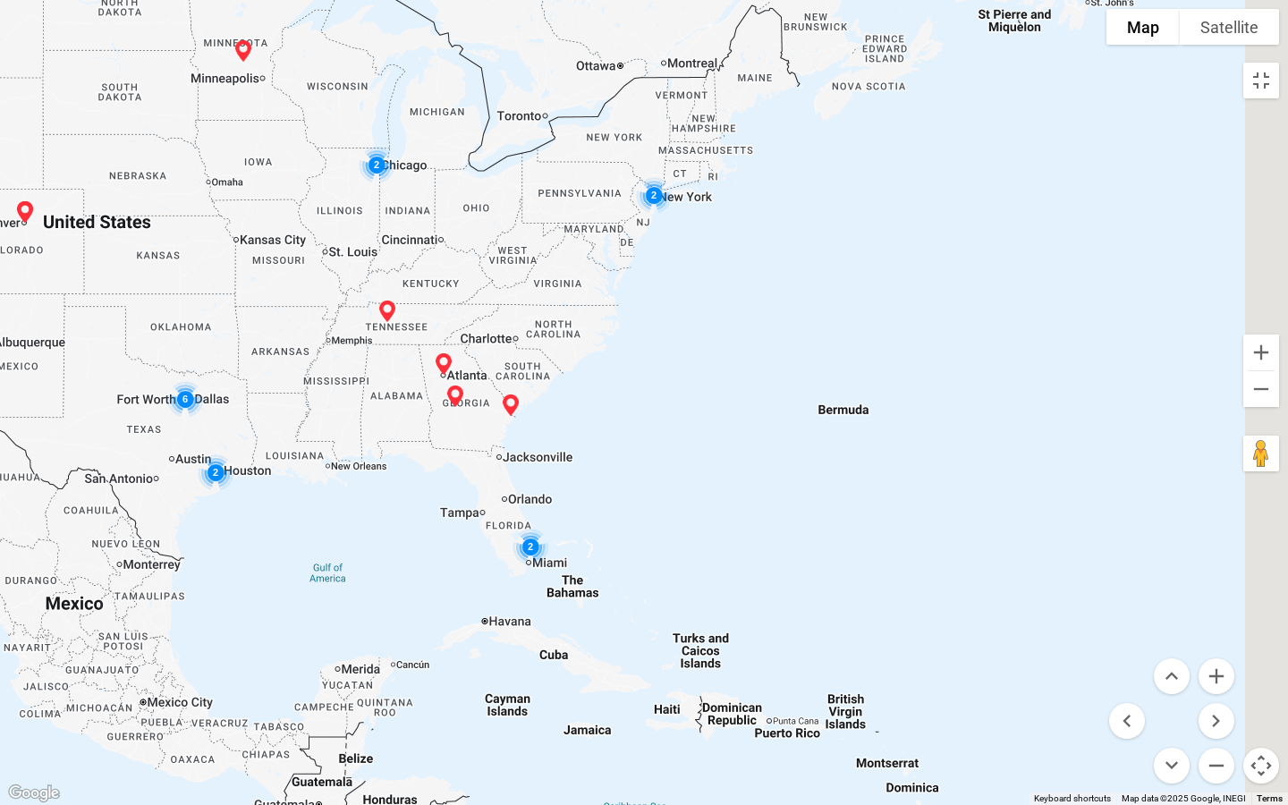
drag, startPoint x: 494, startPoint y: 421, endPoint x: 89, endPoint y: 357, distance: 410.4
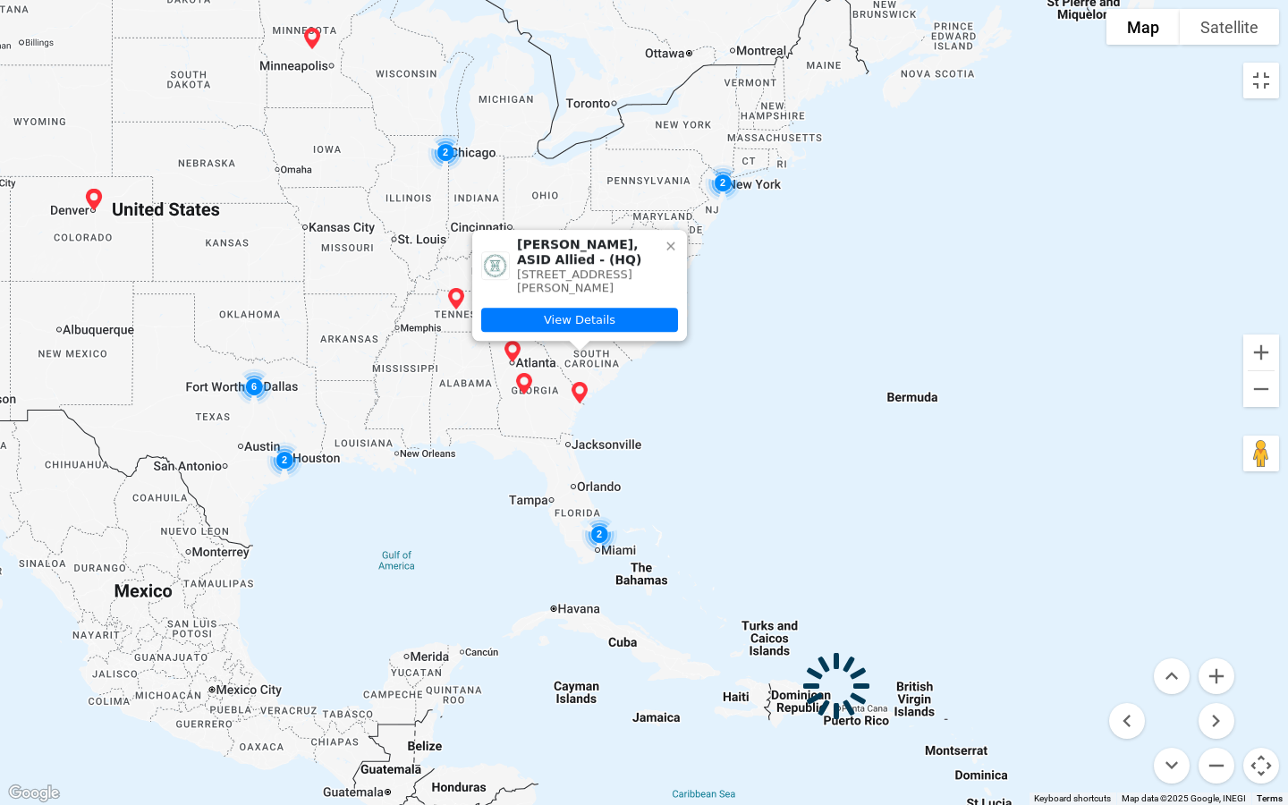
drag, startPoint x: 569, startPoint y: 423, endPoint x: 634, endPoint y: 414, distance: 65.9
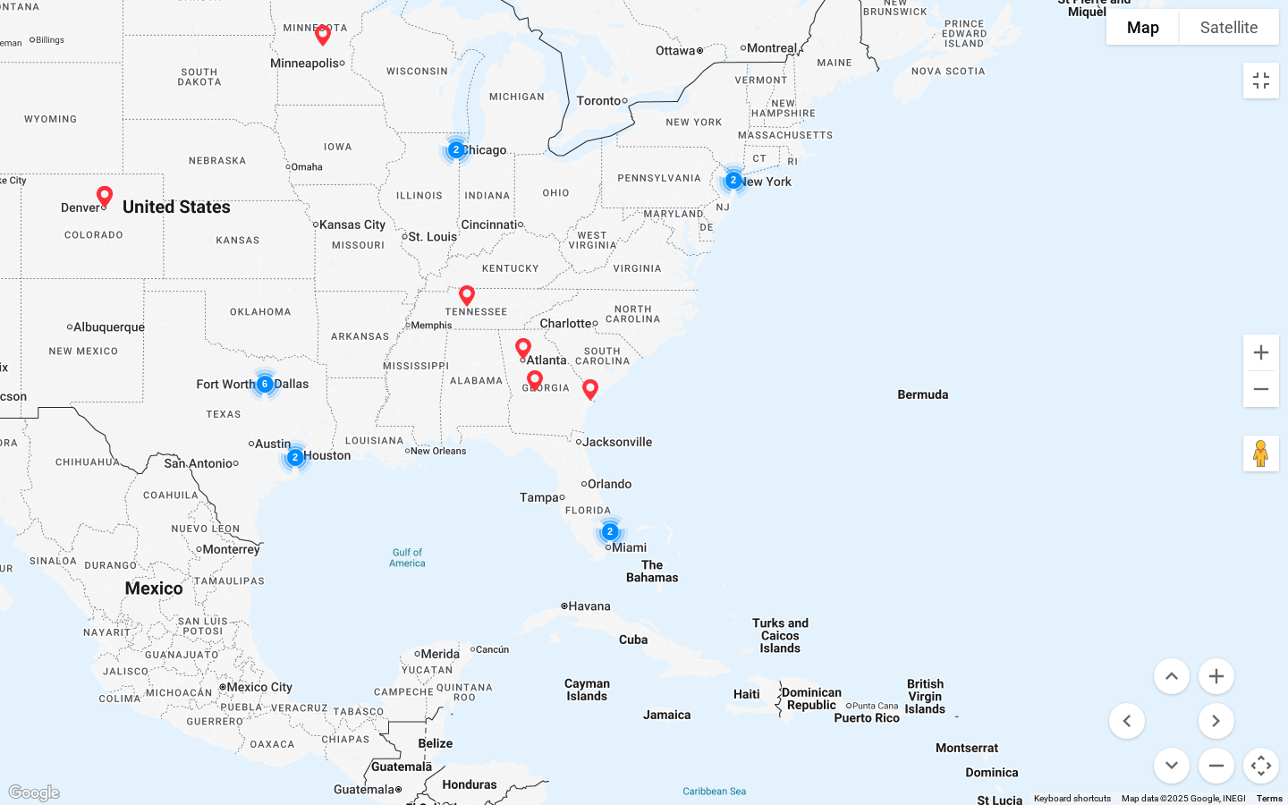
click at [1270, 665] on button "Map camera controls" at bounding box center [1262, 766] width 36 height 36
click at [1257, 102] on div "To navigate, press the arrow keys." at bounding box center [644, 402] width 1288 height 805
click at [1270, 87] on button "Toggle fullscreen view" at bounding box center [1262, 81] width 36 height 36
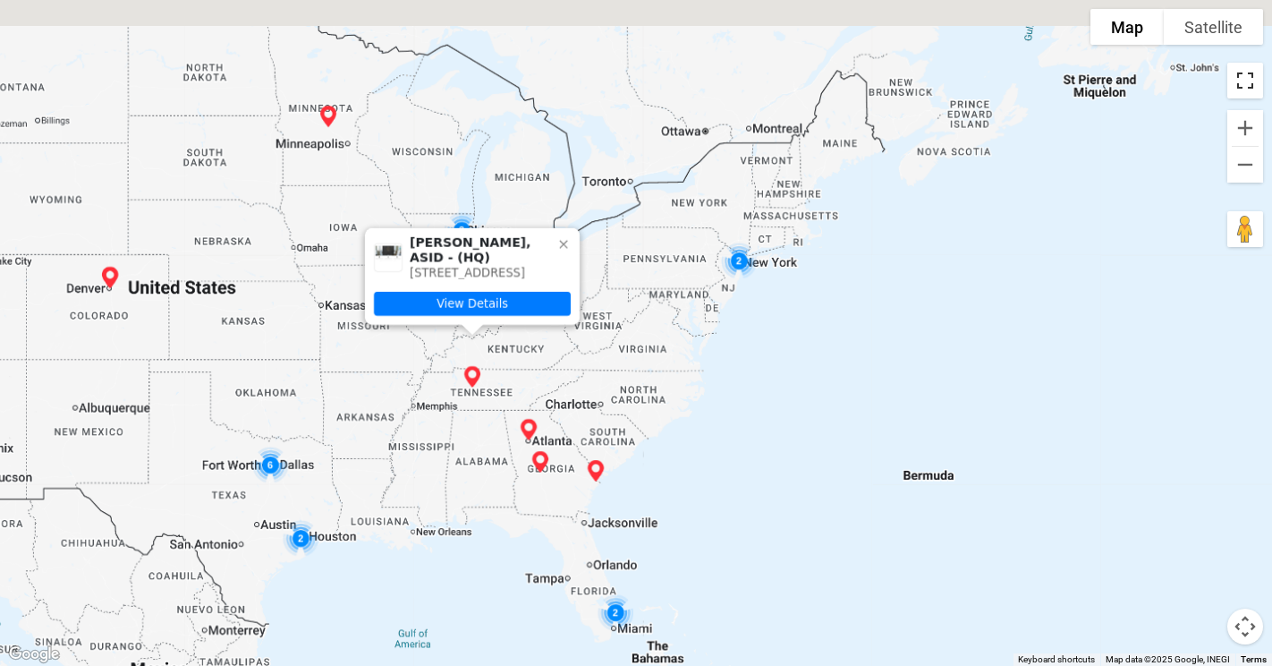
scroll to position [140, 0]
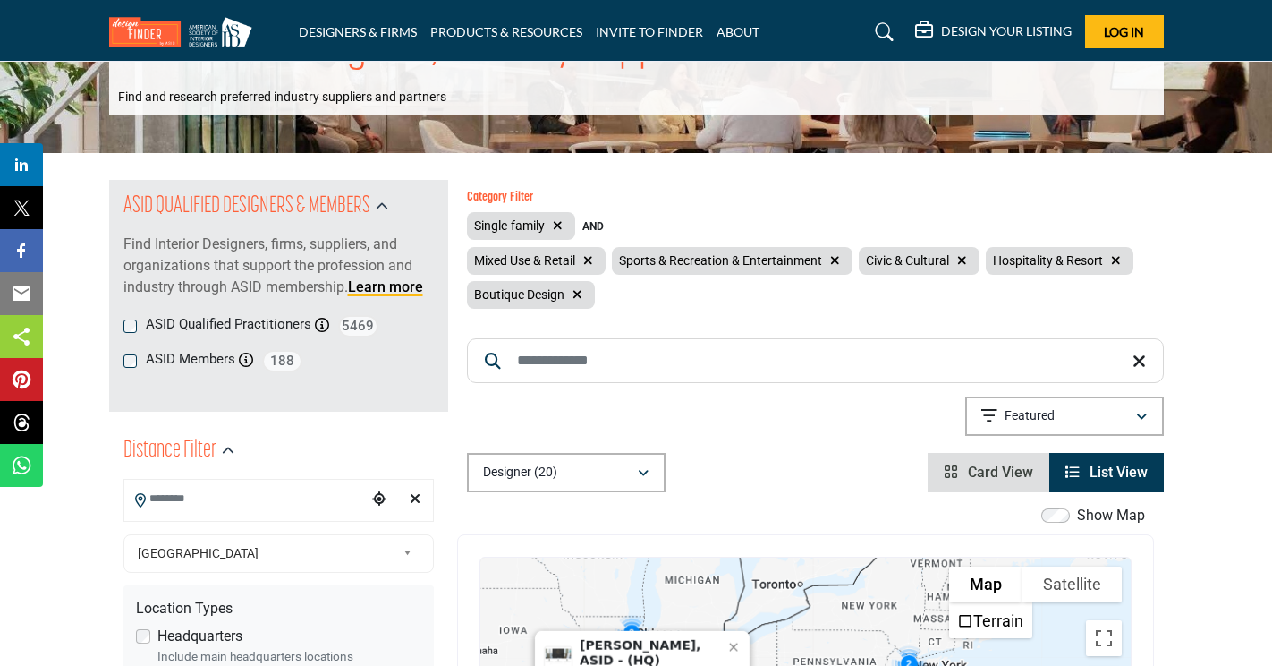
drag, startPoint x: 877, startPoint y: 410, endPoint x: 837, endPoint y: 280, distance: 135.8
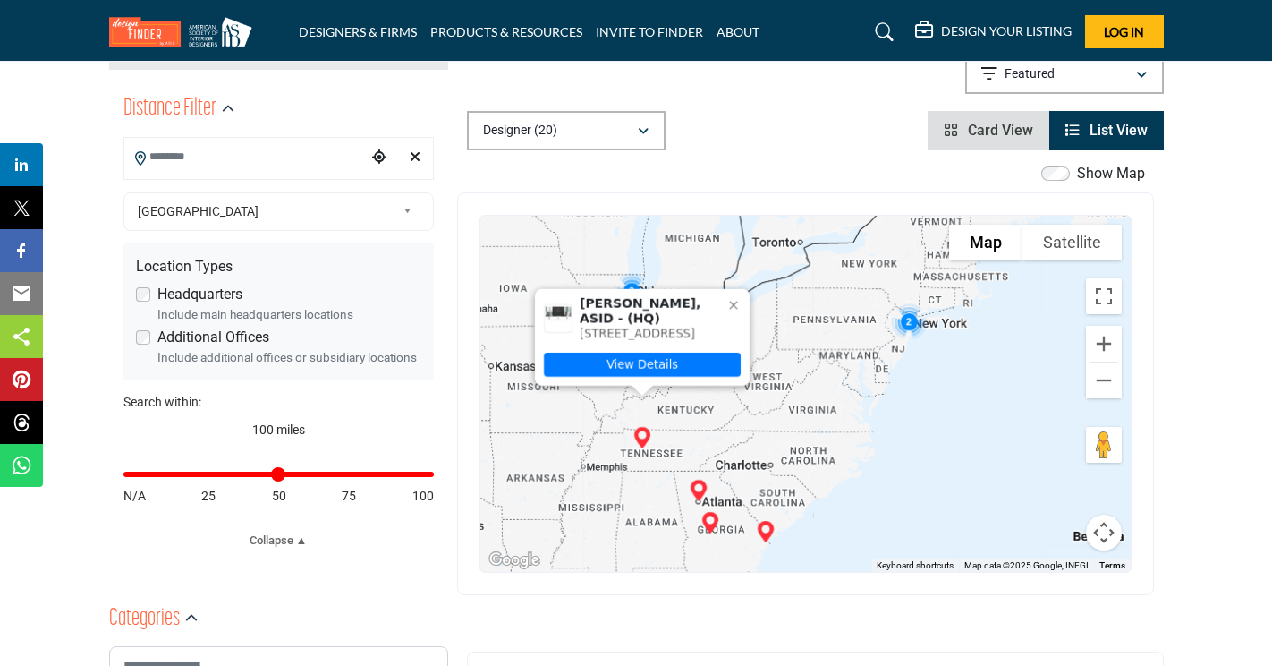
scroll to position [429, 0]
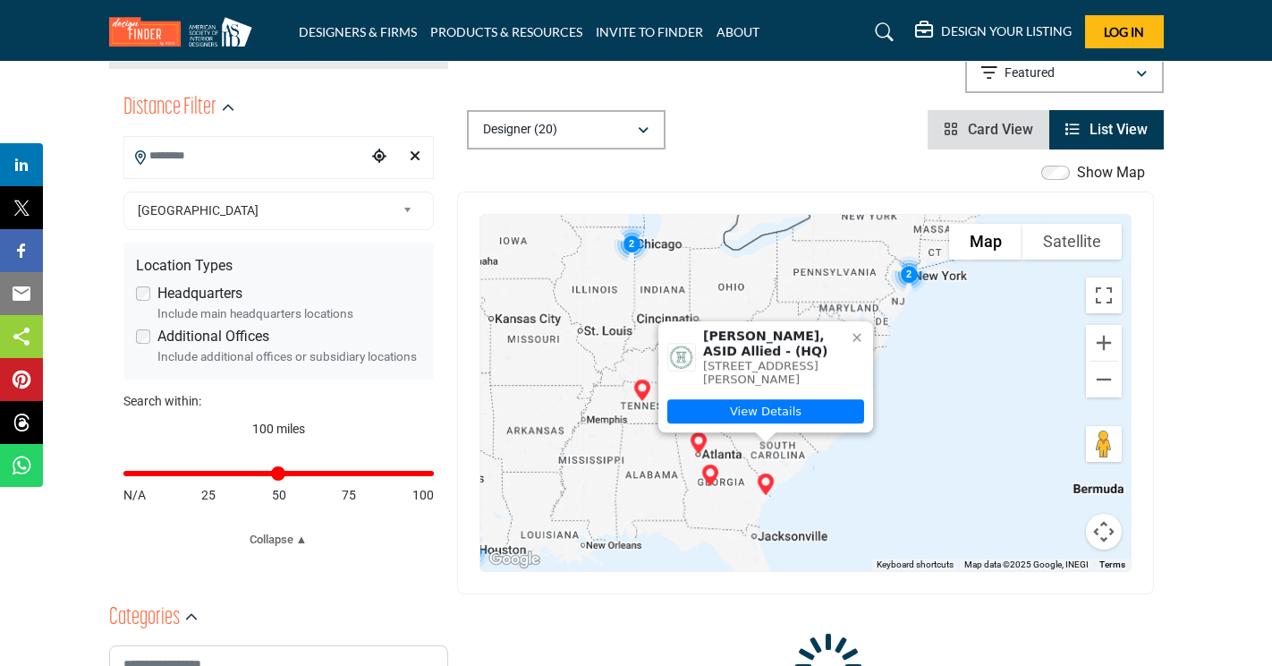
click at [769, 480] on img "Carolyn Hultman, ASID Allied (HQ)" at bounding box center [766, 484] width 36 height 36
click at [764, 420] on link "View Details" at bounding box center [765, 411] width 197 height 24
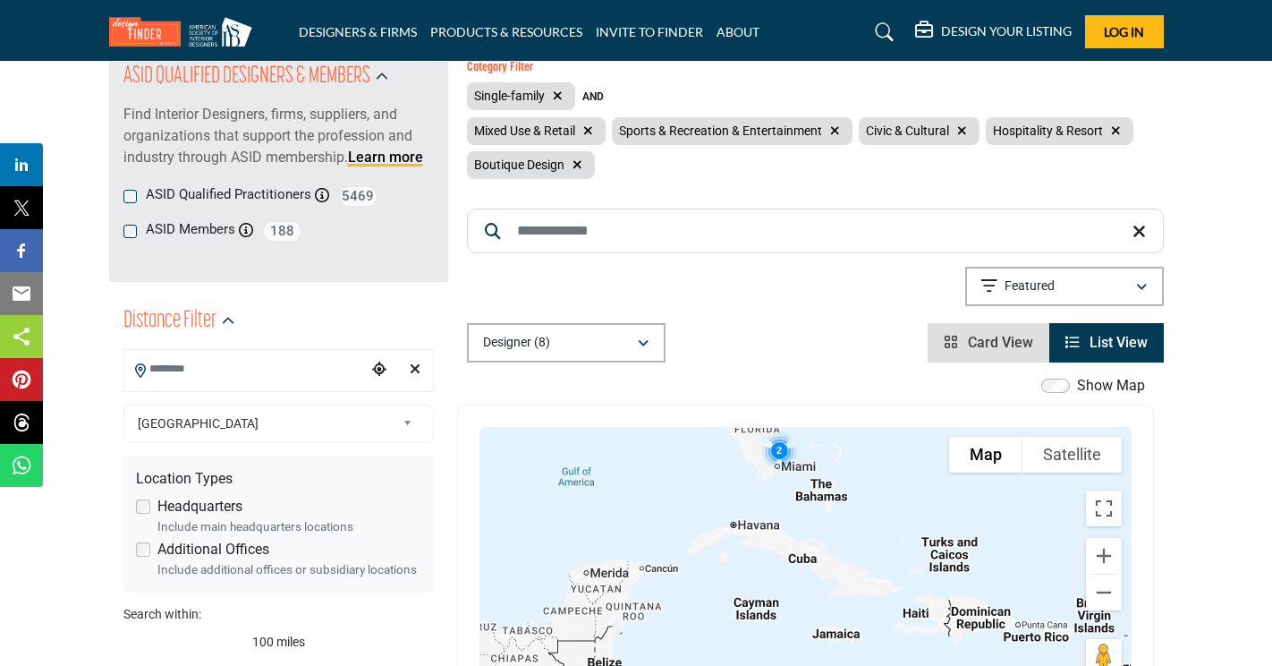
drag, startPoint x: 744, startPoint y: 520, endPoint x: 739, endPoint y: 316, distance: 204.0
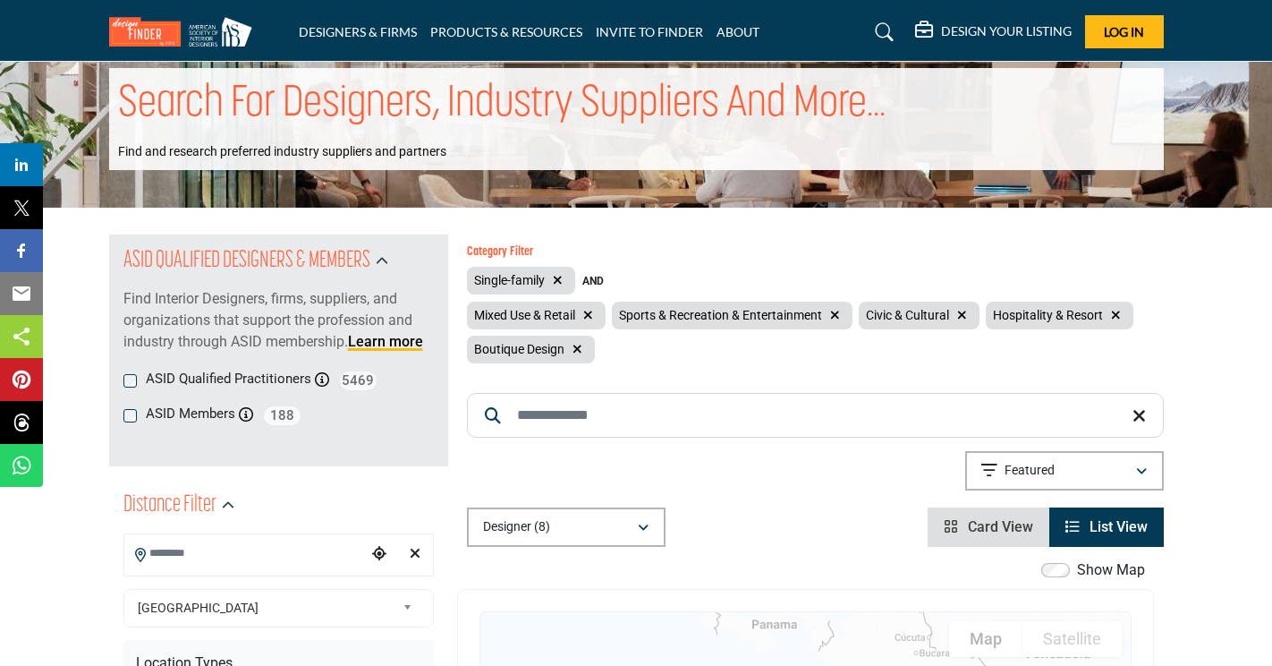
scroll to position [0, 0]
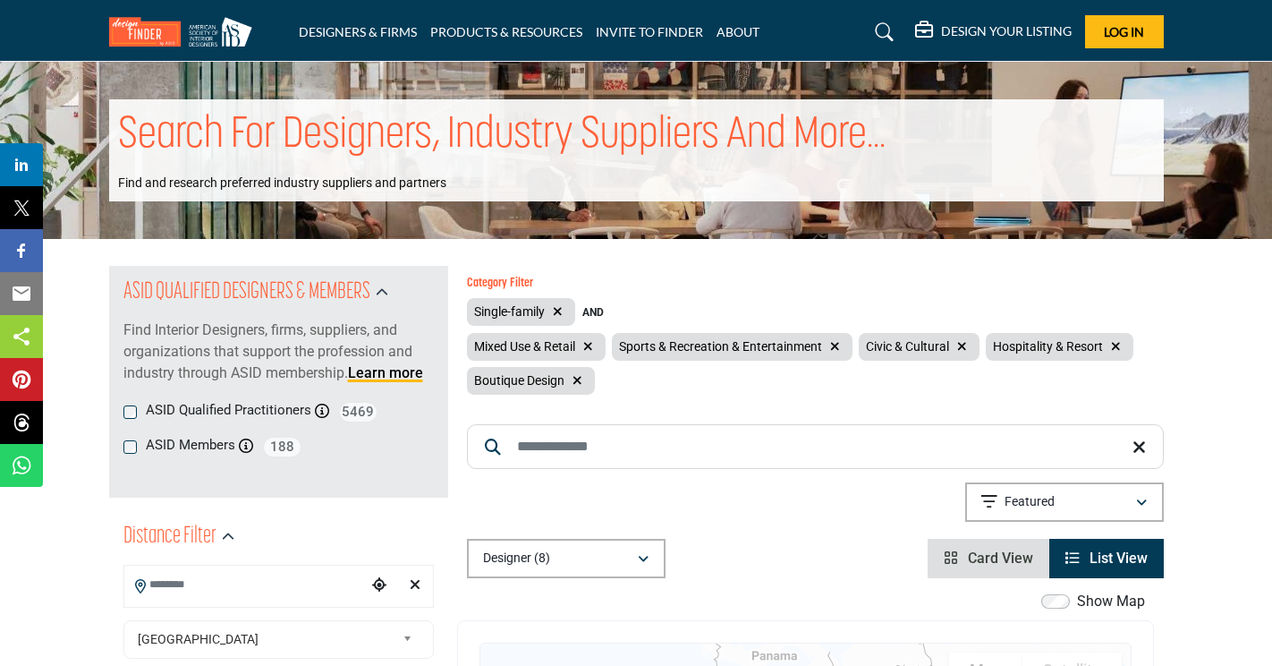
drag, startPoint x: 805, startPoint y: 490, endPoint x: 829, endPoint y: 340, distance: 152.1
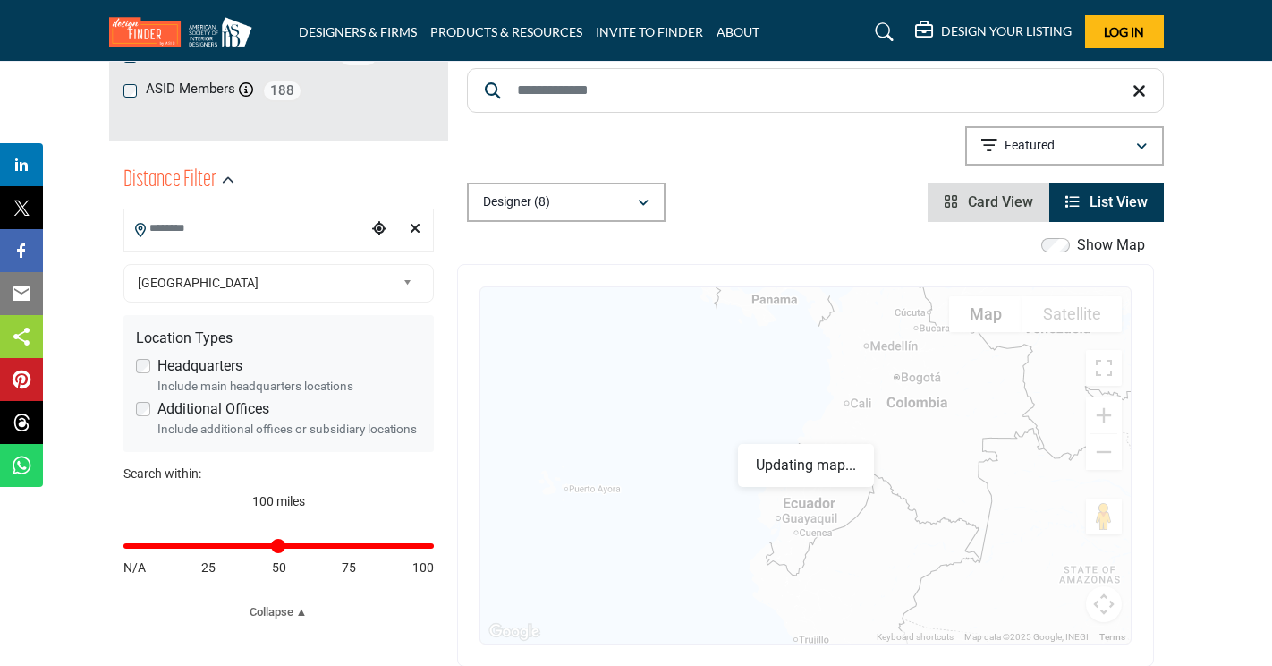
scroll to position [358, 0]
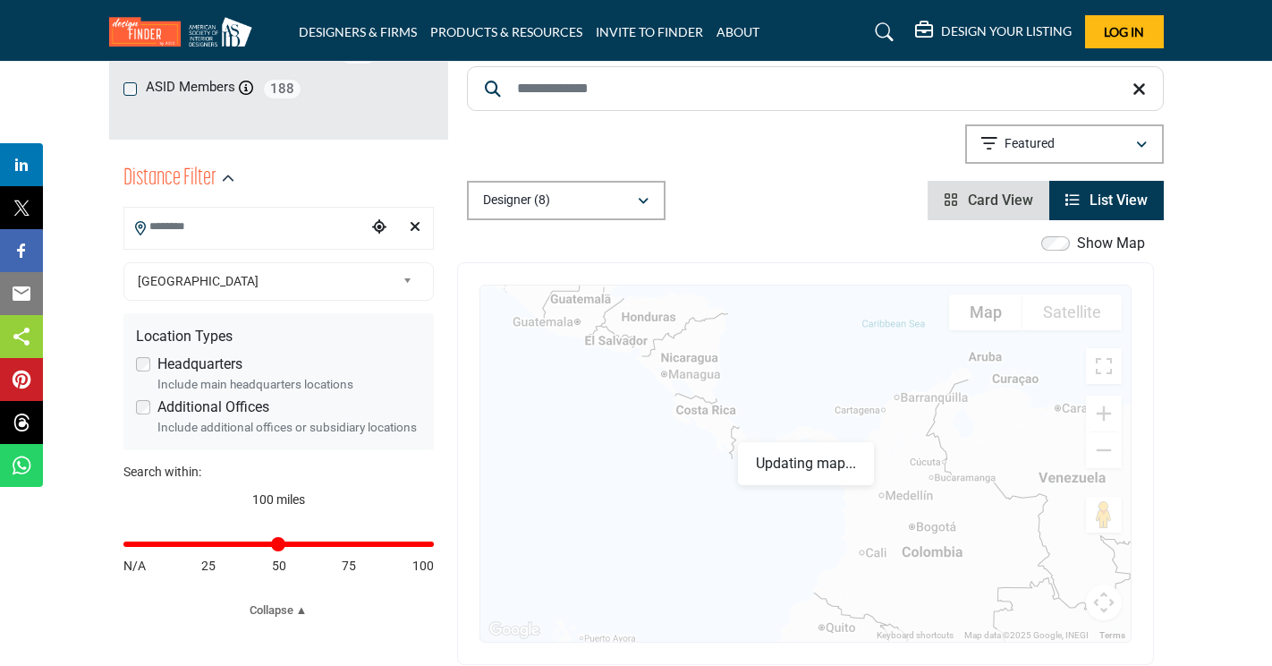
drag, startPoint x: 825, startPoint y: 398, endPoint x: 759, endPoint y: 665, distance: 274.7
click at [760, 665] on div "Show Map Map is currently hidden. Toggle the switch above to show the map. ← Mo…" at bounding box center [815, 570] width 697 height 674
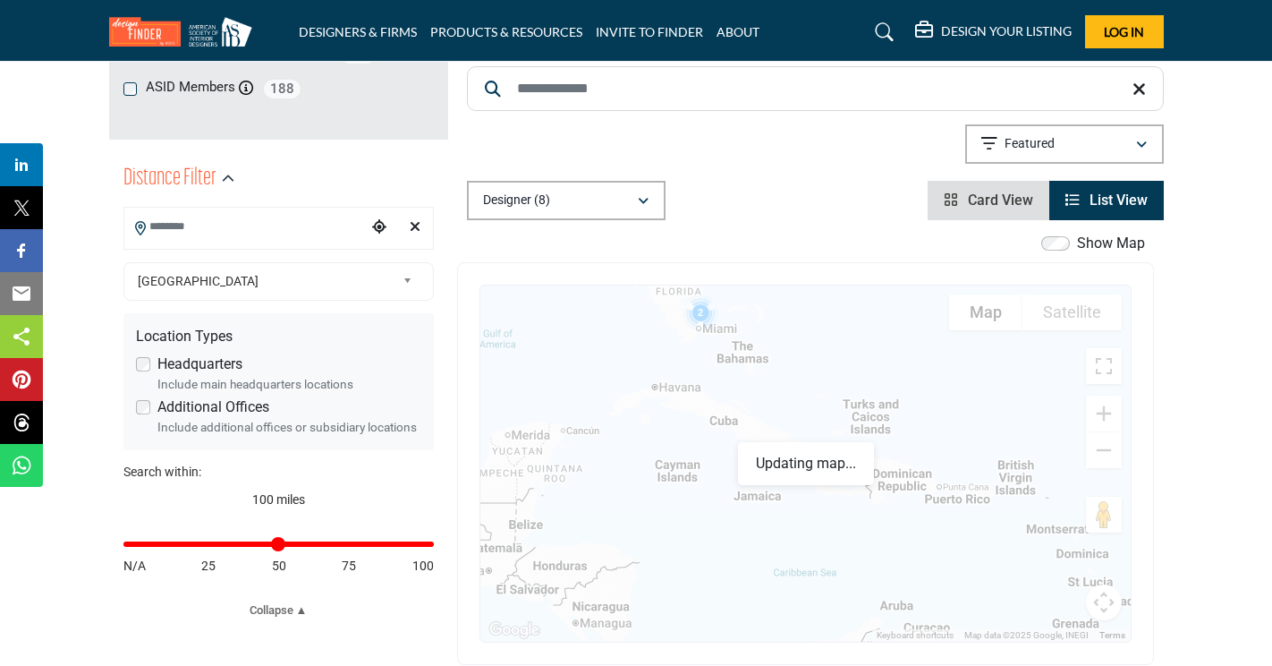
drag, startPoint x: 749, startPoint y: 477, endPoint x: 837, endPoint y: 616, distance: 165.3
click at [838, 617] on div "To navigate, press the arrow keys. Carolyn Hultman, ASID Allied - (HQ) 126 E Ta…" at bounding box center [805, 463] width 650 height 356
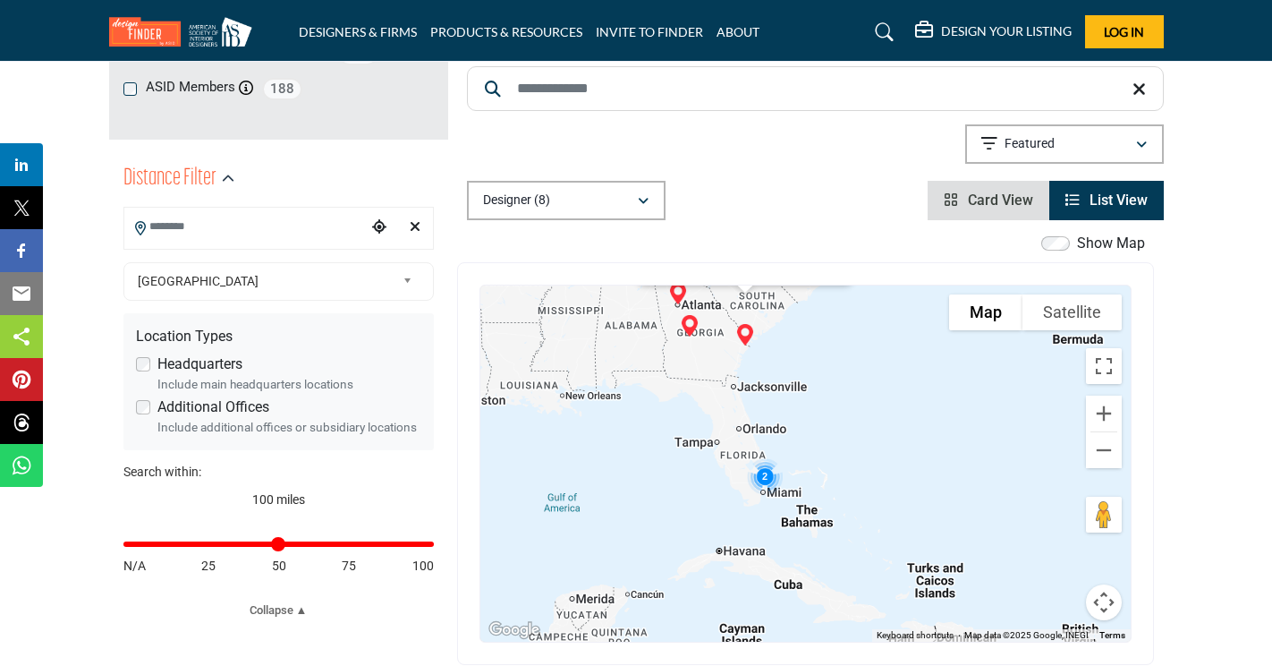
drag, startPoint x: 782, startPoint y: 450, endPoint x: 802, endPoint y: 552, distance: 103.9
click at [802, 552] on div "To navigate, press the arrow keys. Carolyn Hultman, ASID Allied - (HQ) 126 E Ta…" at bounding box center [805, 463] width 650 height 356
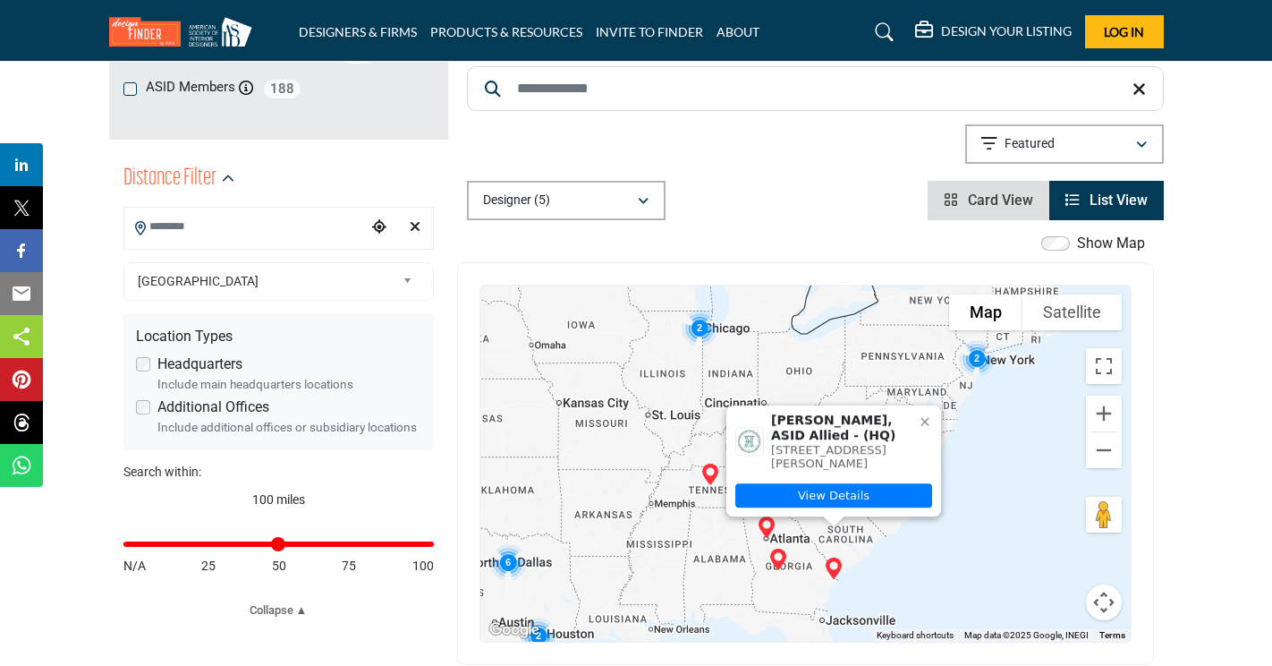
drag, startPoint x: 719, startPoint y: 370, endPoint x: 795, endPoint y: 601, distance: 242.8
click at [808, 607] on div "To navigate, press the arrow keys. Carolyn Hultman, ASID Allied - (HQ) 126 E Ta…" at bounding box center [805, 463] width 650 height 356
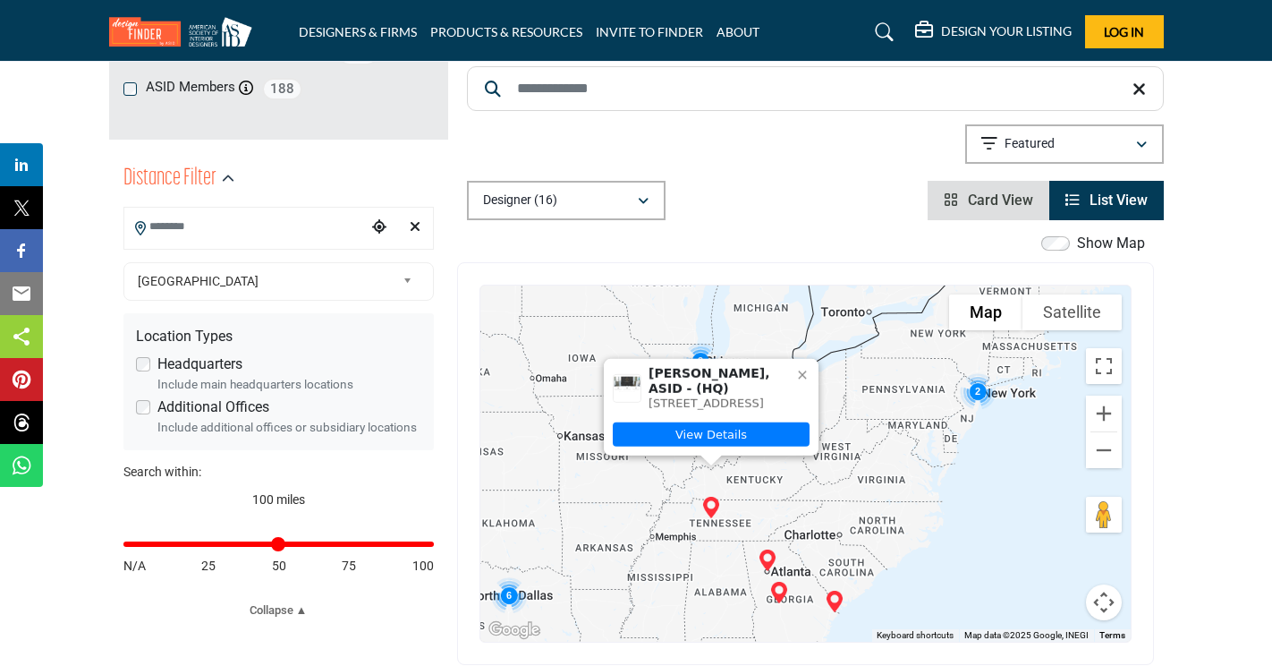
click at [714, 505] on img "Emily Dyer Gulick, ASID (HQ)" at bounding box center [711, 507] width 36 height 36
click at [706, 426] on link "View Details" at bounding box center [711, 434] width 197 height 24
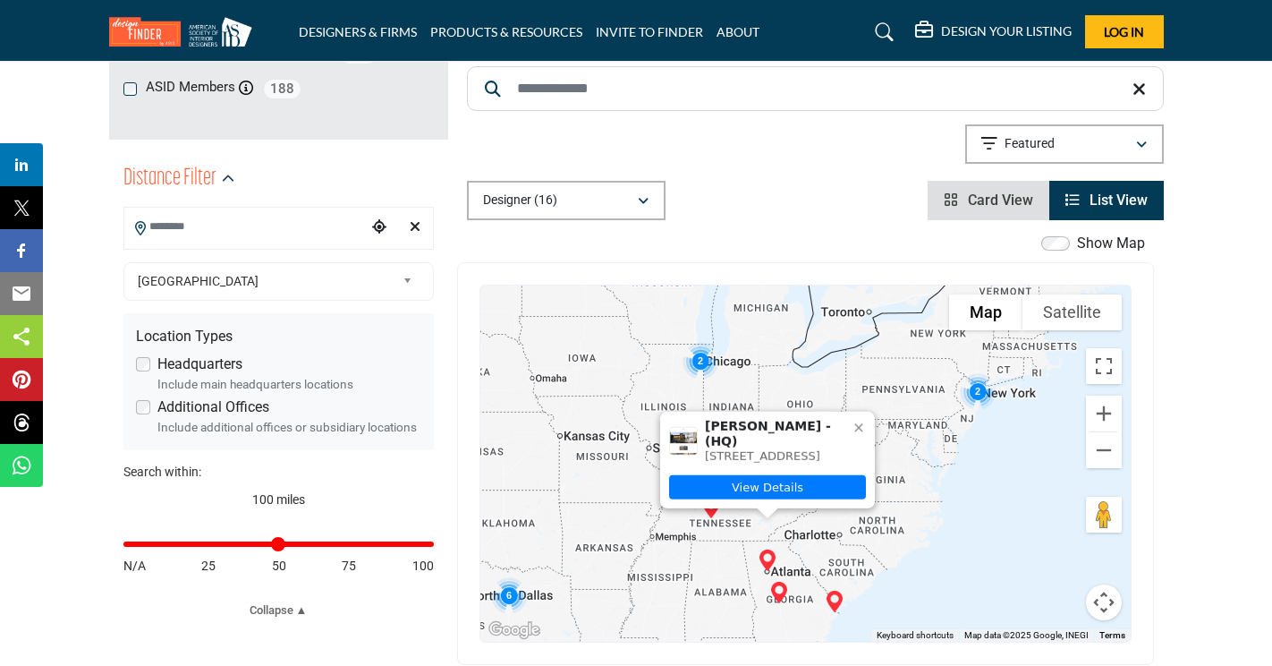
click at [759, 558] on img "Roger Deweese (HQ)" at bounding box center [768, 560] width 36 height 36
click at [749, 476] on link "View Details" at bounding box center [767, 487] width 197 height 24
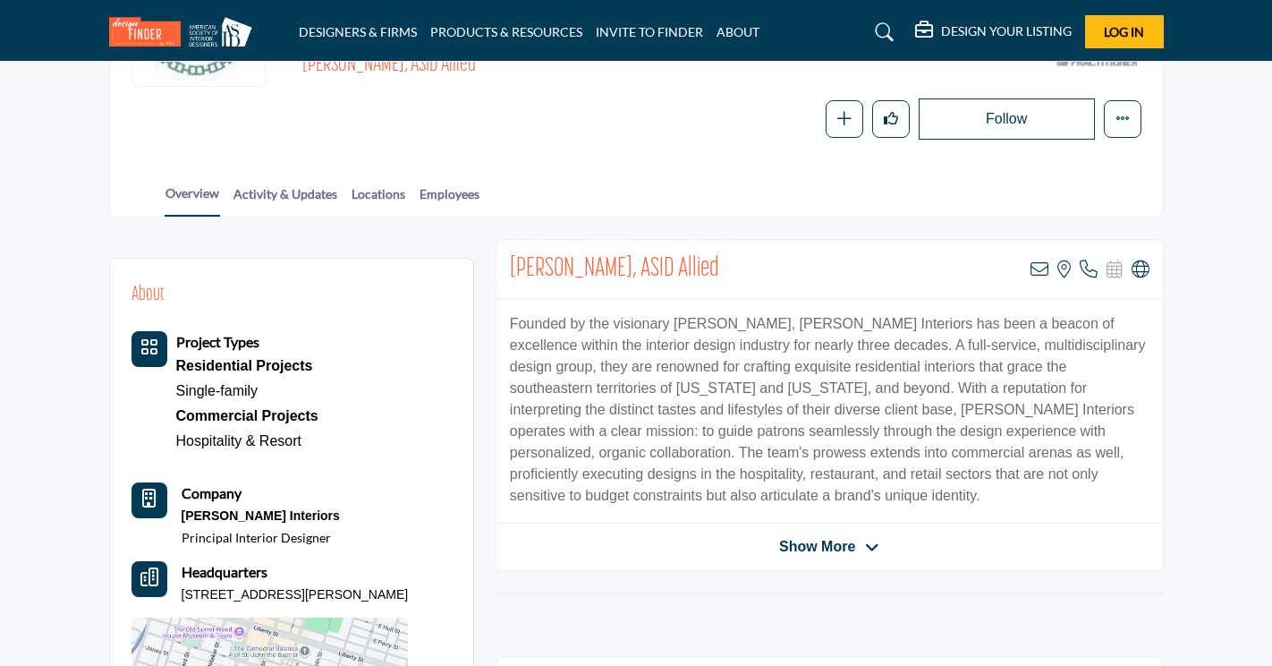
scroll to position [268, 0]
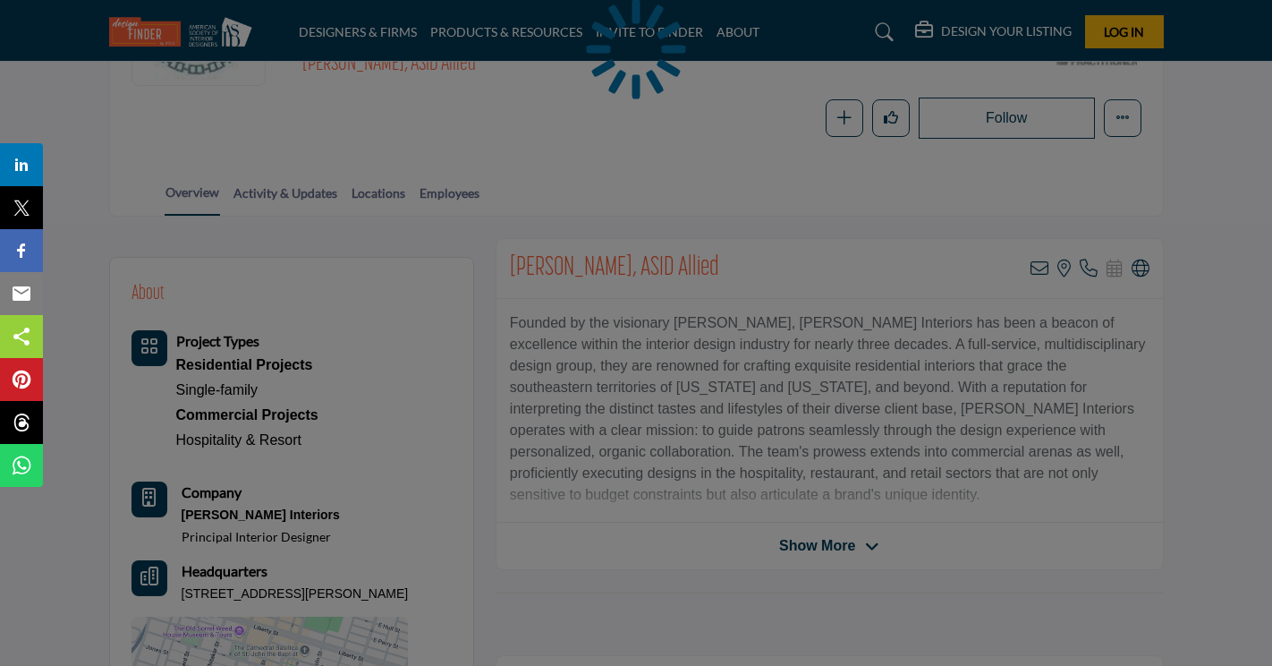
click at [809, 550] on span "Show More" at bounding box center [817, 545] width 76 height 21
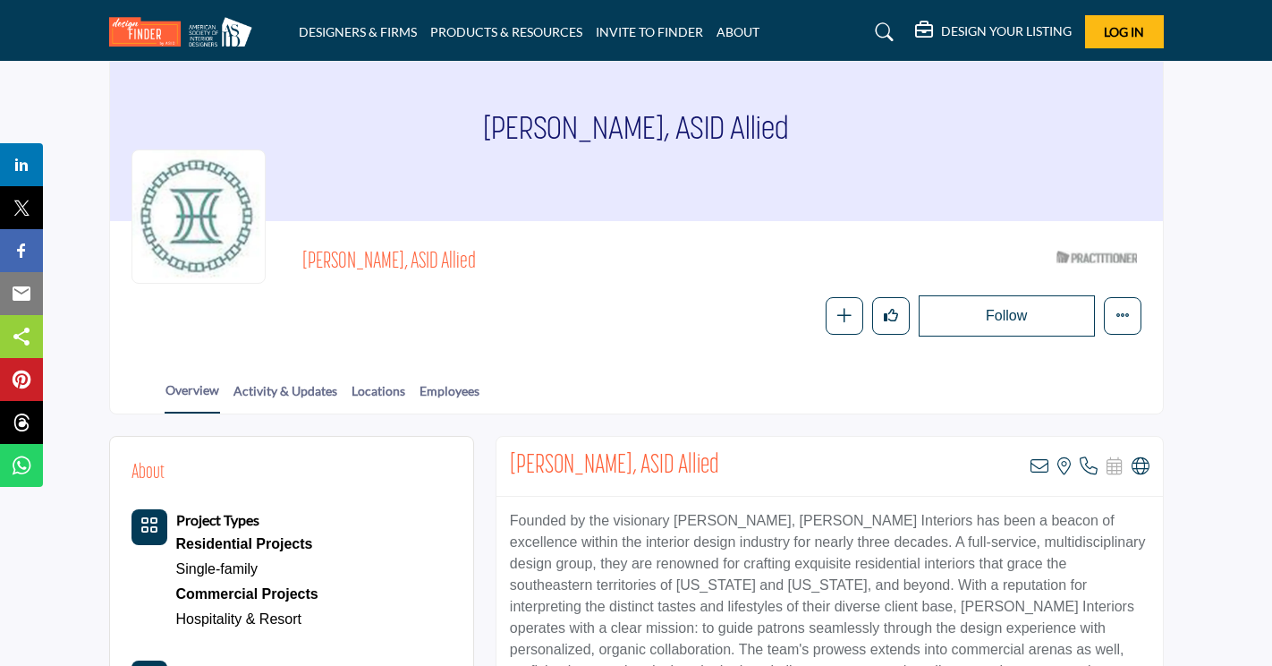
scroll to position [89, 0]
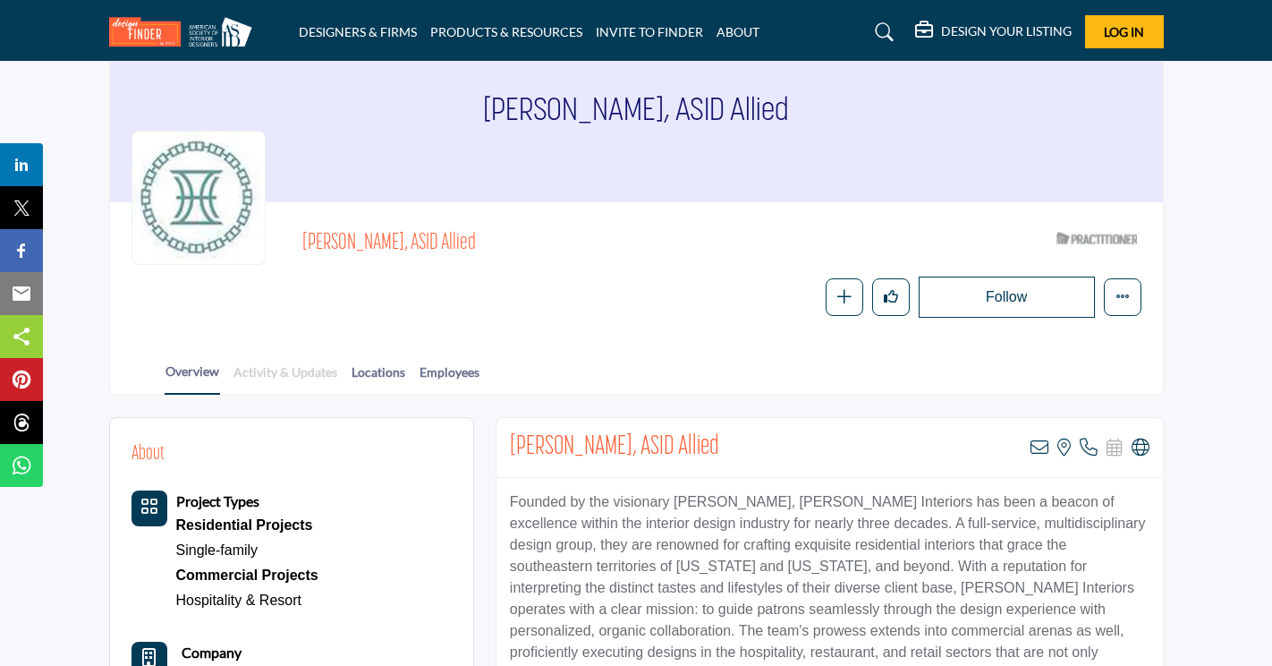
click at [317, 375] on link "Activity & Updates" at bounding box center [286, 377] width 106 height 31
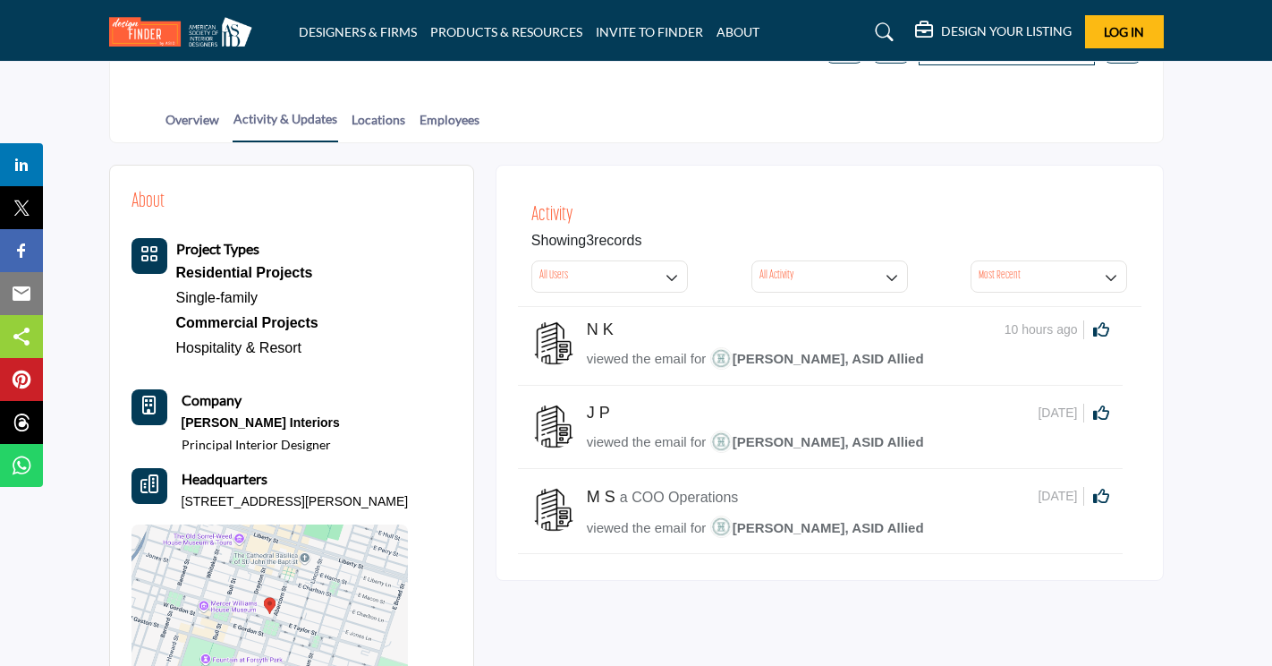
scroll to position [358, 0]
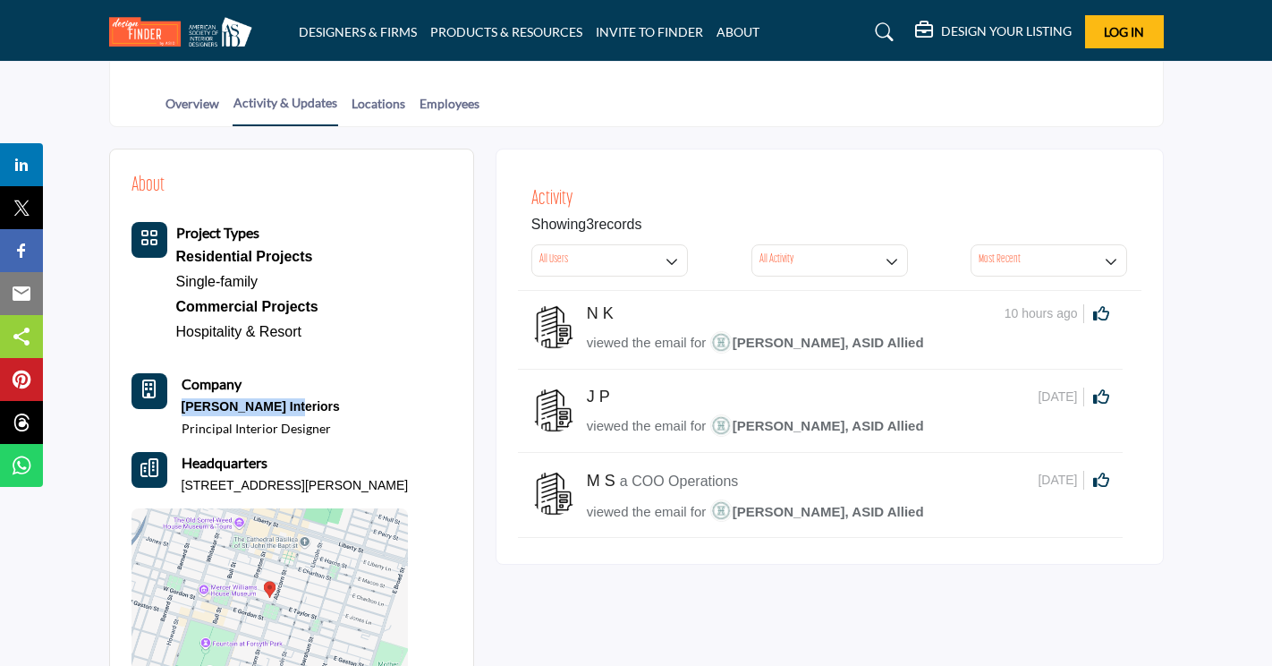
drag, startPoint x: 180, startPoint y: 405, endPoint x: 290, endPoint y: 408, distance: 110.1
click at [290, 408] on div "Company Hultman Interiors Principal Interior Designer" at bounding box center [270, 405] width 277 height 64
copy p "Hultman Interiors"
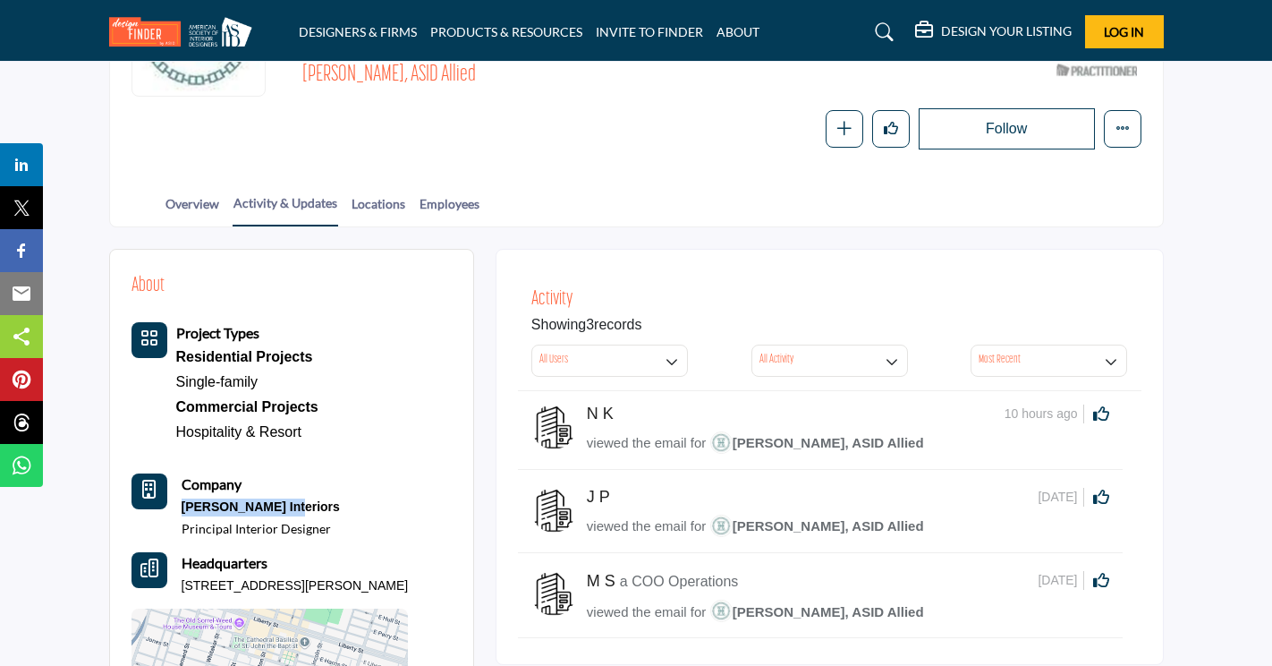
scroll to position [268, 0]
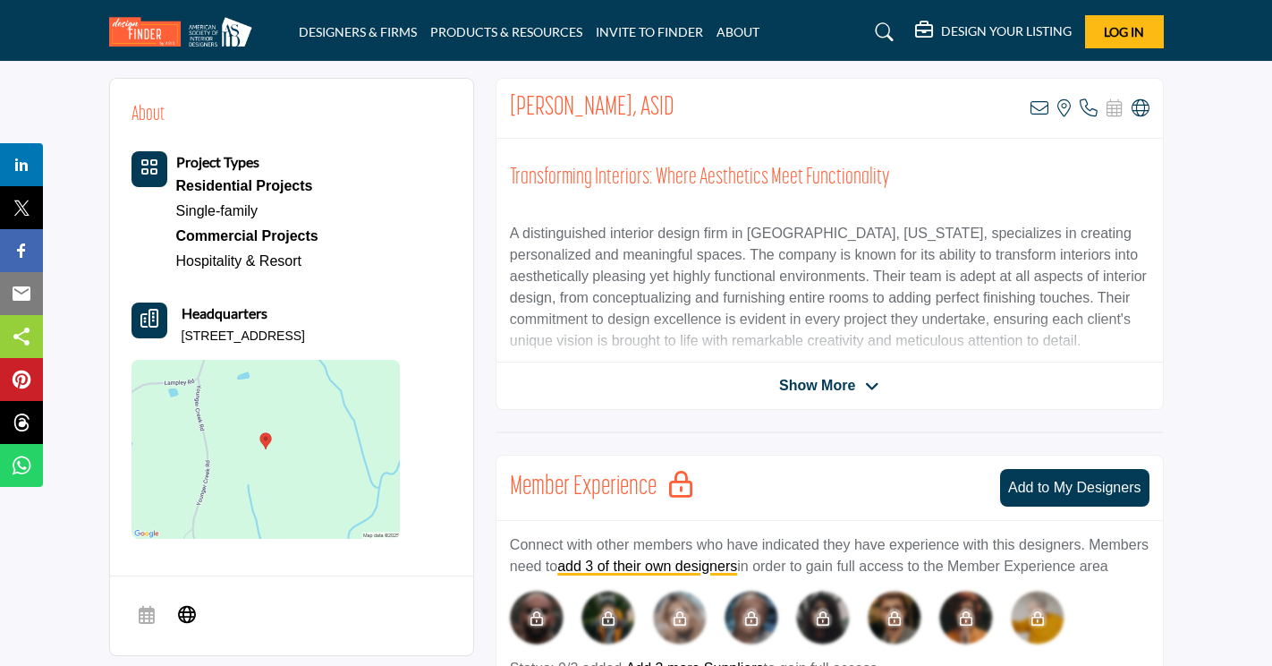
click at [871, 395] on span "Show More" at bounding box center [829, 385] width 100 height 21
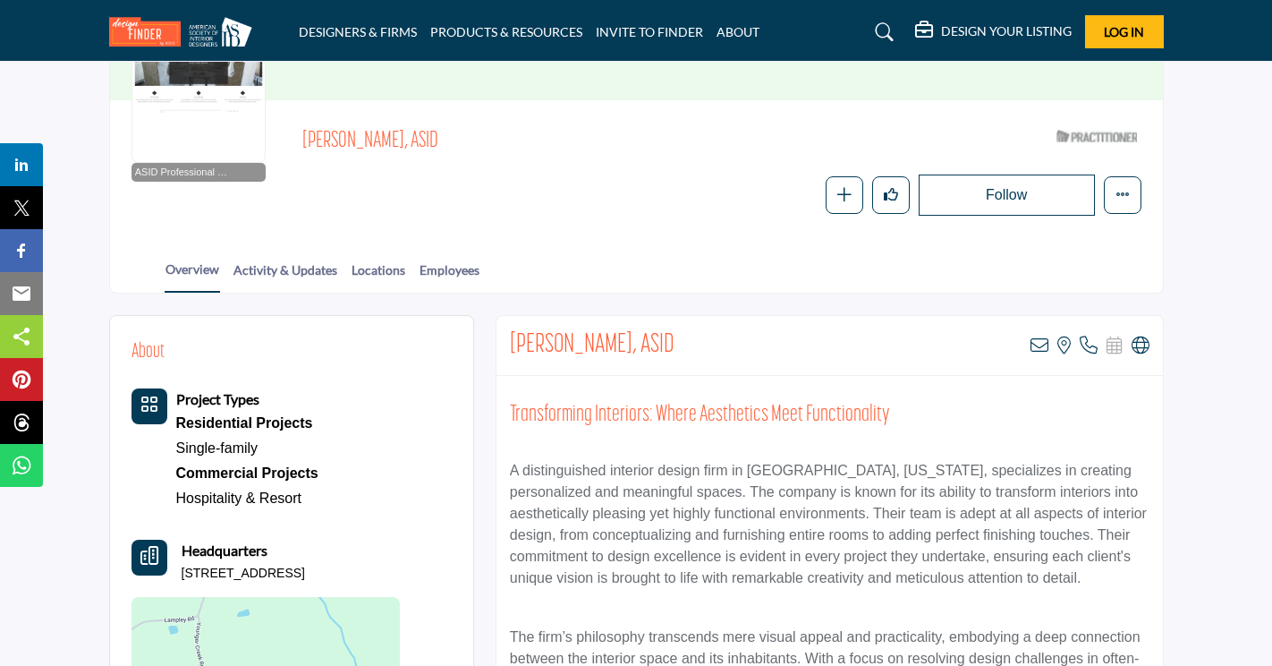
scroll to position [160, 0]
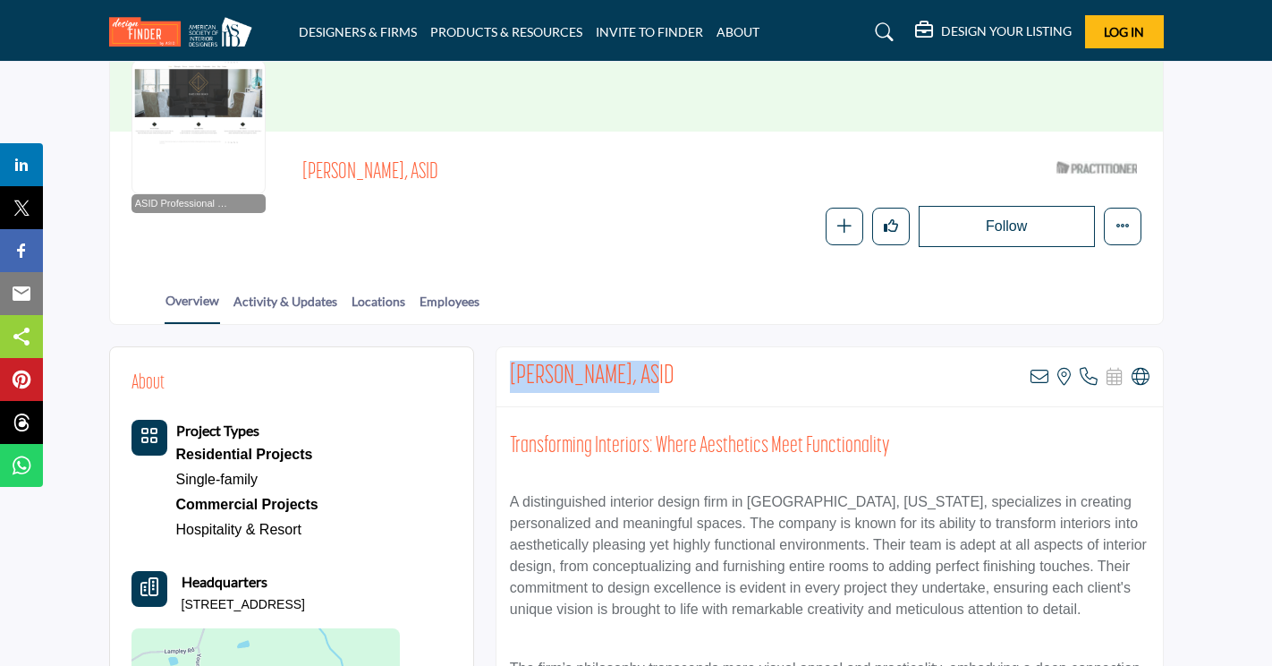
drag, startPoint x: 632, startPoint y: 371, endPoint x: 500, endPoint y: 387, distance: 132.4
click at [500, 387] on div "[PERSON_NAME], ASID View email address of this listing View the location of thi…" at bounding box center [830, 377] width 667 height 60
copy h2 "[PERSON_NAME]"
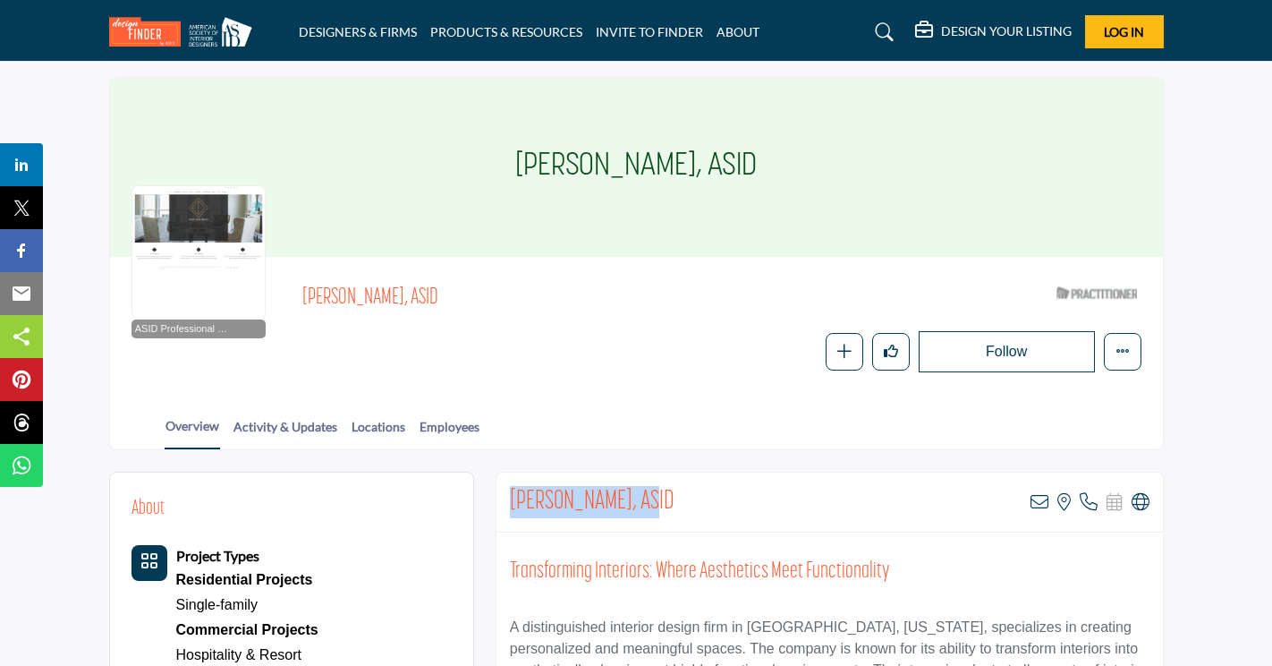
scroll to position [0, 0]
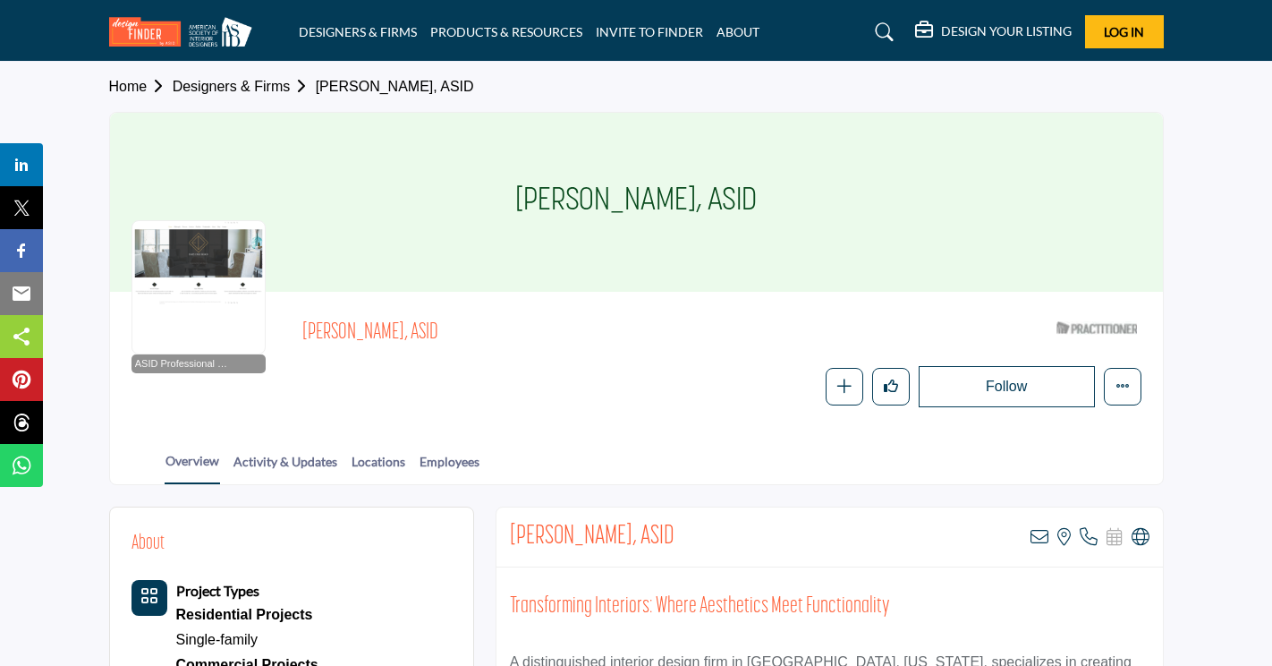
click at [200, 269] on div at bounding box center [199, 287] width 134 height 134
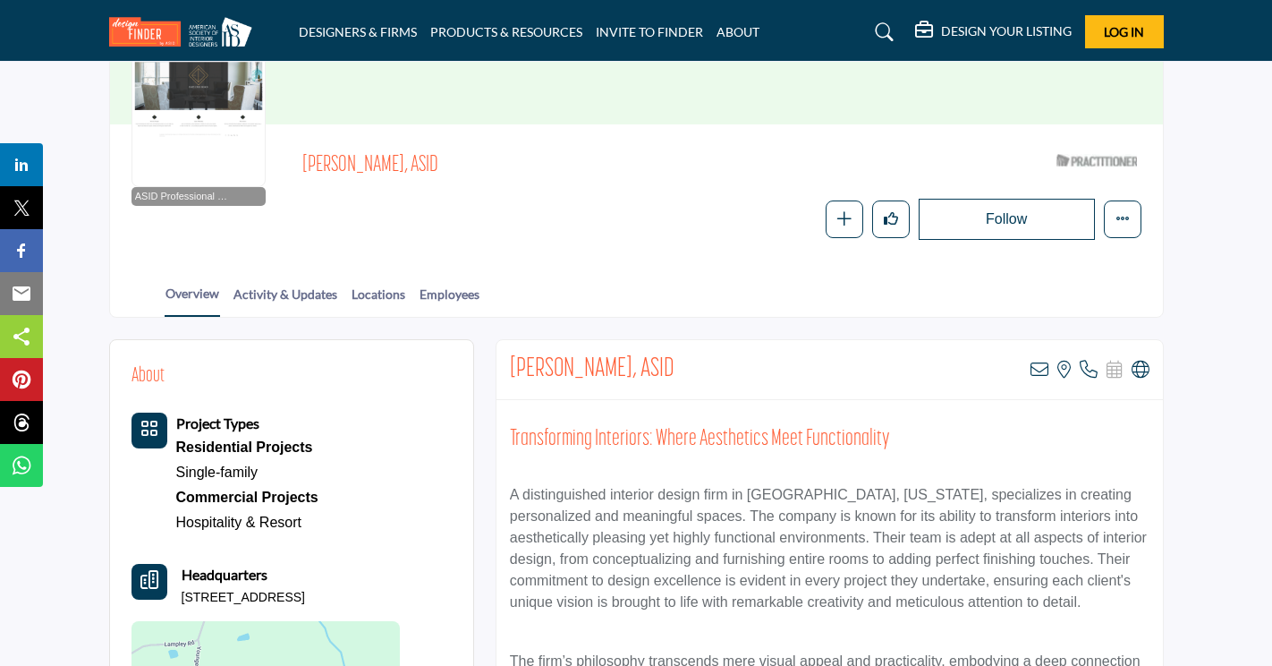
scroll to position [179, 0]
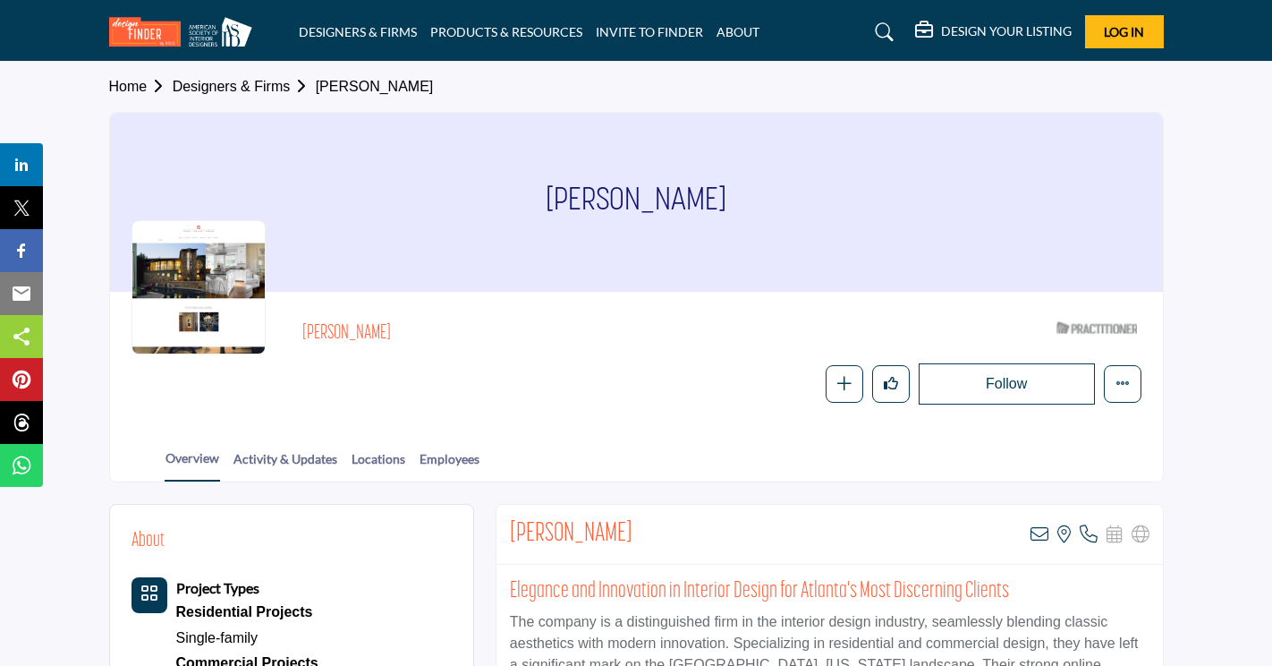
drag, startPoint x: 721, startPoint y: 206, endPoint x: 732, endPoint y: 318, distance: 112.4
click at [732, 318] on div "[PERSON_NAME] ASID Qualified Practitioner who validates work and experience to …" at bounding box center [721, 333] width 838 height 41
click at [657, 522] on div "[PERSON_NAME] View email address of this listing View the location of this list…" at bounding box center [830, 535] width 667 height 60
drag, startPoint x: 623, startPoint y: 530, endPoint x: 511, endPoint y: 535, distance: 112.0
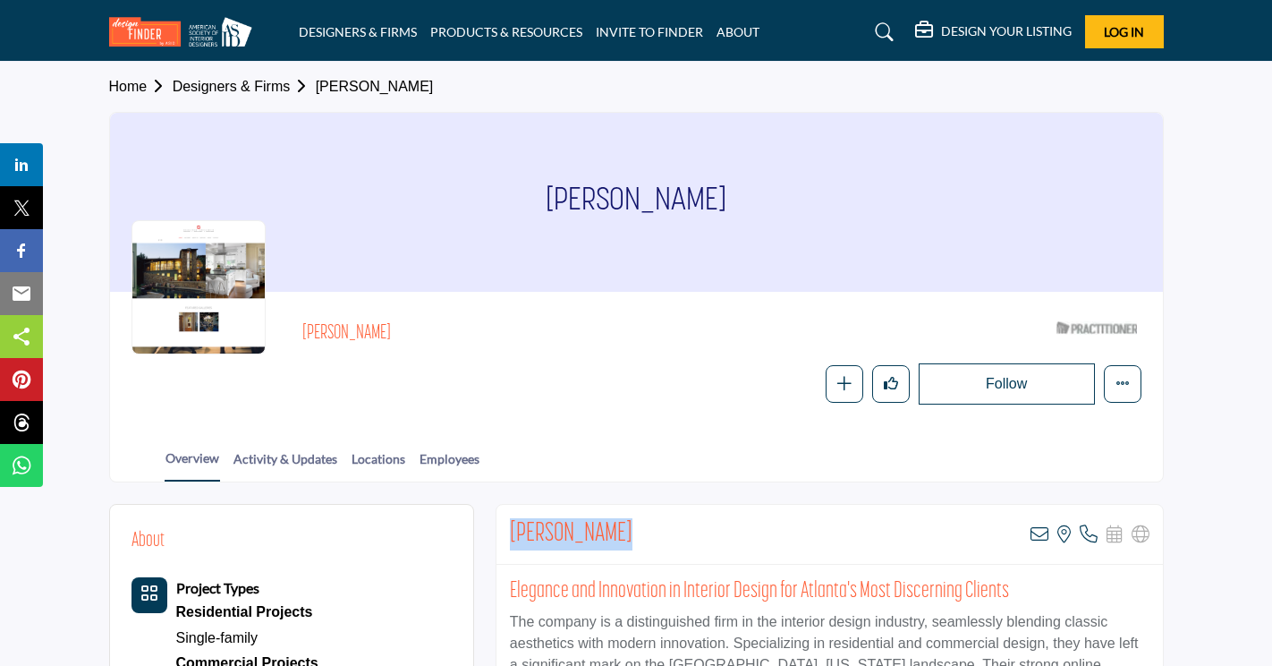
click at [511, 535] on h2 "[PERSON_NAME]" at bounding box center [571, 534] width 123 height 32
copy h2 "[PERSON_NAME]"
